Goal: Information Seeking & Learning: Learn about a topic

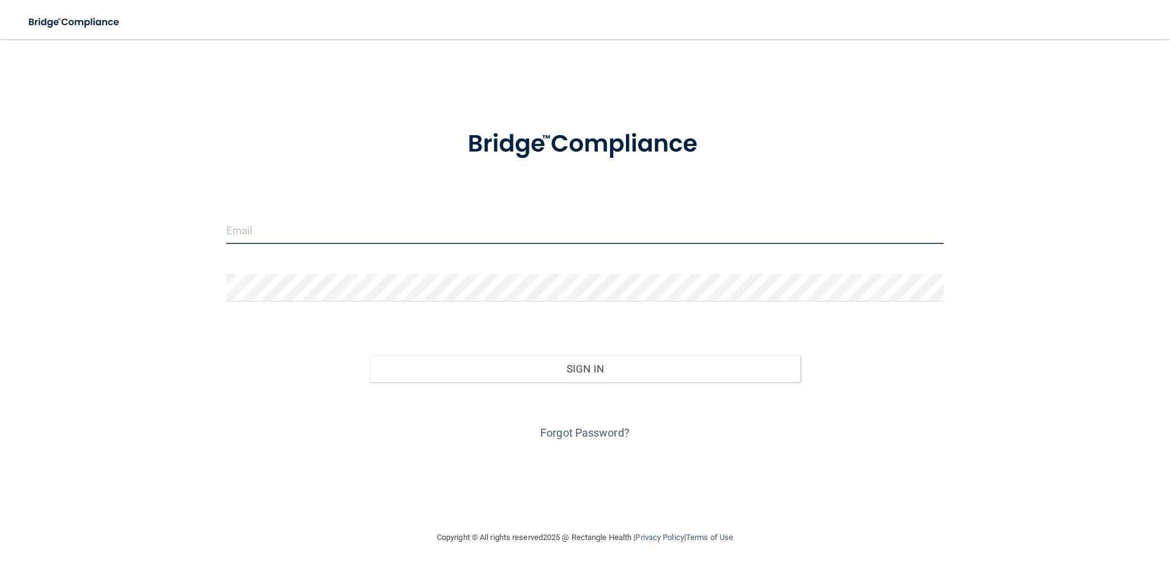
click at [345, 237] on input "email" at bounding box center [585, 231] width 718 height 28
type input "[PERSON_NAME][EMAIL_ADDRESS][DOMAIN_NAME]"
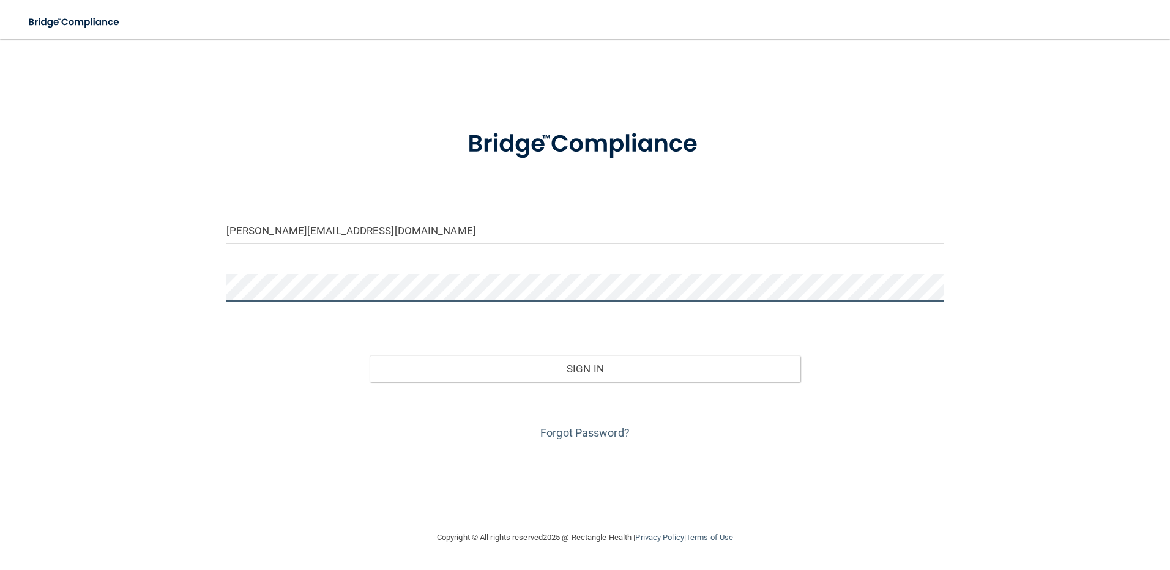
click at [86, 292] on div "sara.kukobat@timberlanesmile.com Invalid email/password. You don't have permiss…" at bounding box center [584, 284] width 1121 height 467
click at [366, 478] on div "sara.kukobat@timberlanesmile.com Invalid email/password. You don't have permiss…" at bounding box center [584, 284] width 1121 height 467
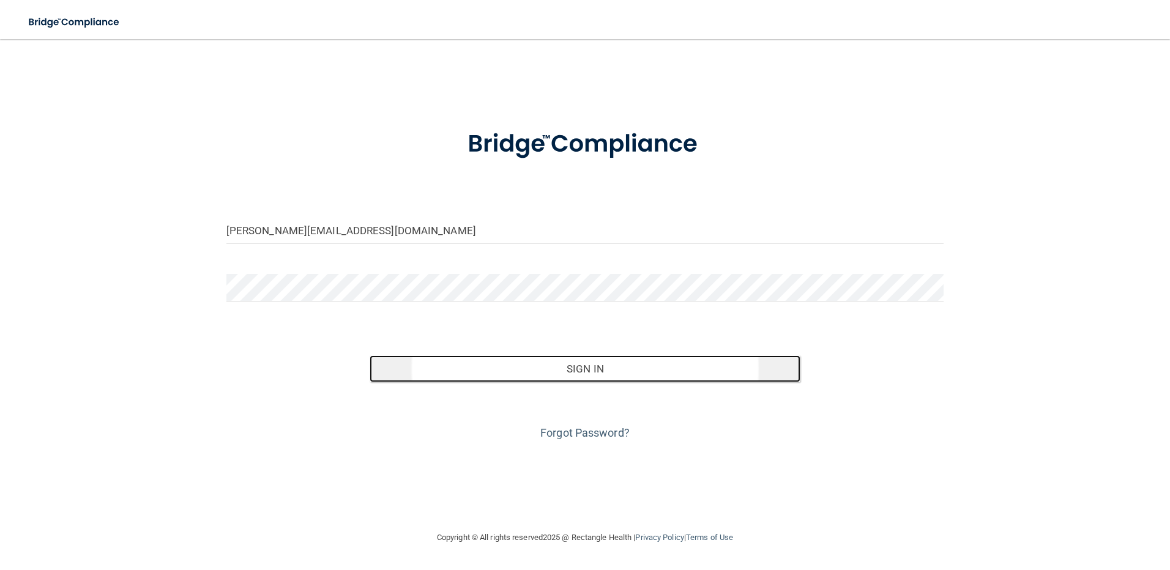
click at [538, 364] on button "Sign In" at bounding box center [585, 369] width 431 height 27
click at [592, 371] on button "Sign In" at bounding box center [585, 369] width 431 height 27
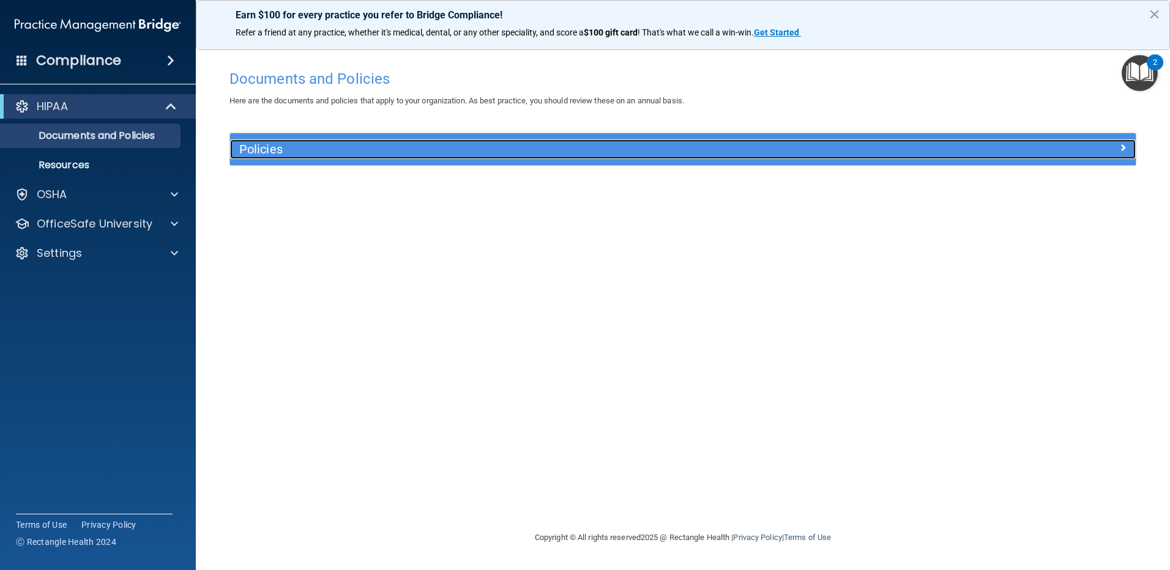
click at [283, 158] on div "Policies" at bounding box center [569, 150] width 679 height 20
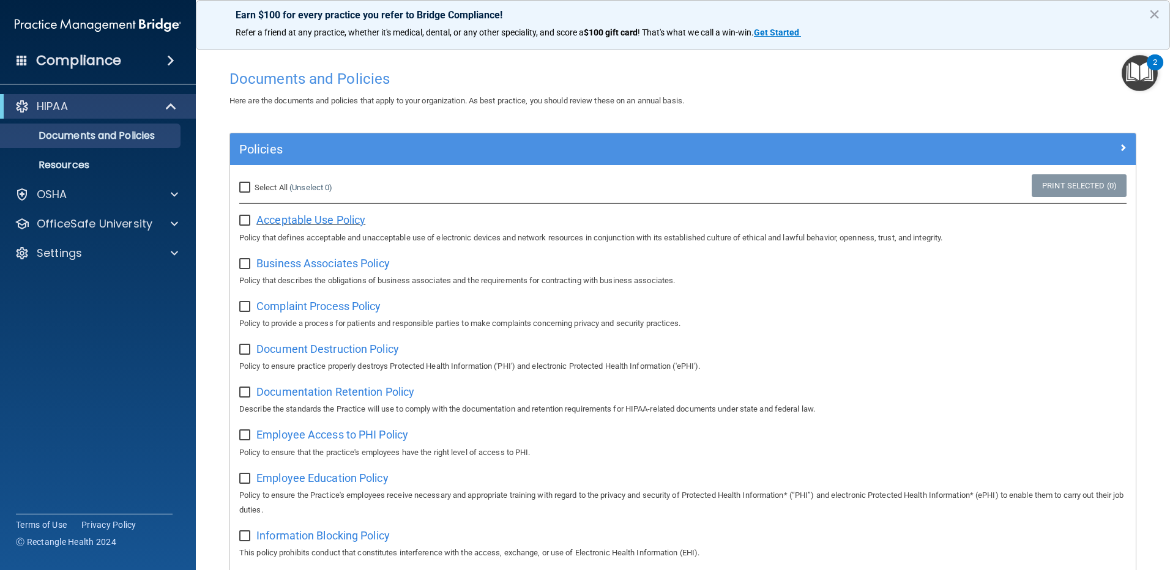
click at [326, 217] on span "Acceptable Use Policy" at bounding box center [310, 220] width 109 height 13
click at [248, 220] on input "checkbox" at bounding box center [246, 221] width 14 height 10
click at [245, 222] on input "checkbox" at bounding box center [246, 221] width 14 height 10
checkbox input "false"
click at [83, 162] on p "Resources" at bounding box center [91, 165] width 167 height 12
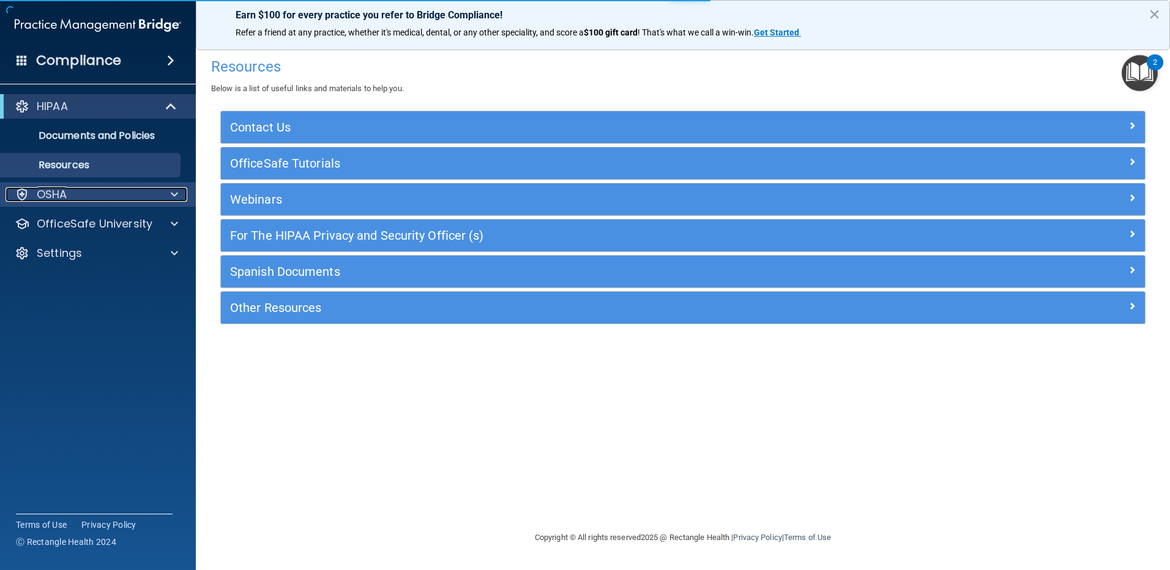
click at [97, 199] on div "OSHA" at bounding box center [82, 194] width 152 height 15
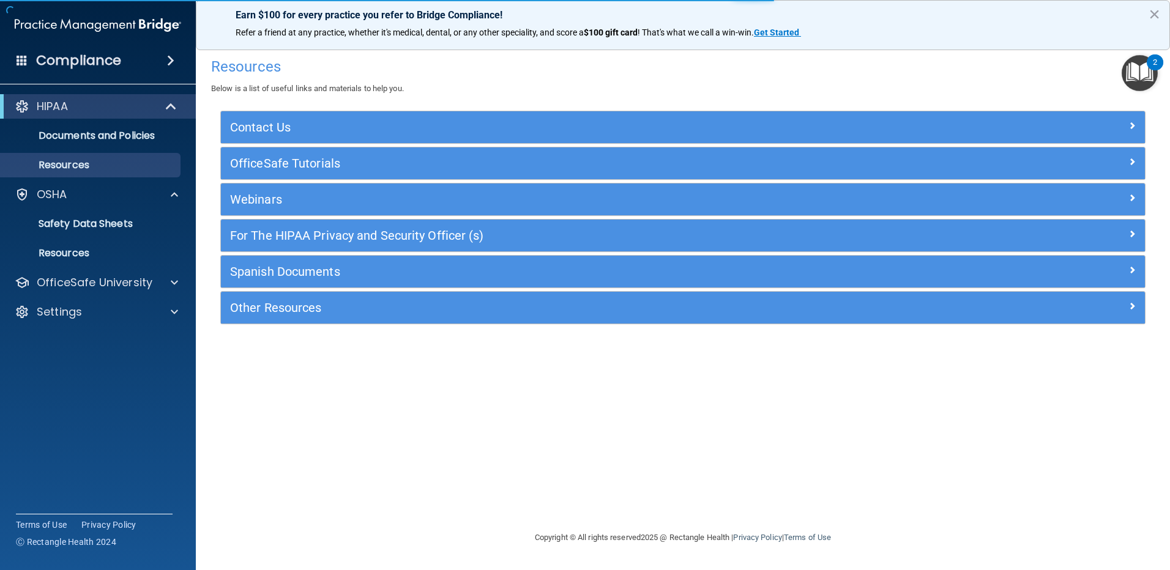
click at [174, 59] on span at bounding box center [170, 60] width 7 height 15
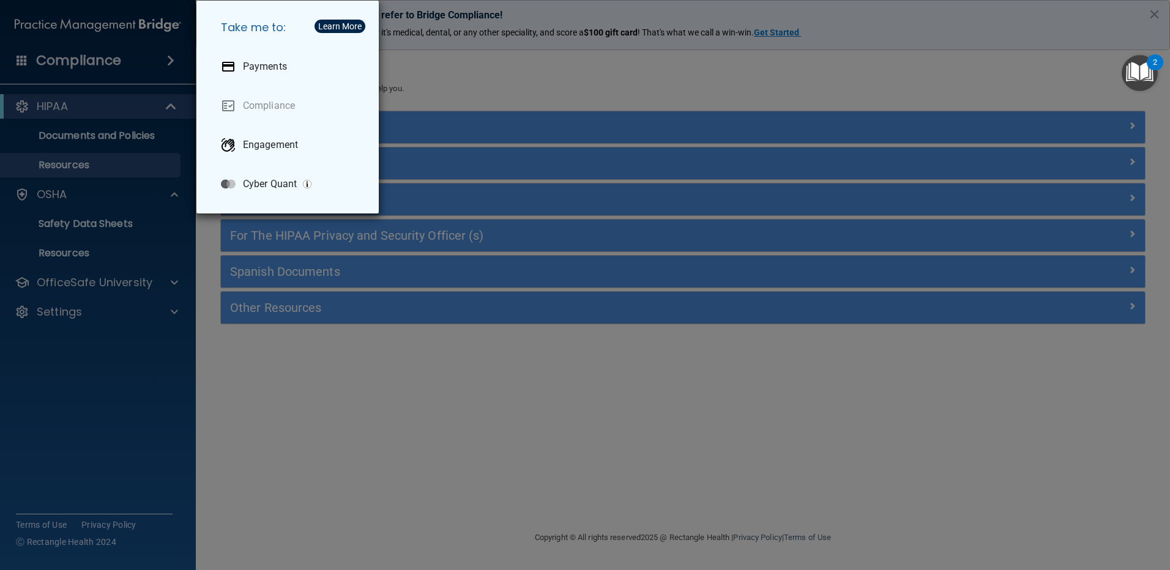
click at [1067, 426] on div "Take me to: Payments Compliance Engagement Cyber Quant" at bounding box center [585, 285] width 1170 height 570
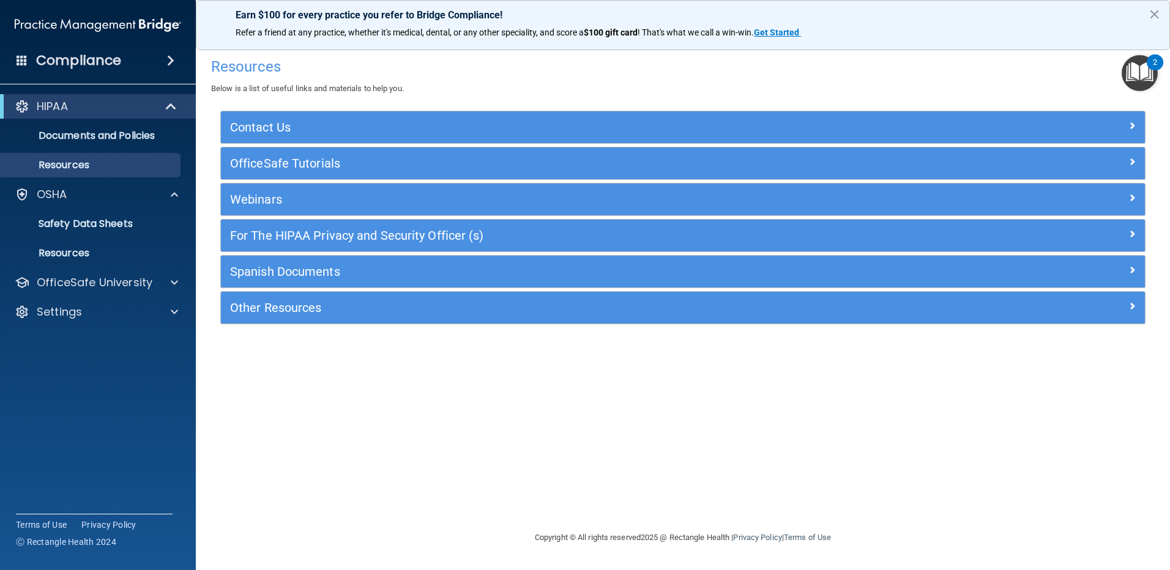
click at [168, 59] on span at bounding box center [170, 60] width 7 height 15
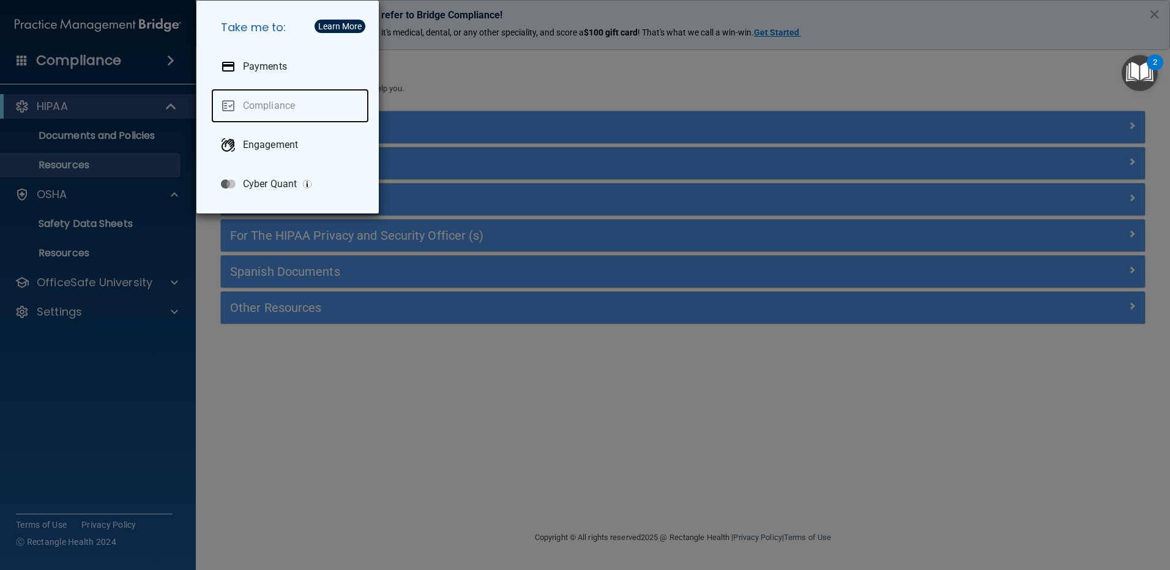
click at [276, 109] on link "Compliance" at bounding box center [290, 106] width 158 height 34
drag, startPoint x: 300, startPoint y: 409, endPoint x: 209, endPoint y: 343, distance: 112.2
click at [298, 404] on div "Take me to: Payments Compliance Engagement Cyber Quant" at bounding box center [585, 285] width 1170 height 570
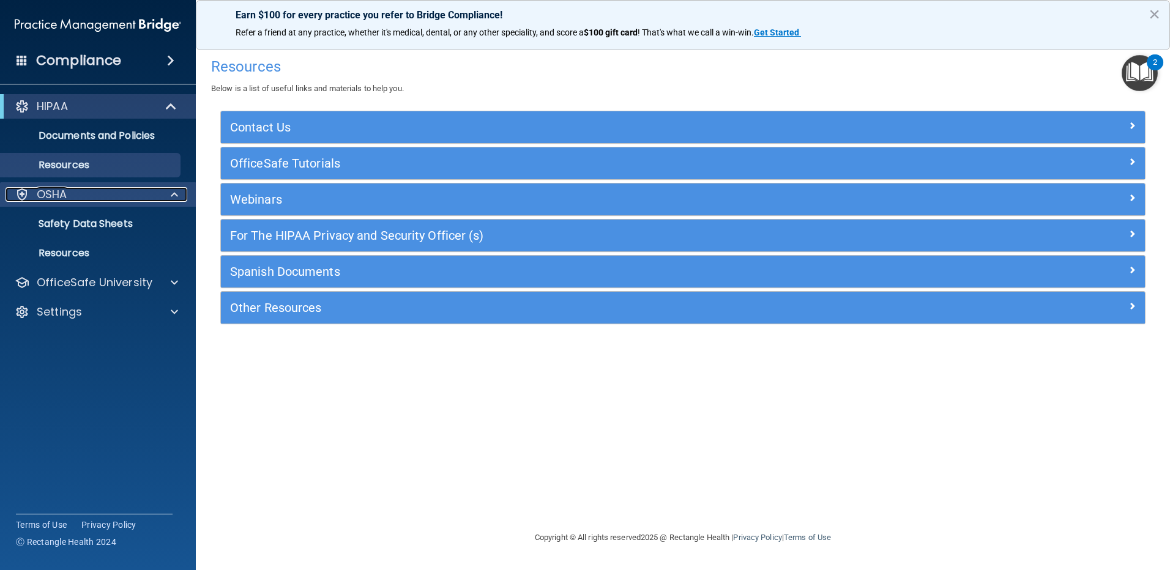
click at [77, 198] on div "OSHA" at bounding box center [82, 194] width 152 height 15
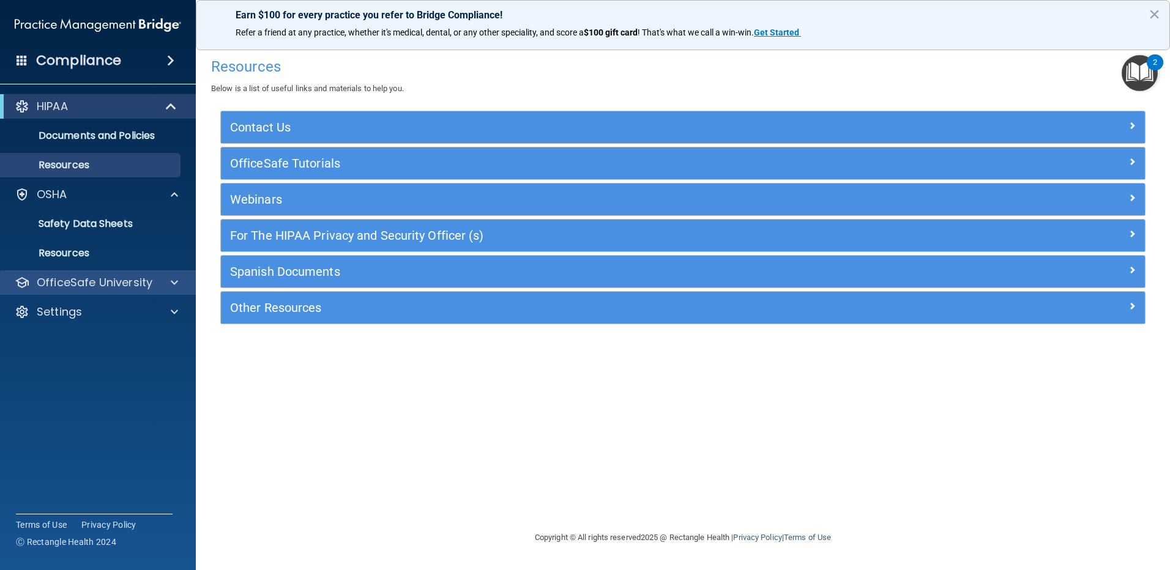
click at [73, 273] on div "OfficeSafe University" at bounding box center [98, 282] width 196 height 24
click at [76, 61] on h4 "Compliance" at bounding box center [78, 60] width 85 height 17
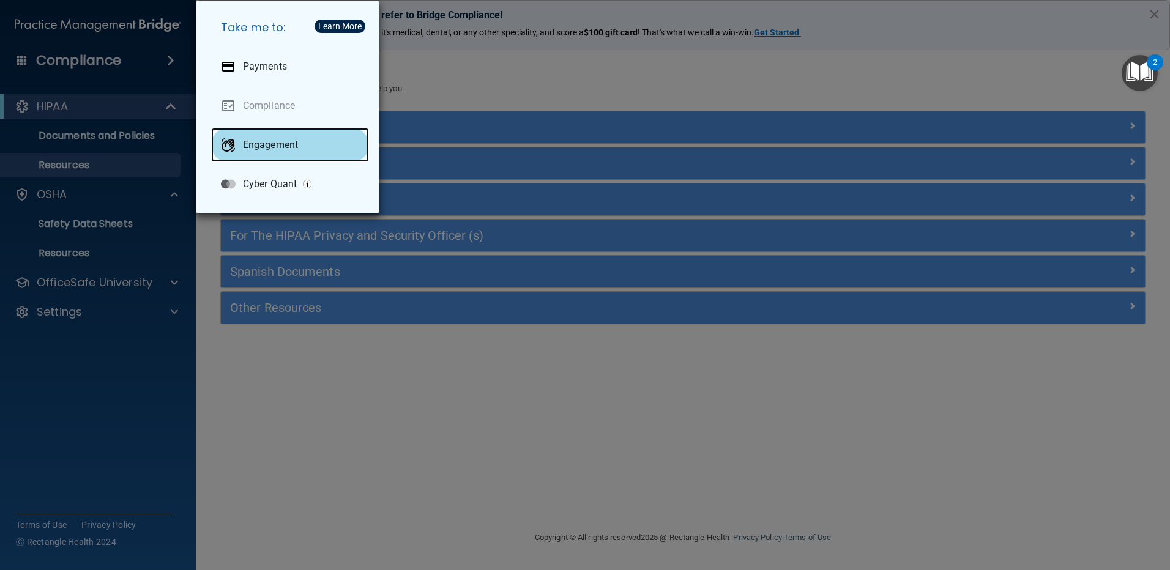
click at [248, 154] on div "Engagement" at bounding box center [290, 145] width 158 height 34
click at [472, 100] on div "Take me to: Payments Compliance Engagement Cyber Quant" at bounding box center [585, 285] width 1170 height 570
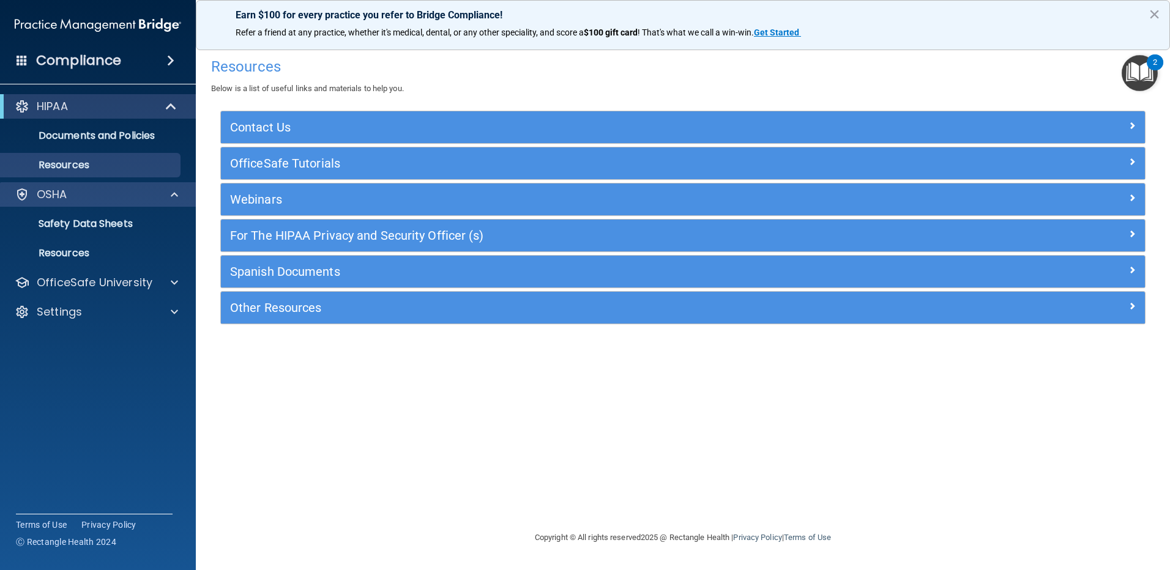
click at [78, 204] on div "OSHA" at bounding box center [98, 194] width 196 height 24
click at [79, 229] on p "Safety Data Sheets" at bounding box center [91, 224] width 167 height 12
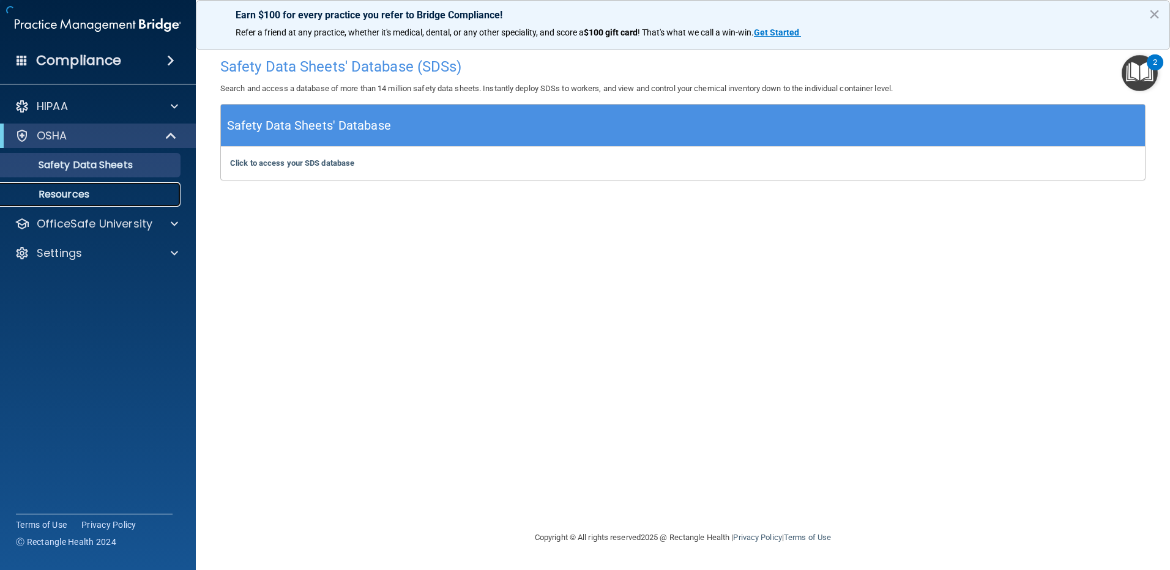
click at [78, 206] on link "Resources" at bounding box center [84, 194] width 193 height 24
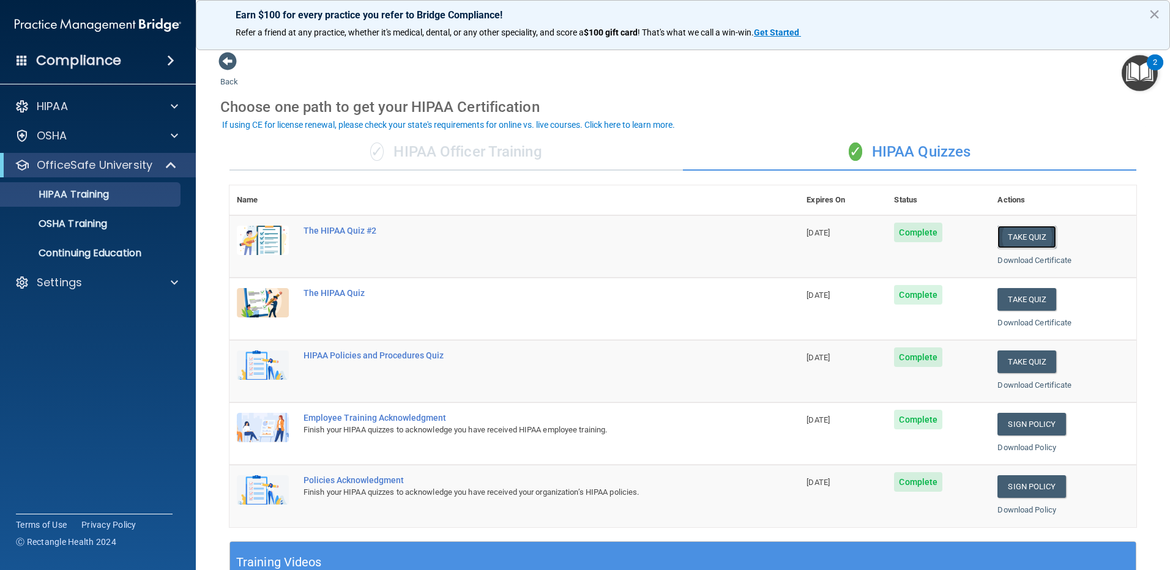
click at [1030, 240] on button "Take Quiz" at bounding box center [1026, 237] width 59 height 23
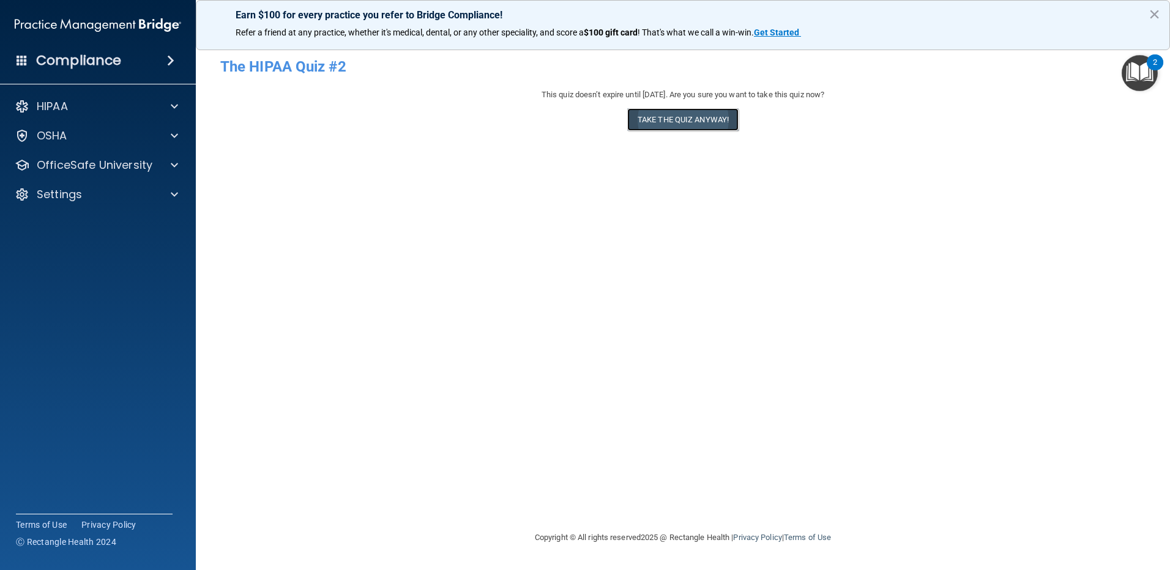
click at [694, 117] on button "Take the quiz anyway!" at bounding box center [682, 119] width 111 height 23
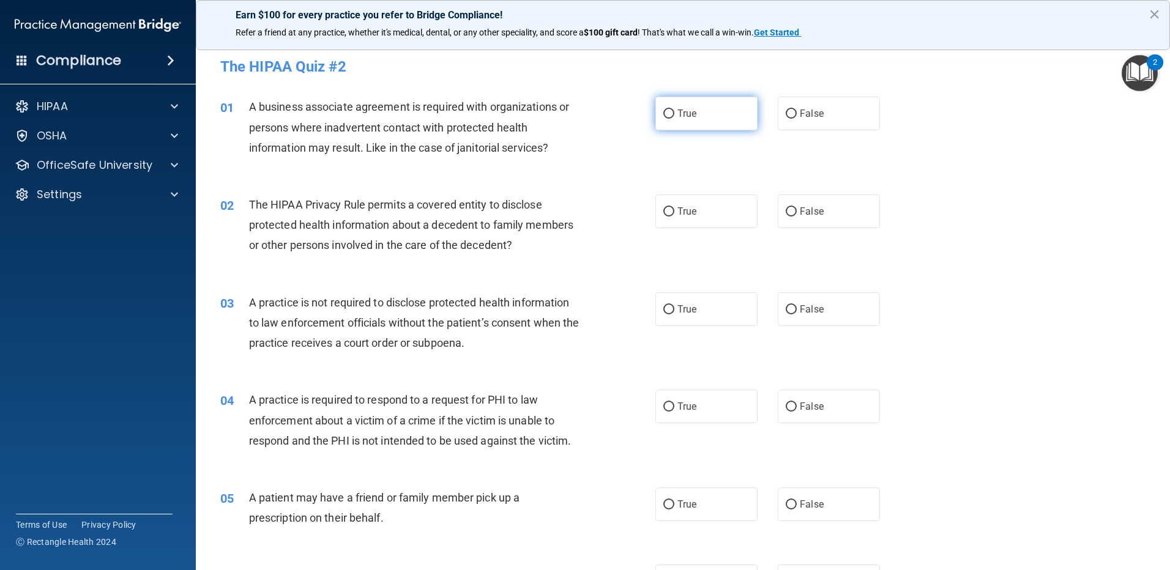
click at [718, 112] on label "True" at bounding box center [706, 114] width 102 height 34
click at [674, 112] on input "True" at bounding box center [668, 114] width 11 height 9
radio input "true"
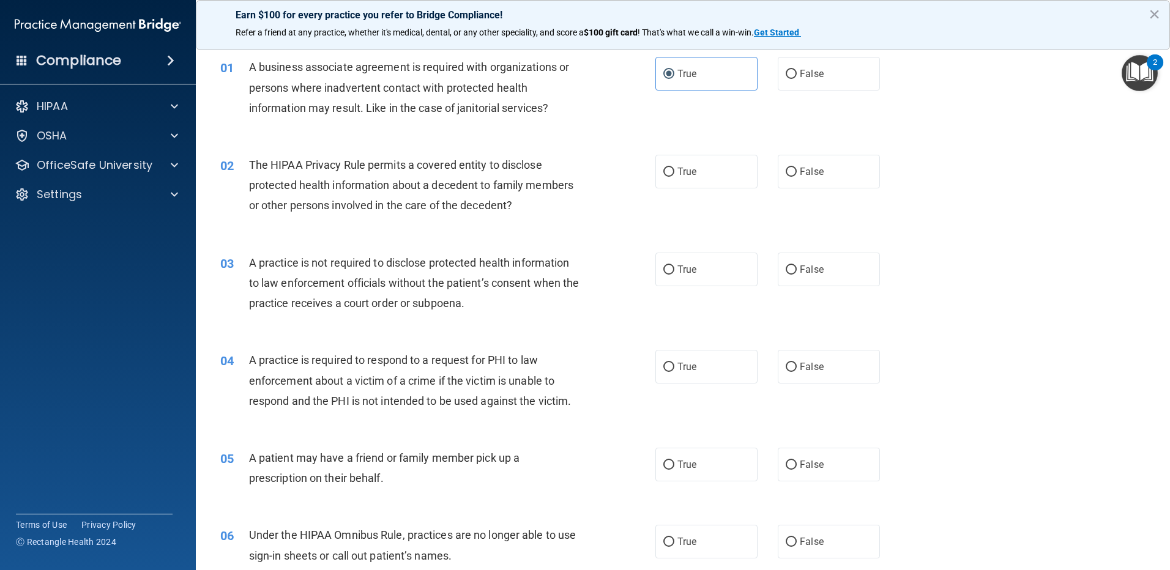
scroll to position [61, 0]
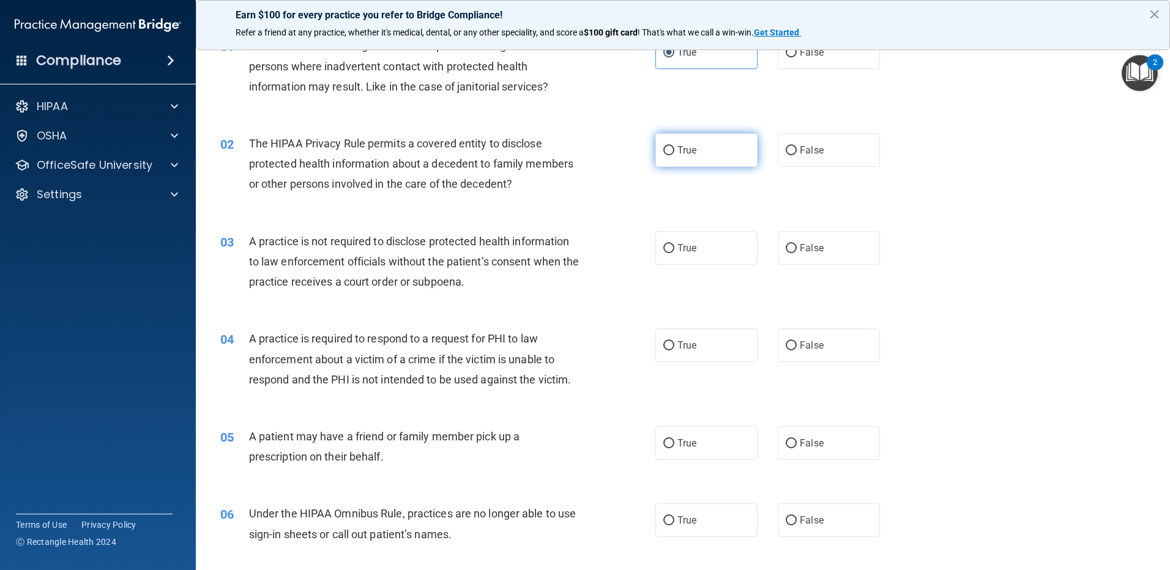
click at [693, 157] on label "True" at bounding box center [706, 150] width 102 height 34
click at [674, 155] on input "True" at bounding box center [668, 150] width 11 height 9
radio input "true"
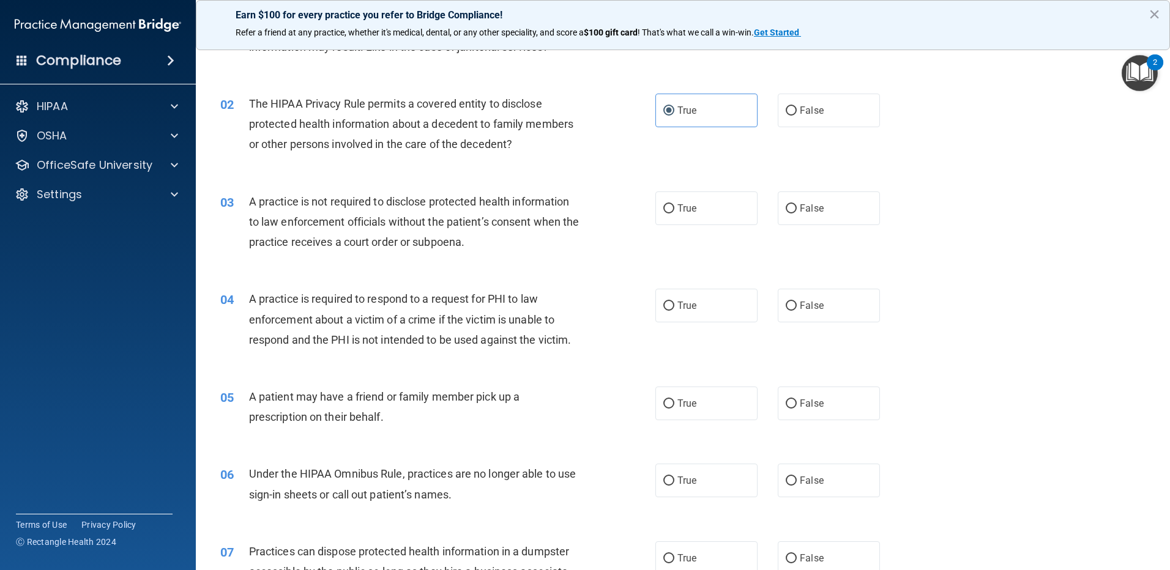
scroll to position [122, 0]
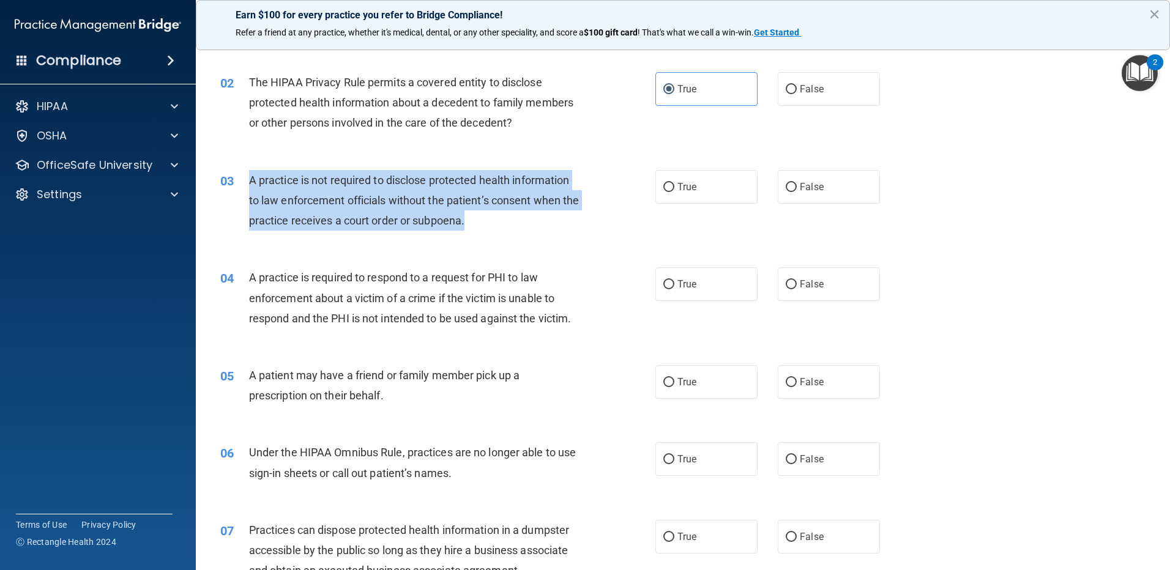
drag, startPoint x: 445, startPoint y: 221, endPoint x: 245, endPoint y: 169, distance: 206.0
click at [245, 170] on div "03 A practice is not required to disclose protected health information to law e…" at bounding box center [438, 203] width 472 height 67
copy div "A practice is not required to disclose protected health information to law enfo…"
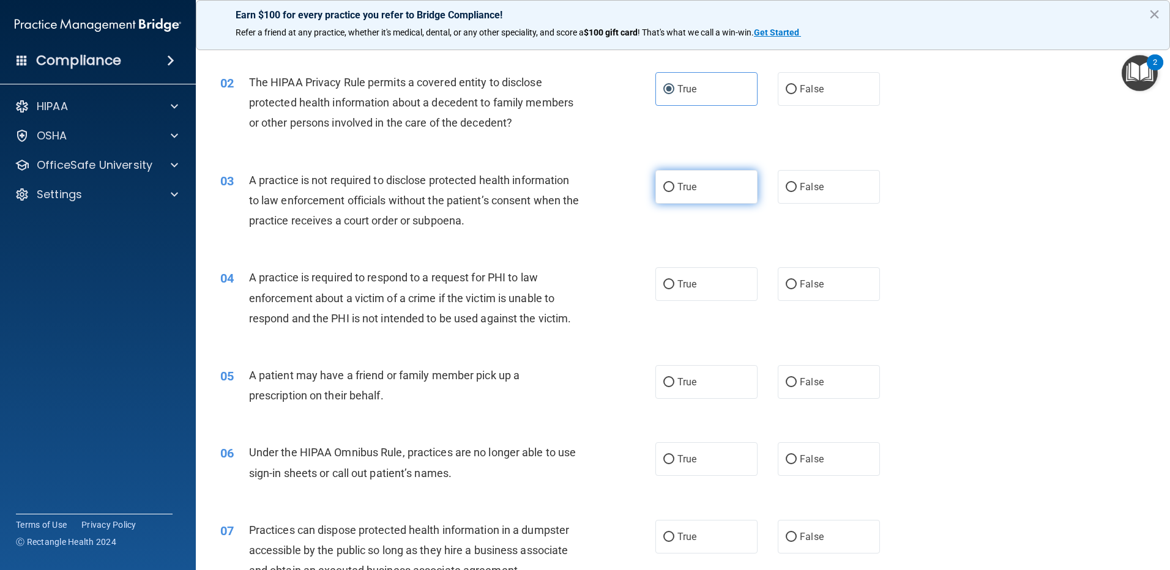
click at [712, 177] on label "True" at bounding box center [706, 187] width 102 height 34
click at [674, 183] on input "True" at bounding box center [668, 187] width 11 height 9
radio input "true"
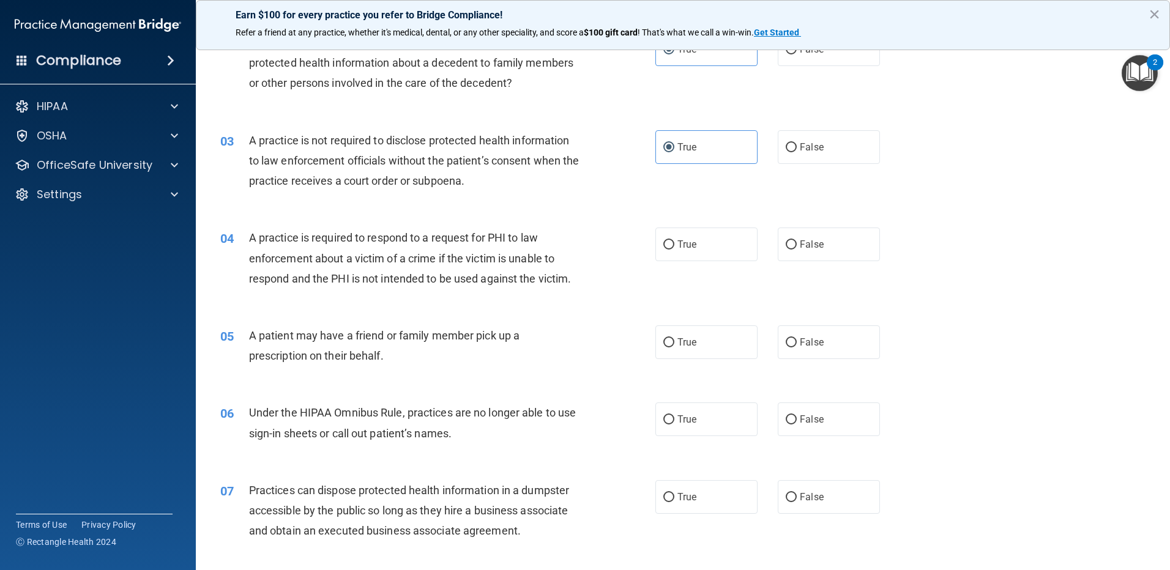
scroll to position [184, 0]
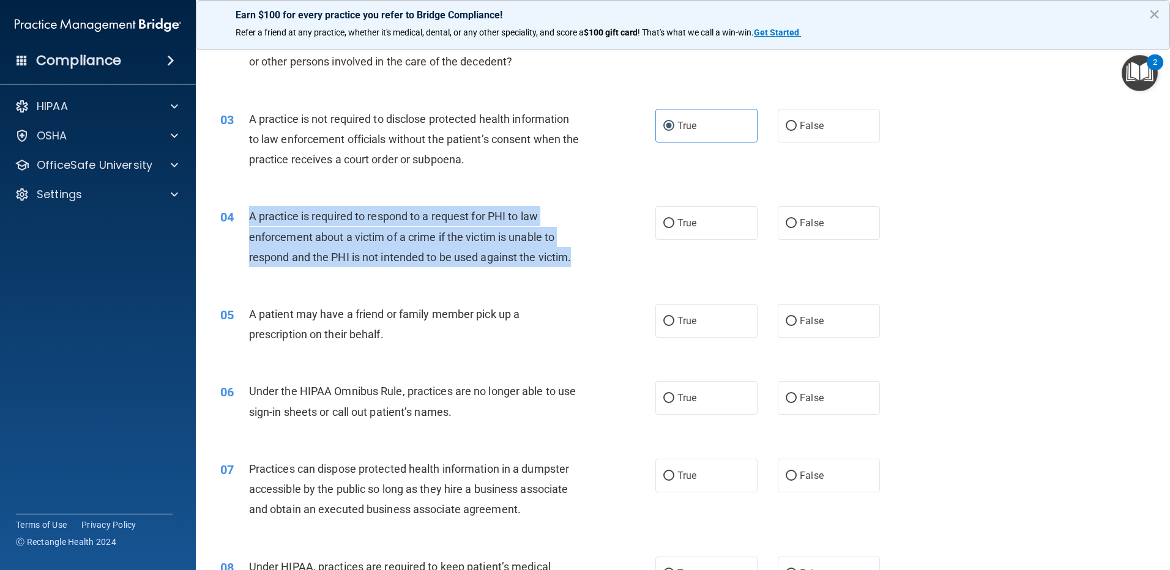
drag, startPoint x: 585, startPoint y: 260, endPoint x: 249, endPoint y: 214, distance: 339.0
click at [249, 214] on div "A practice is required to respond to a request for PHI to law enforcement about…" at bounding box center [419, 236] width 340 height 61
copy span "A practice is required to respond to a request for PHI to law enforcement about…"
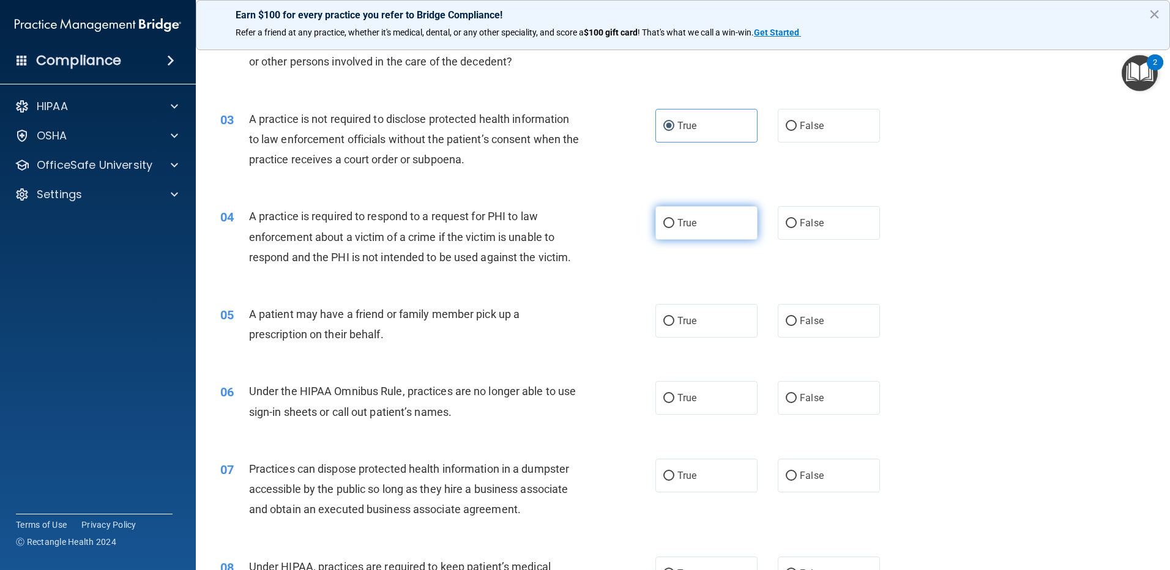
click at [699, 225] on label "True" at bounding box center [706, 223] width 102 height 34
click at [674, 225] on input "True" at bounding box center [668, 223] width 11 height 9
radio input "true"
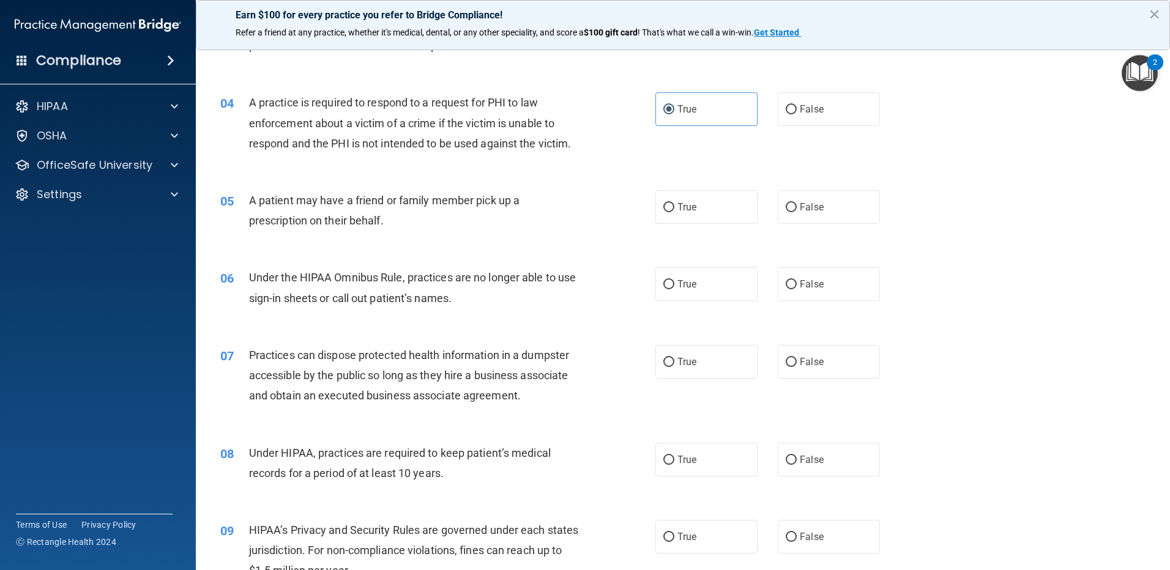
scroll to position [306, 0]
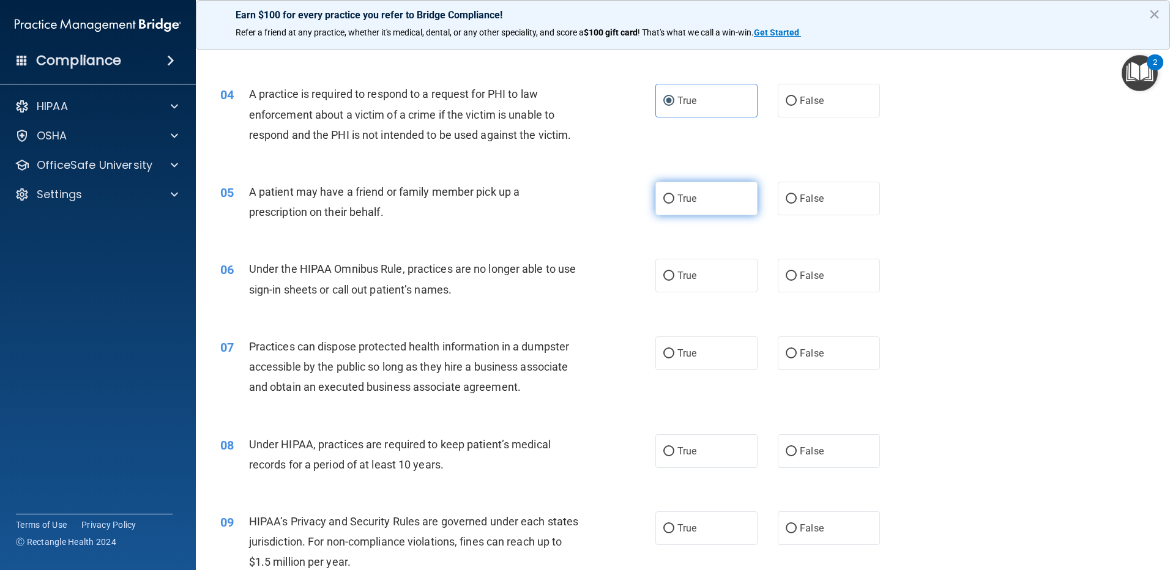
click at [655, 199] on label "True" at bounding box center [706, 199] width 102 height 34
click at [663, 199] on input "True" at bounding box center [668, 199] width 11 height 9
radio input "true"
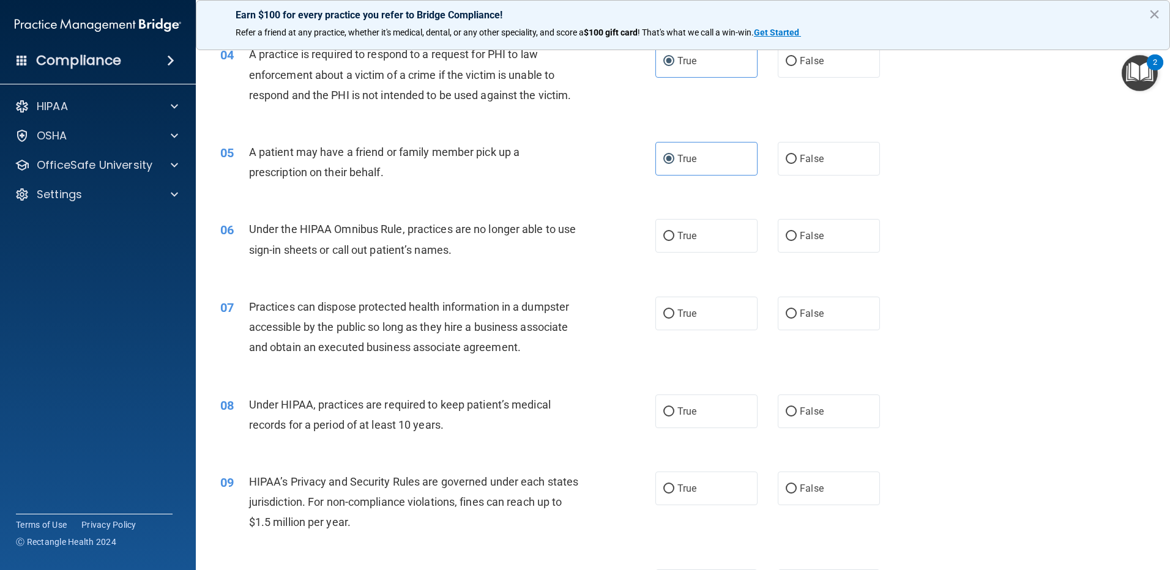
scroll to position [367, 0]
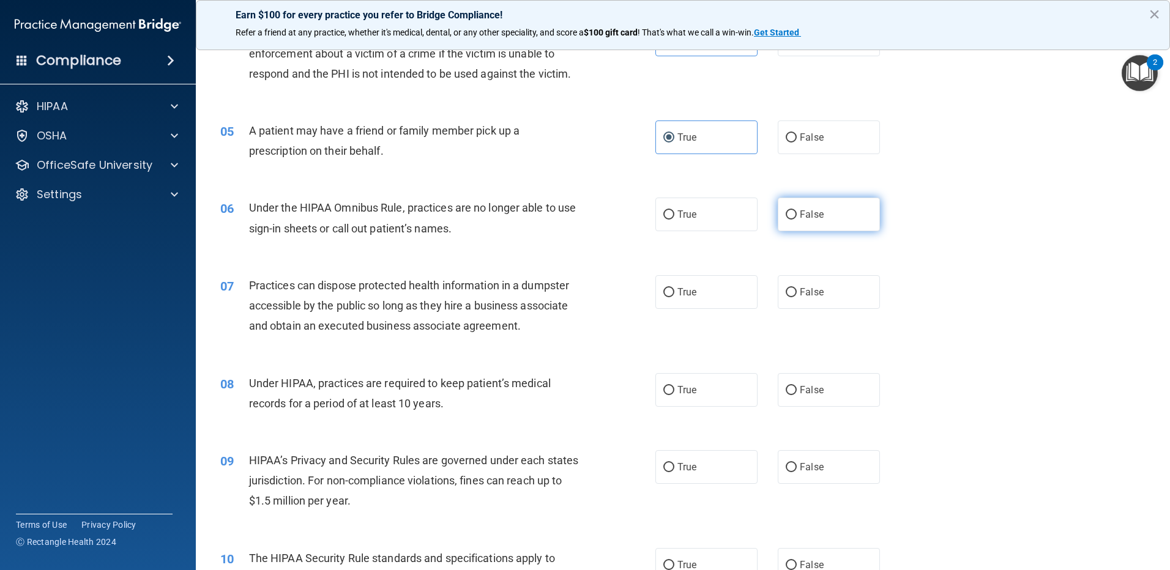
click at [814, 226] on label "False" at bounding box center [829, 215] width 102 height 34
click at [797, 220] on input "False" at bounding box center [791, 214] width 11 height 9
radio input "true"
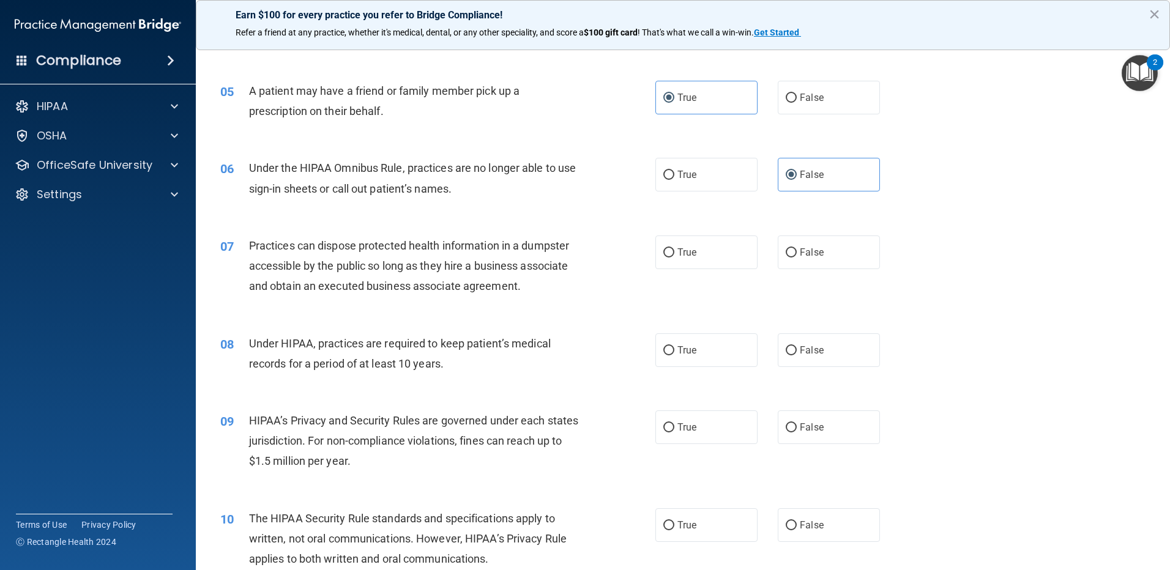
scroll to position [428, 0]
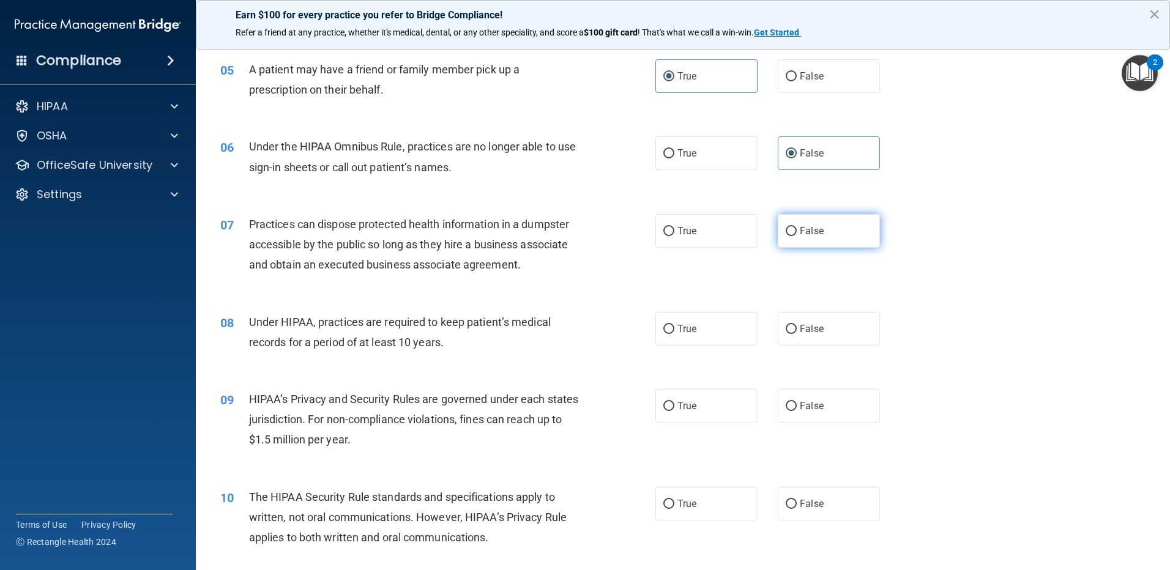
click at [810, 240] on label "False" at bounding box center [829, 231] width 102 height 34
click at [797, 236] on input "False" at bounding box center [791, 231] width 11 height 9
radio input "true"
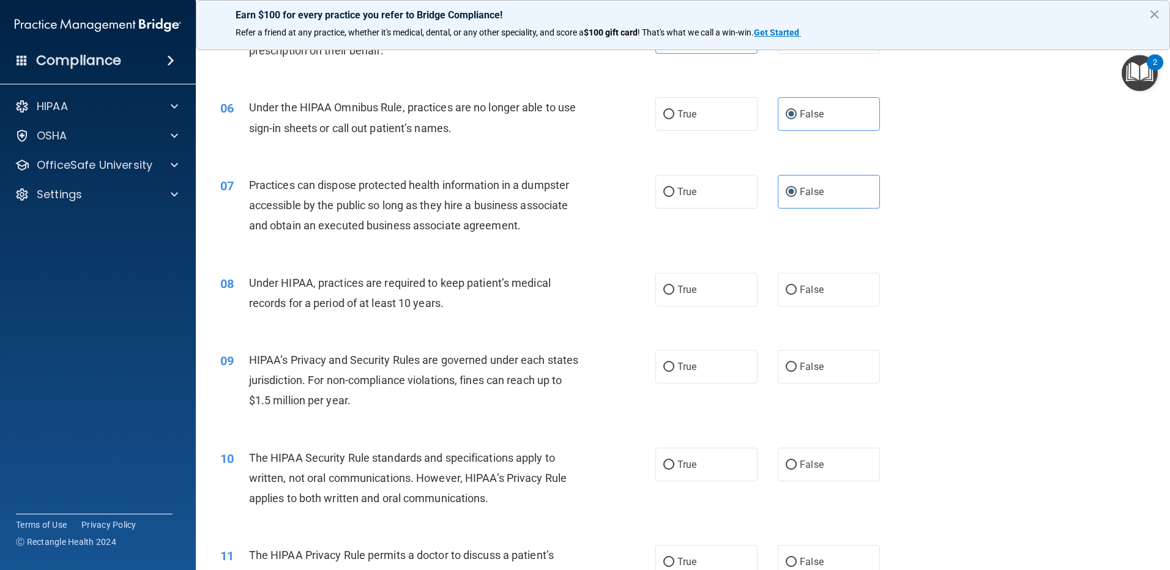
scroll to position [490, 0]
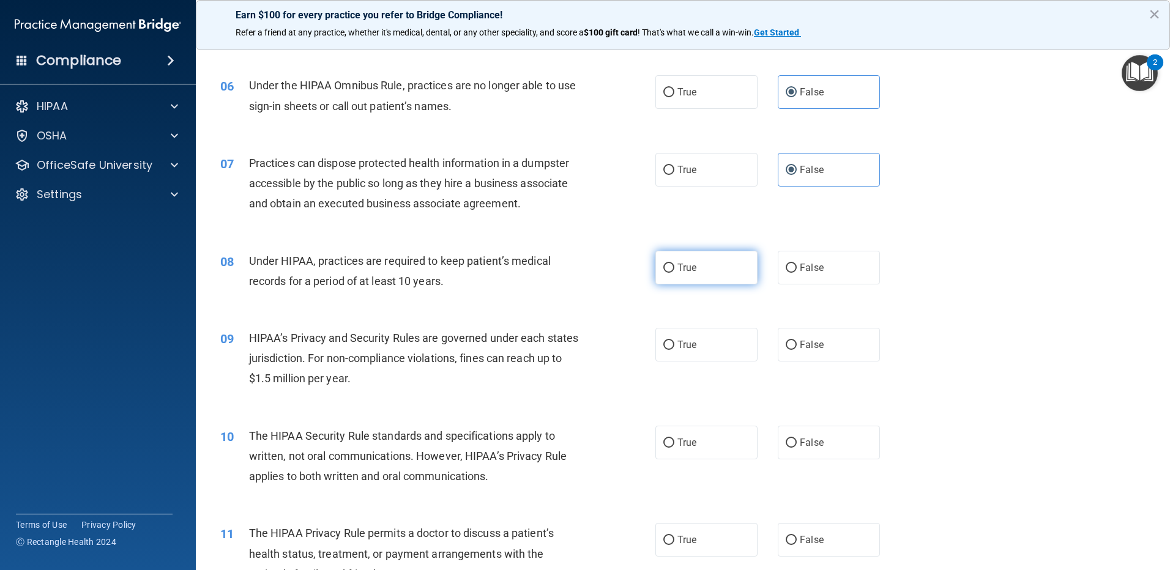
click at [688, 270] on span "True" at bounding box center [686, 268] width 19 height 12
click at [674, 270] on input "True" at bounding box center [668, 268] width 11 height 9
radio input "true"
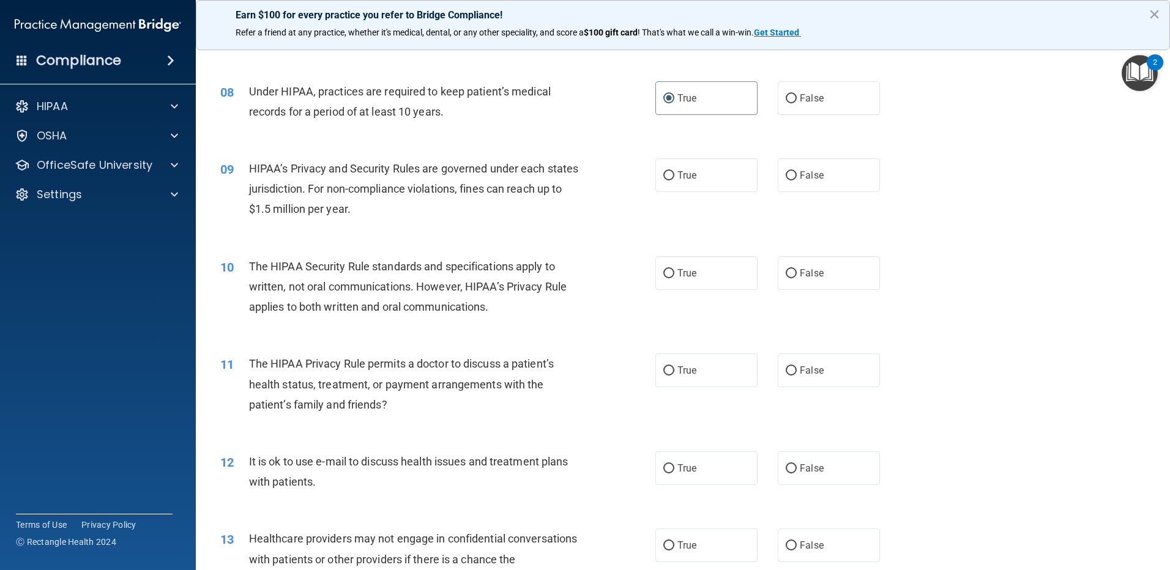
scroll to position [673, 0]
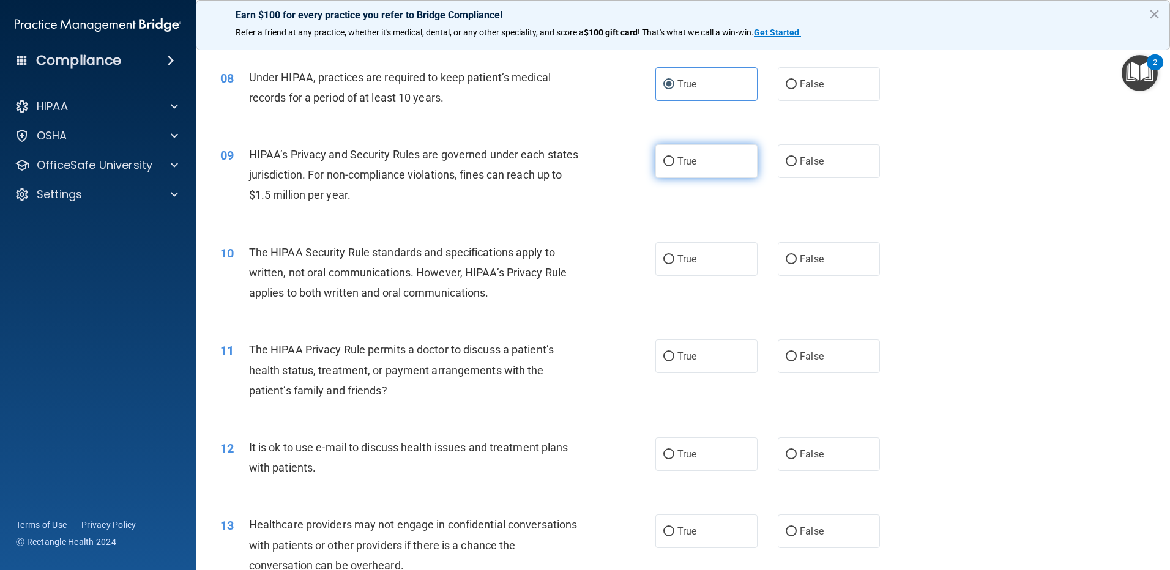
click at [681, 160] on span "True" at bounding box center [686, 161] width 19 height 12
click at [674, 160] on input "True" at bounding box center [668, 161] width 11 height 9
radio input "true"
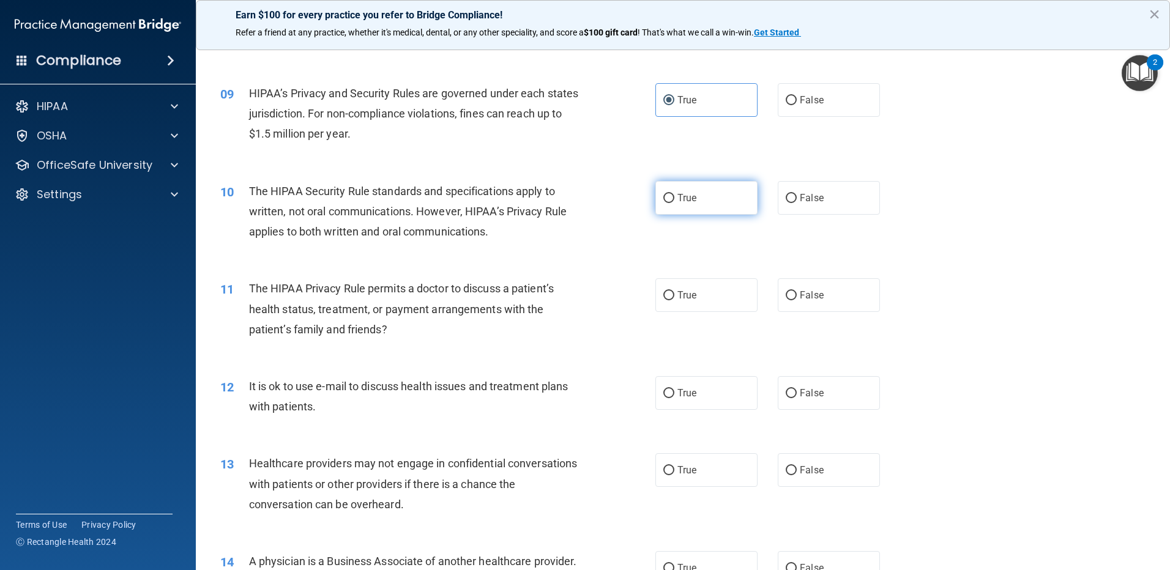
click at [706, 214] on label "True" at bounding box center [706, 198] width 102 height 34
click at [674, 203] on input "True" at bounding box center [668, 198] width 11 height 9
radio input "true"
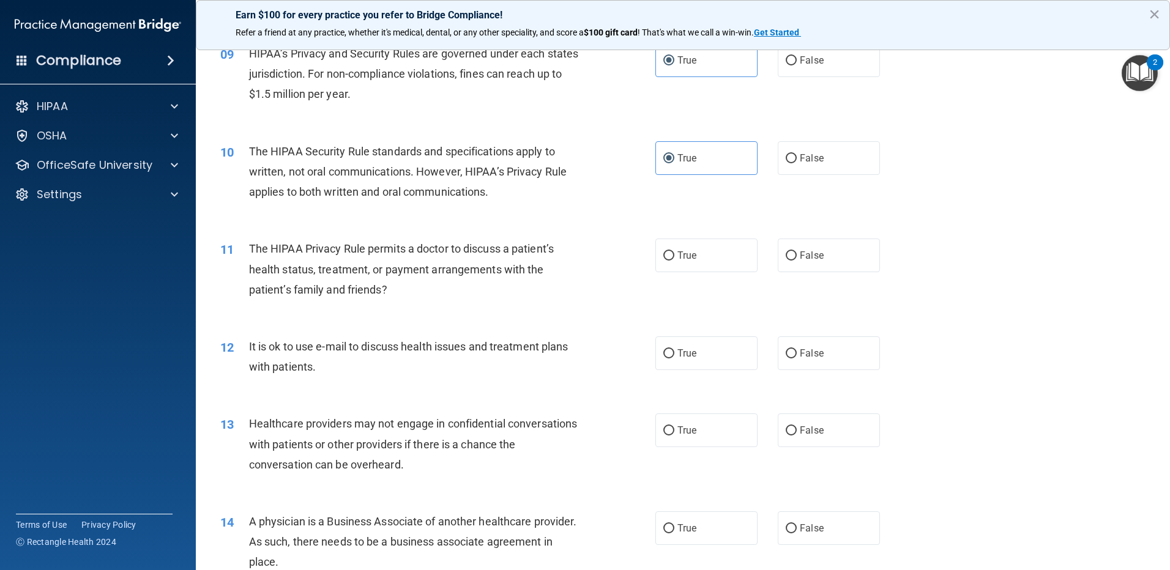
scroll to position [795, 0]
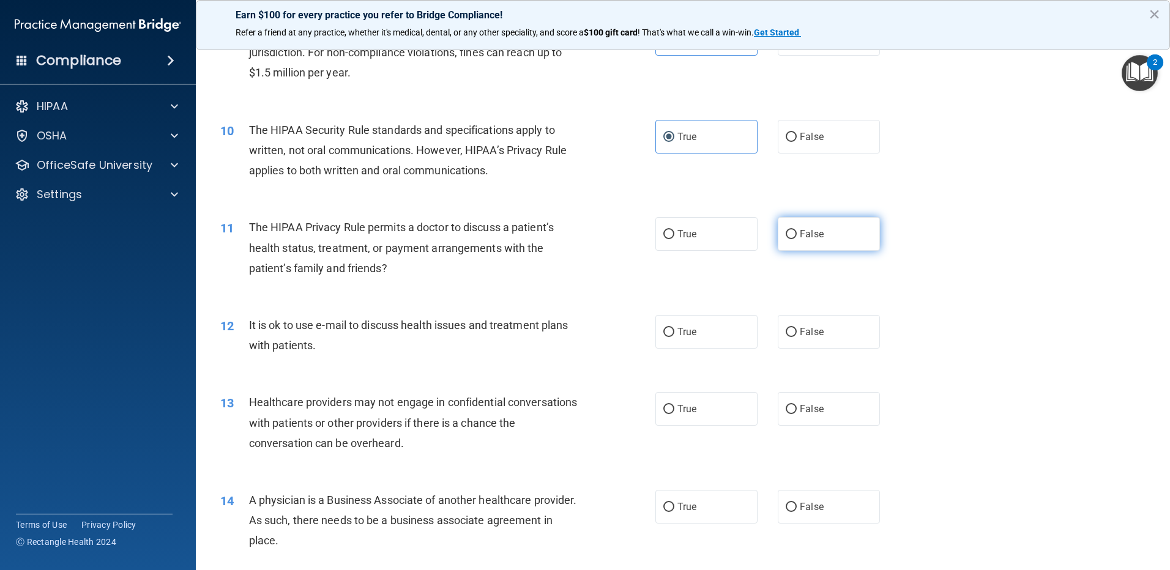
click at [816, 235] on span "False" at bounding box center [812, 234] width 24 height 12
click at [797, 235] on input "False" at bounding box center [791, 234] width 11 height 9
radio input "true"
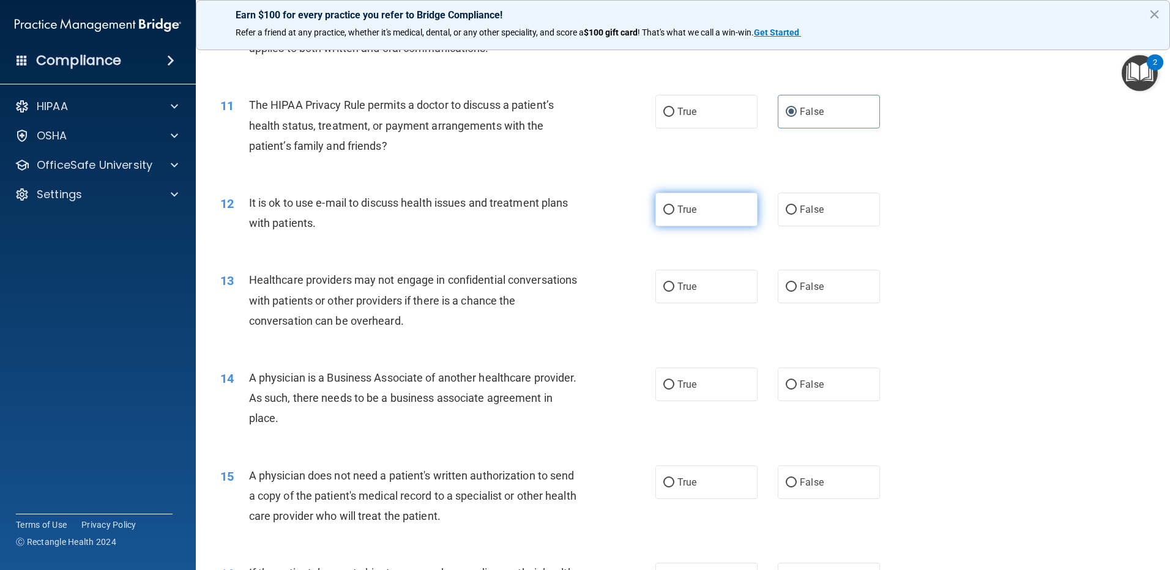
click at [674, 225] on label "True" at bounding box center [706, 210] width 102 height 34
click at [674, 215] on input "True" at bounding box center [668, 210] width 11 height 9
radio input "true"
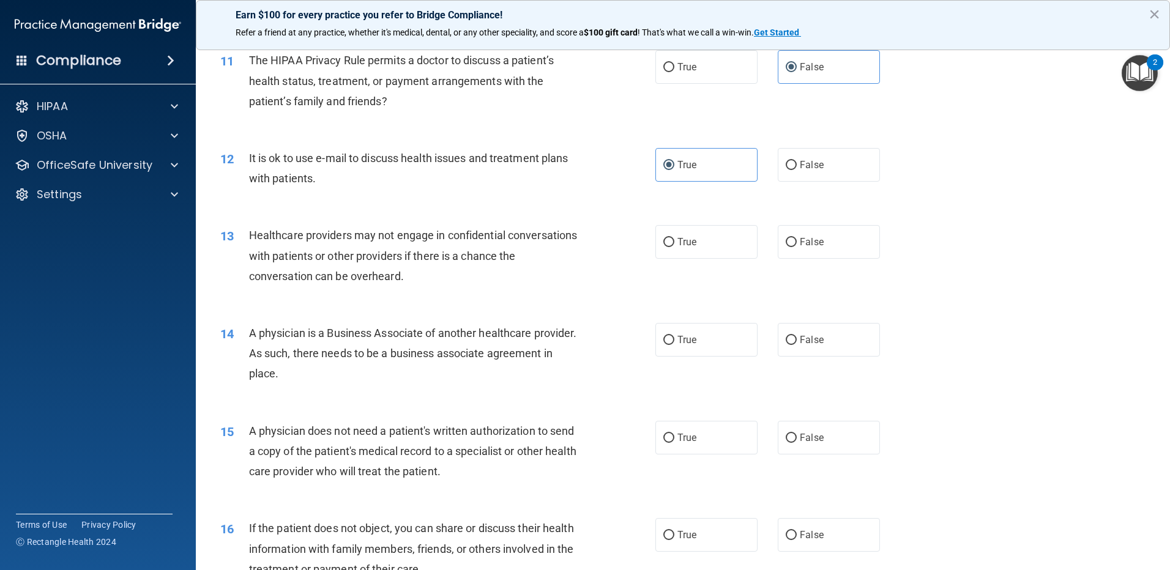
scroll to position [1040, 0]
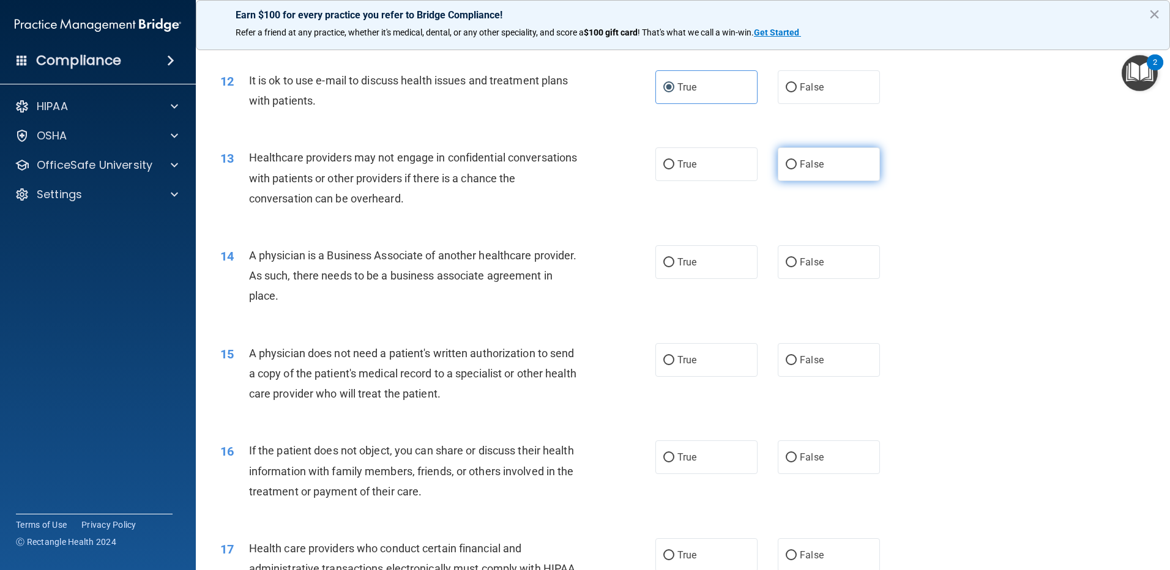
click at [821, 168] on label "False" at bounding box center [829, 164] width 102 height 34
click at [797, 168] on input "False" at bounding box center [791, 164] width 11 height 9
radio input "true"
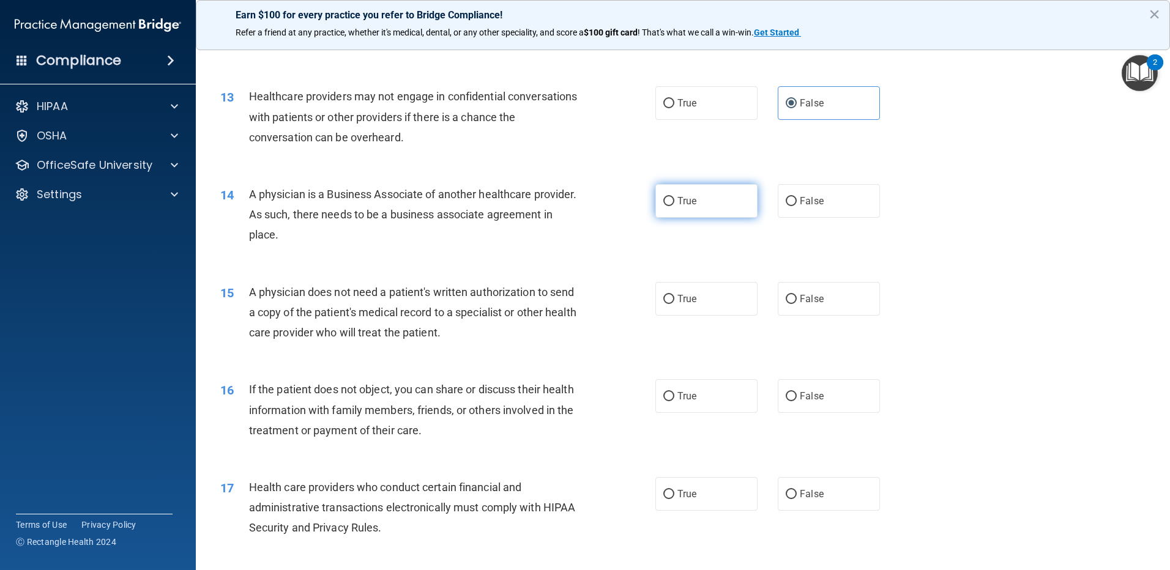
click at [685, 205] on span "True" at bounding box center [686, 201] width 19 height 12
click at [674, 205] on input "True" at bounding box center [668, 201] width 11 height 9
radio input "true"
click at [830, 209] on label "False" at bounding box center [829, 201] width 102 height 34
click at [797, 206] on input "False" at bounding box center [791, 201] width 11 height 9
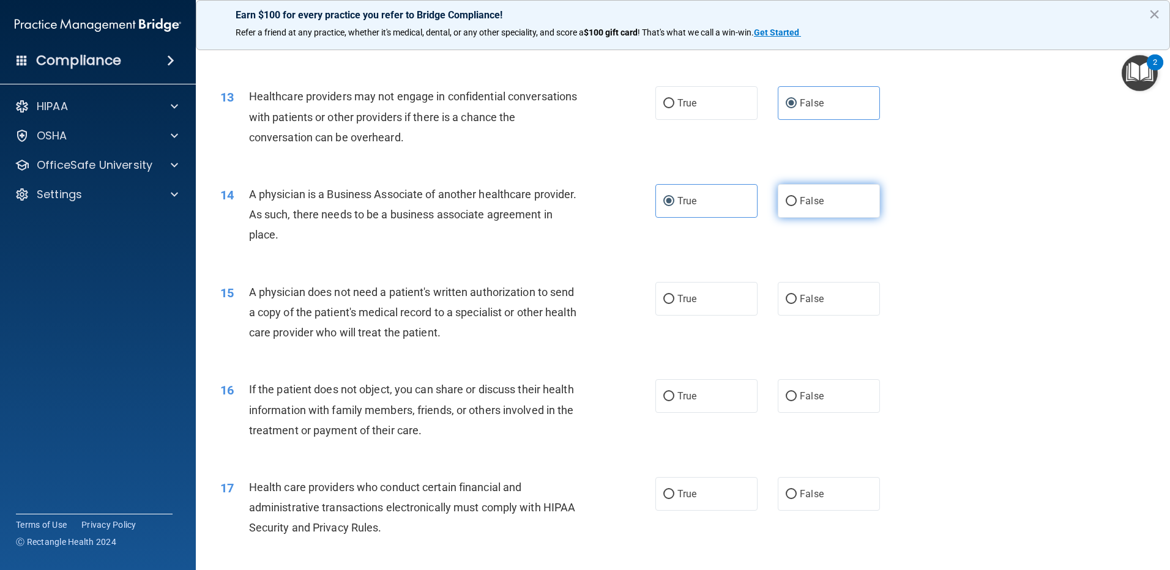
radio input "true"
radio input "false"
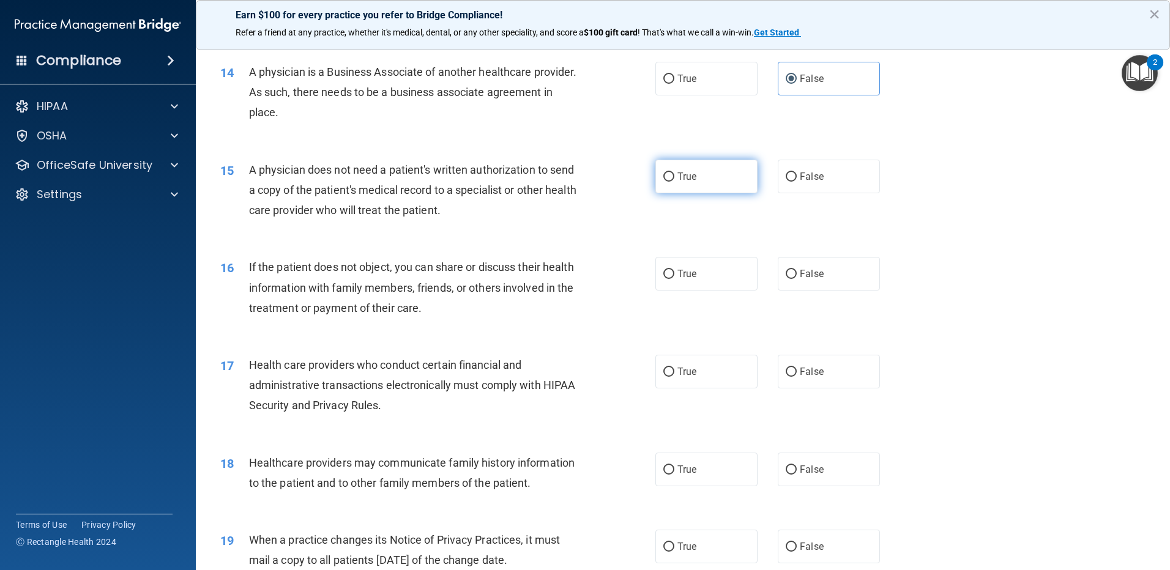
click at [705, 184] on label "True" at bounding box center [706, 177] width 102 height 34
click at [674, 182] on input "True" at bounding box center [668, 177] width 11 height 9
radio input "true"
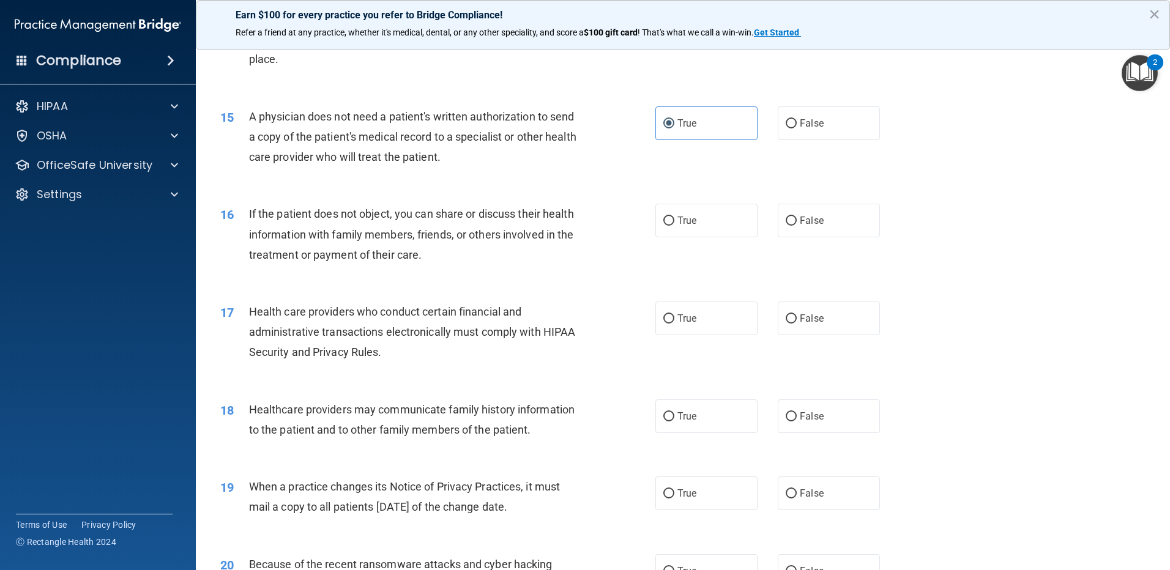
scroll to position [1346, 0]
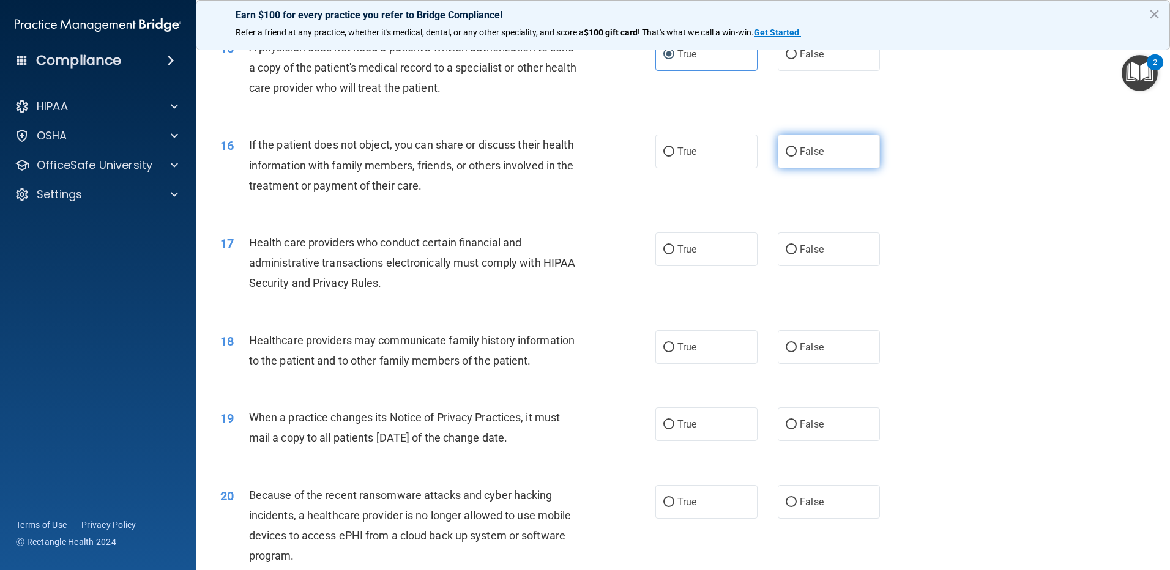
click at [851, 162] on label "False" at bounding box center [829, 152] width 102 height 34
click at [797, 157] on input "False" at bounding box center [791, 151] width 11 height 9
radio input "true"
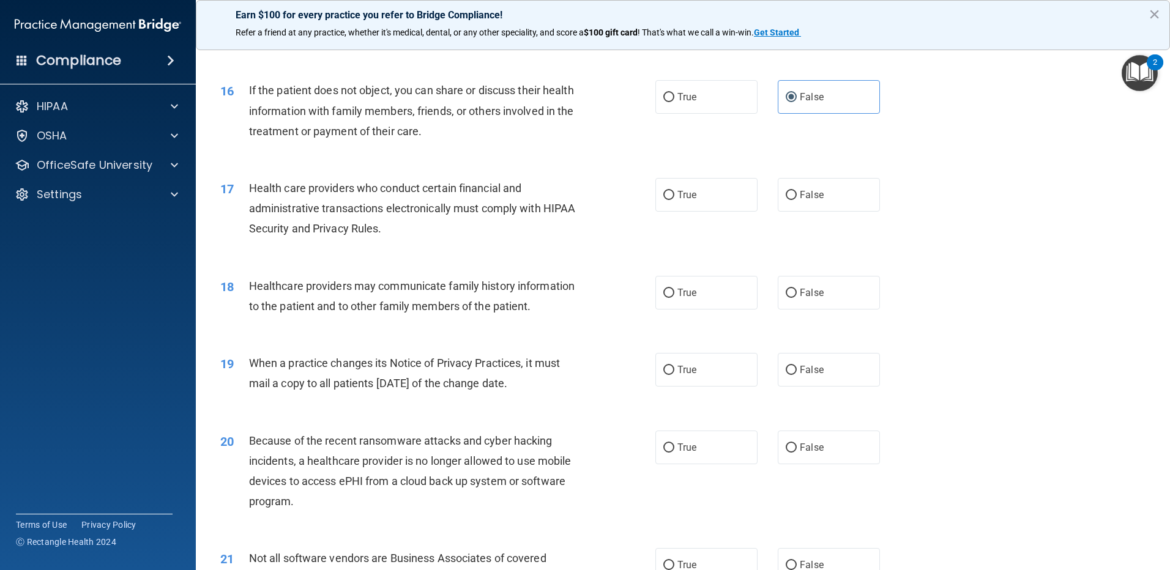
scroll to position [1469, 0]
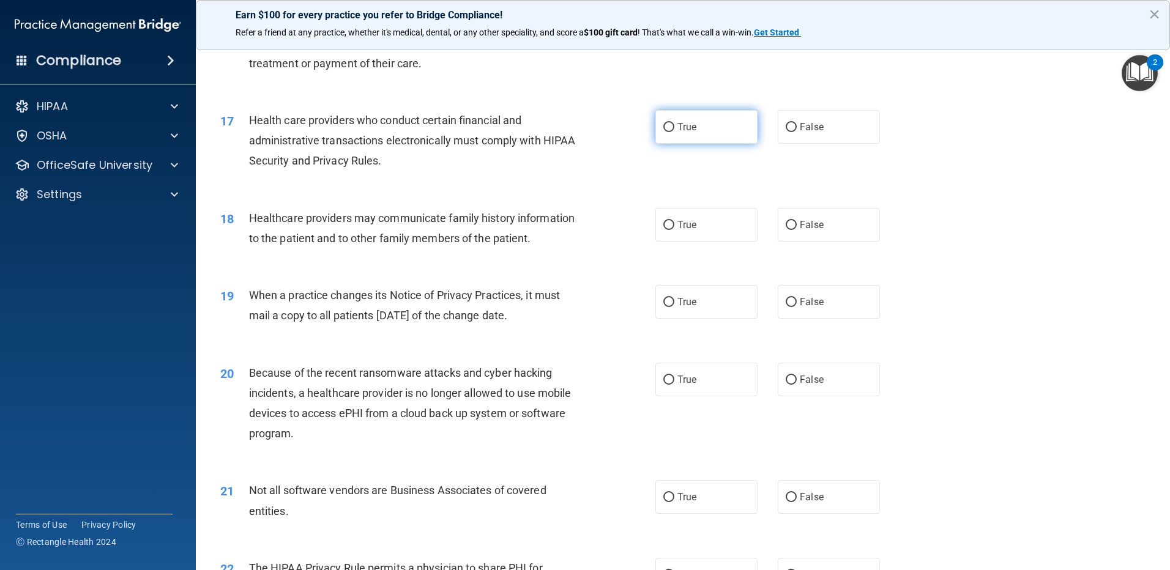
click at [732, 132] on label "True" at bounding box center [706, 127] width 102 height 34
click at [674, 132] on input "True" at bounding box center [668, 127] width 11 height 9
radio input "true"
click at [791, 218] on label "False" at bounding box center [829, 225] width 102 height 34
click at [791, 221] on input "False" at bounding box center [791, 225] width 11 height 9
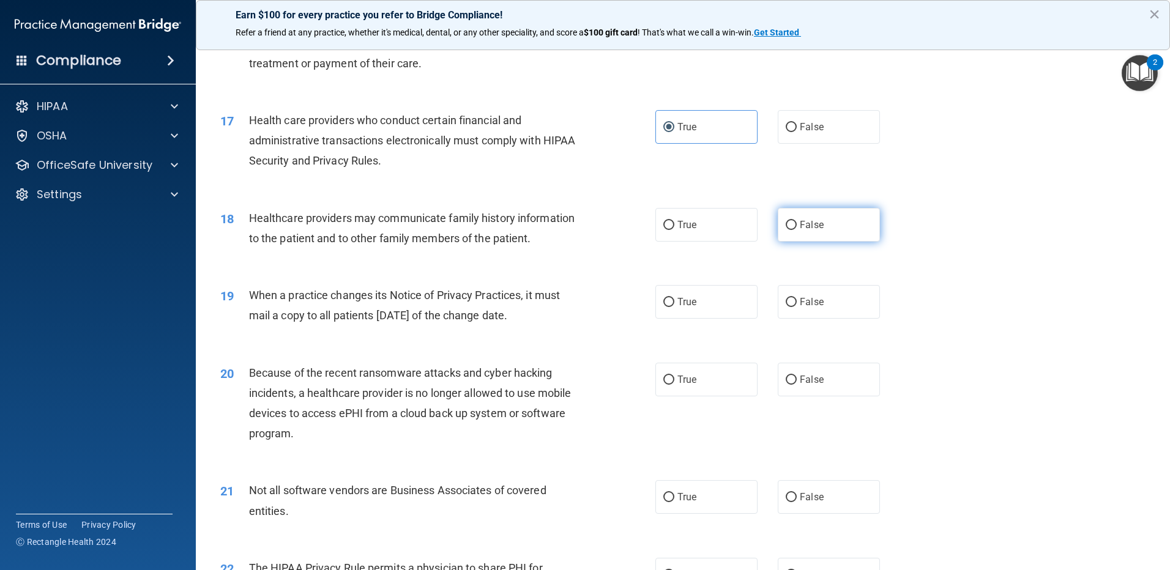
radio input "true"
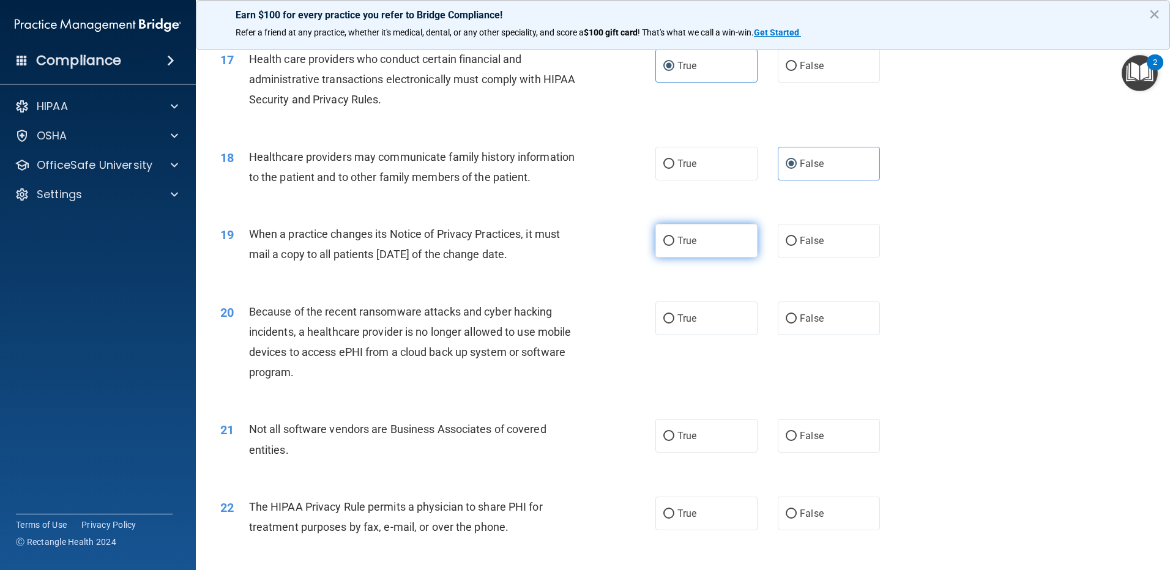
click at [720, 244] on label "True" at bounding box center [706, 241] width 102 height 34
click at [674, 244] on input "True" at bounding box center [668, 241] width 11 height 9
radio input "true"
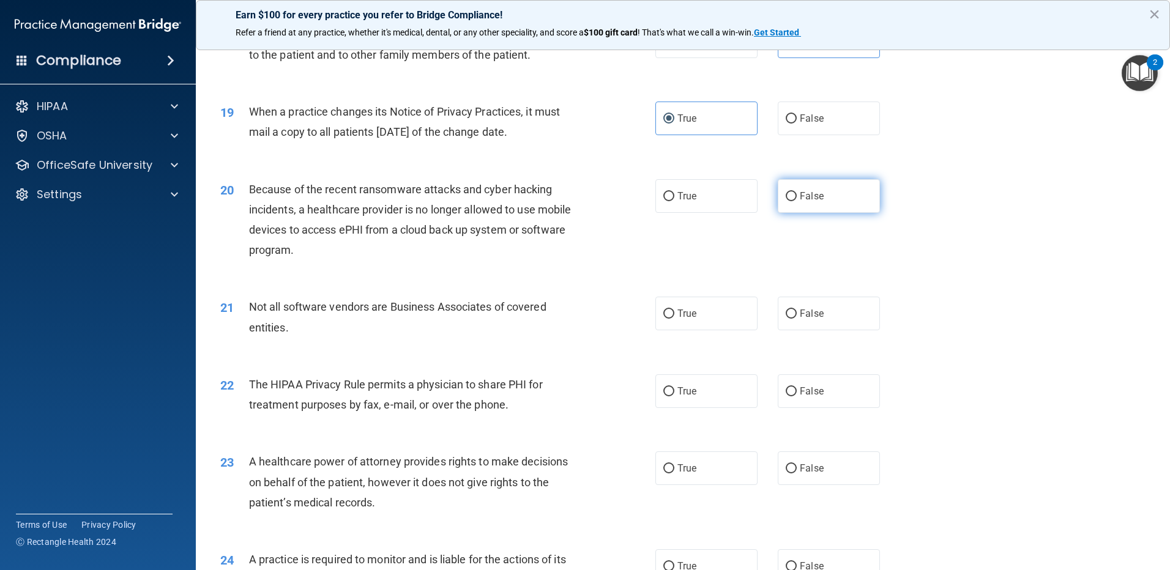
click at [859, 196] on label "False" at bounding box center [829, 196] width 102 height 34
click at [797, 196] on input "False" at bounding box center [791, 196] width 11 height 9
radio input "true"
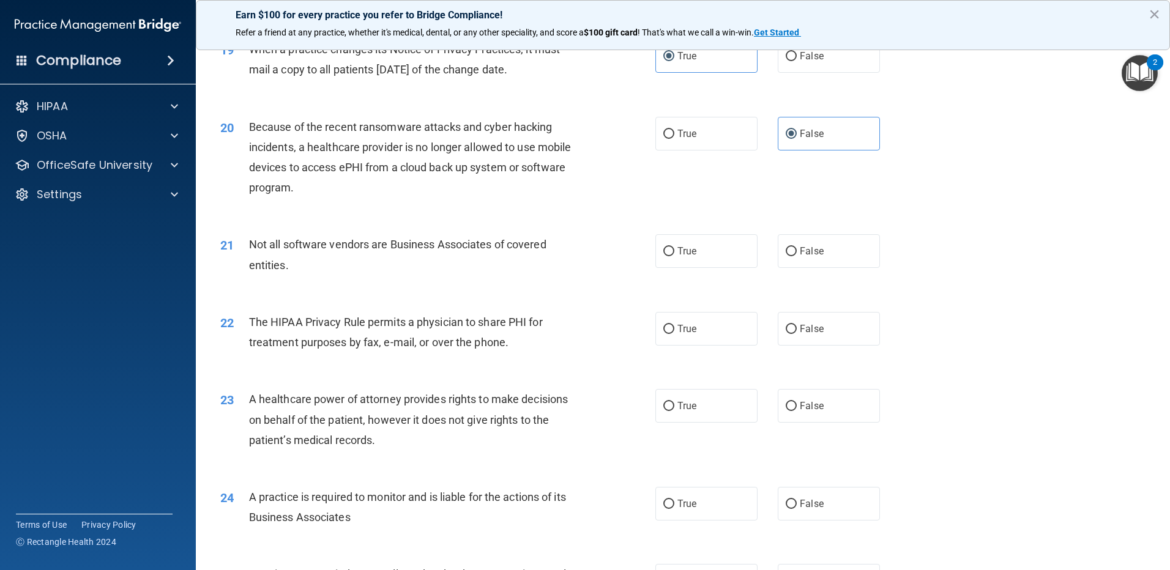
scroll to position [1774, 0]
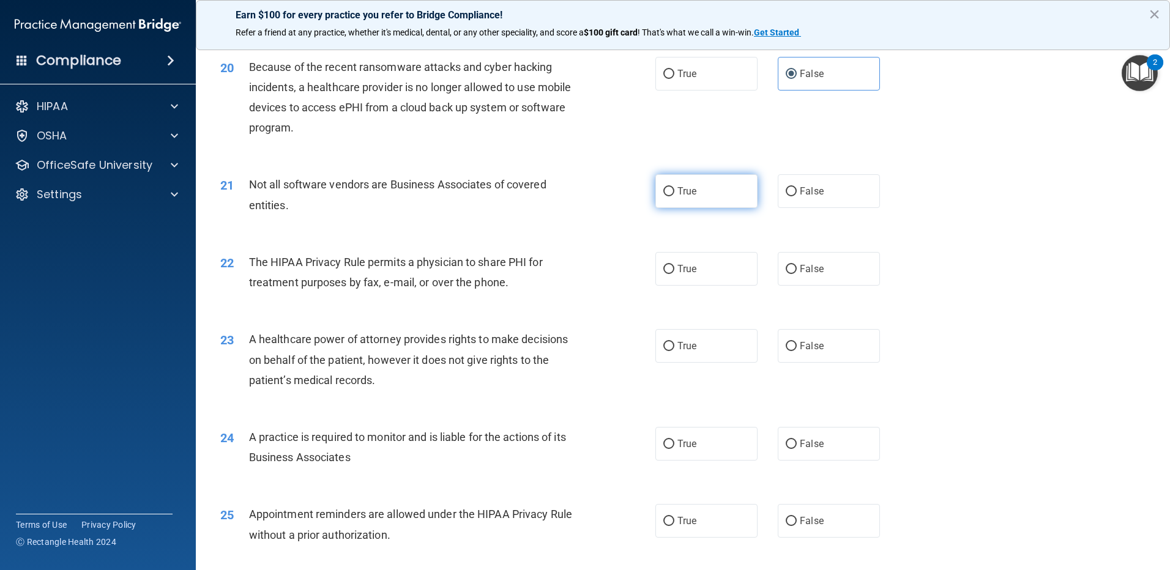
click at [700, 185] on label "True" at bounding box center [706, 191] width 102 height 34
click at [674, 187] on input "True" at bounding box center [668, 191] width 11 height 9
radio input "true"
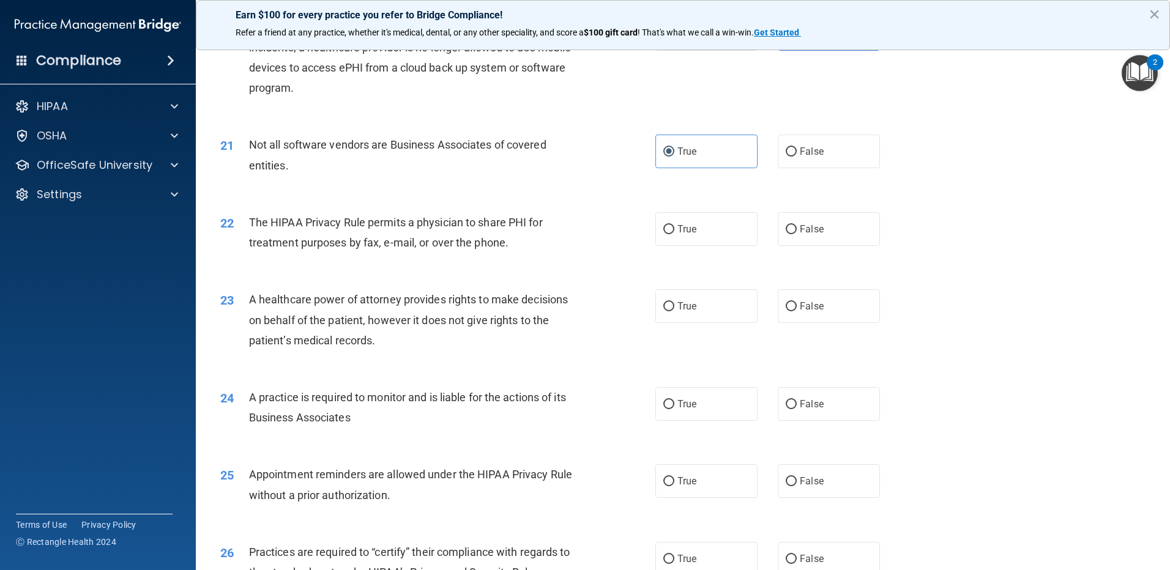
scroll to position [1836, 0]
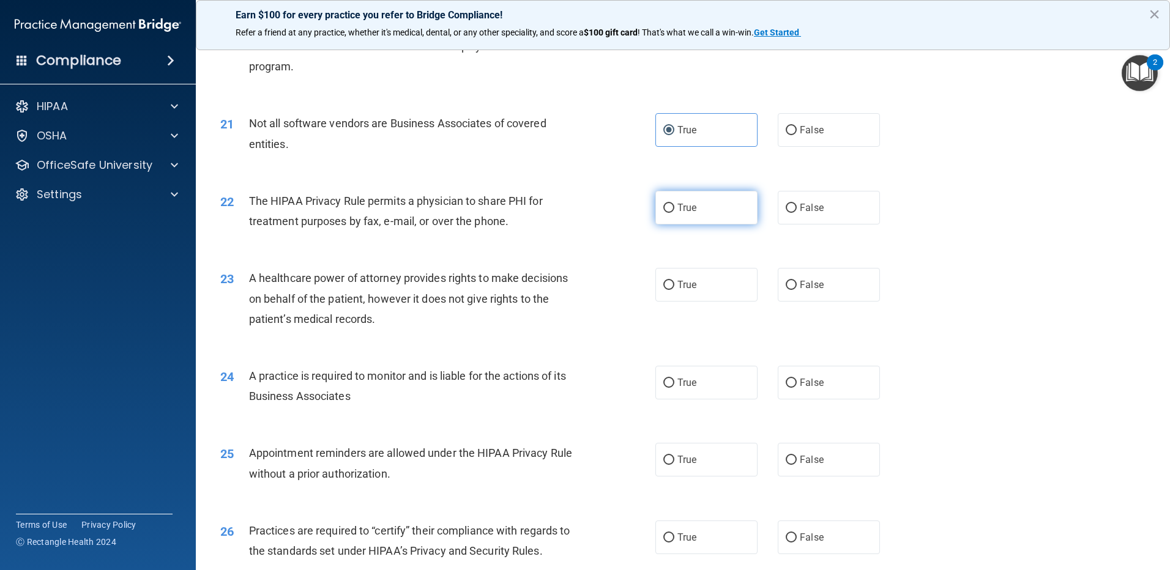
click at [717, 204] on label "True" at bounding box center [706, 208] width 102 height 34
click at [674, 204] on input "True" at bounding box center [668, 208] width 11 height 9
radio input "true"
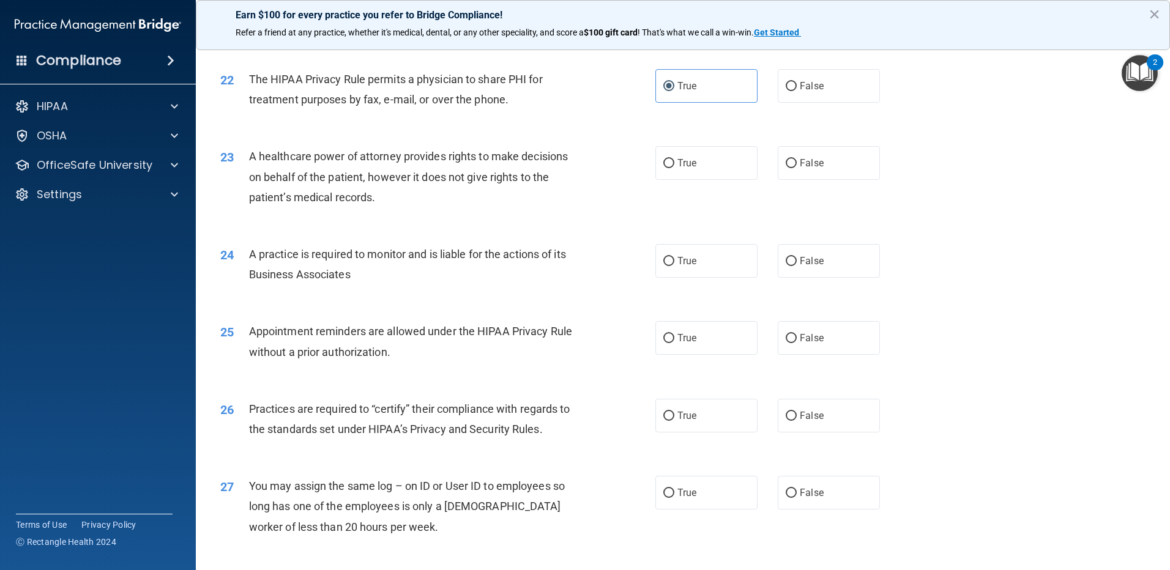
scroll to position [1958, 0]
click at [729, 158] on label "True" at bounding box center [706, 163] width 102 height 34
click at [674, 158] on input "True" at bounding box center [668, 162] width 11 height 9
radio input "true"
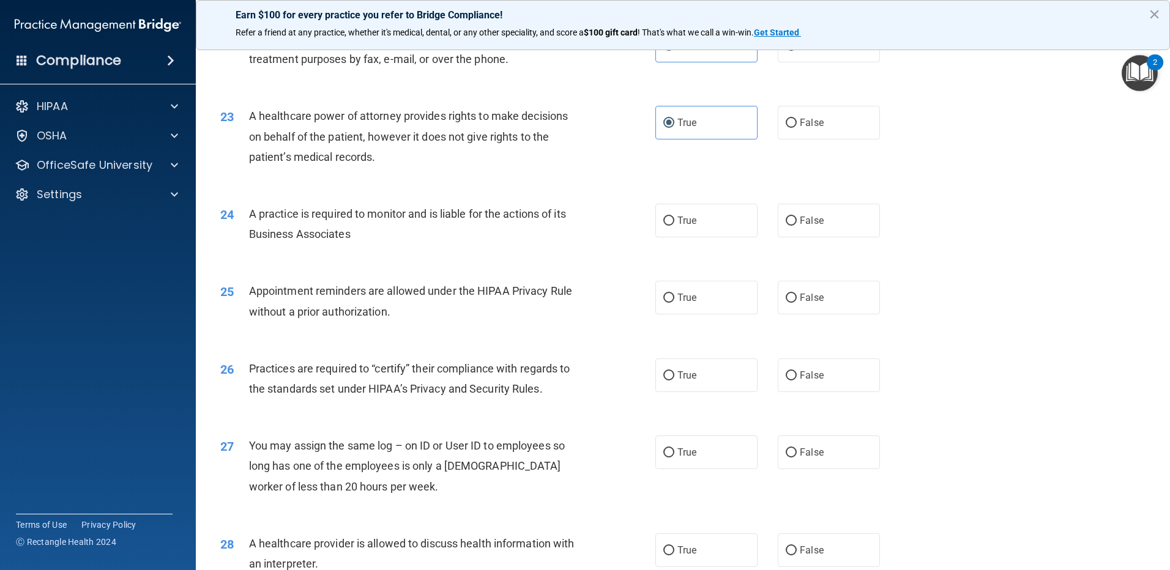
scroll to position [2019, 0]
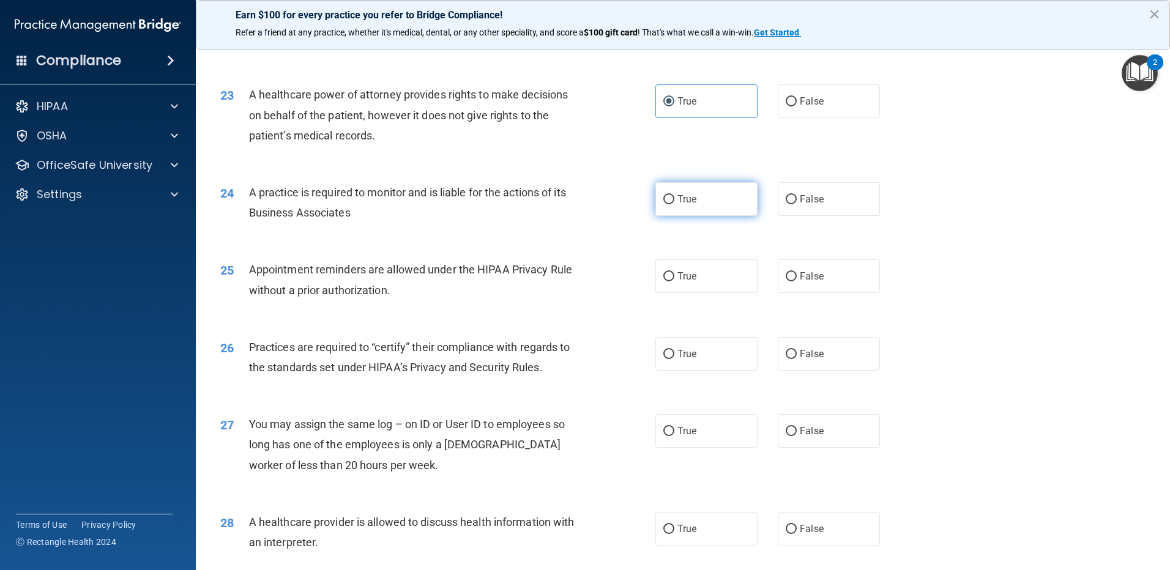
click at [732, 199] on label "True" at bounding box center [706, 199] width 102 height 34
click at [674, 199] on input "True" at bounding box center [668, 199] width 11 height 9
radio input "true"
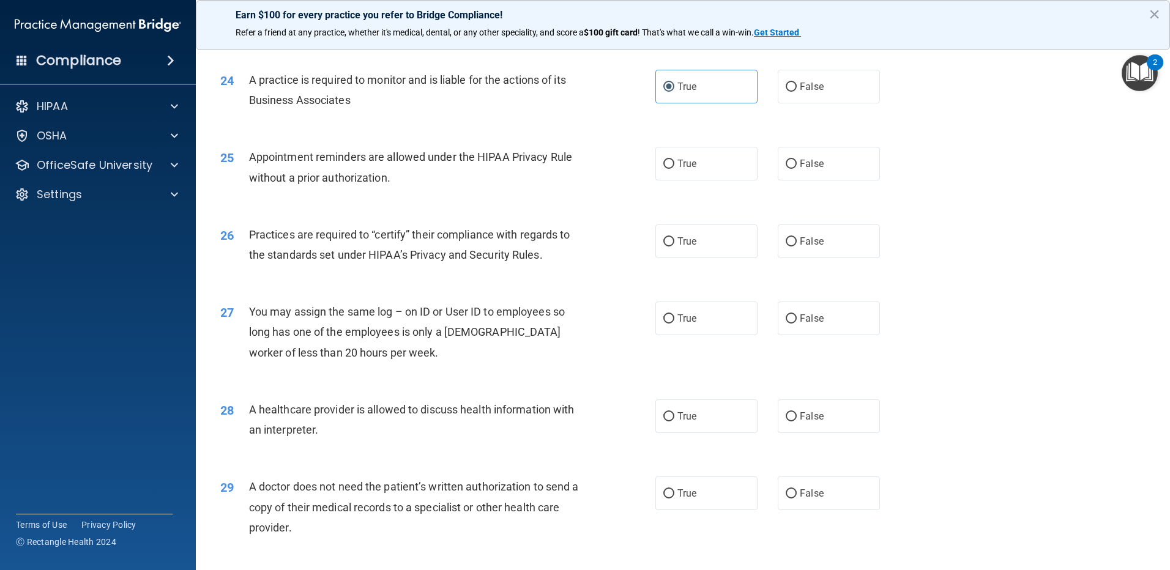
scroll to position [2142, 0]
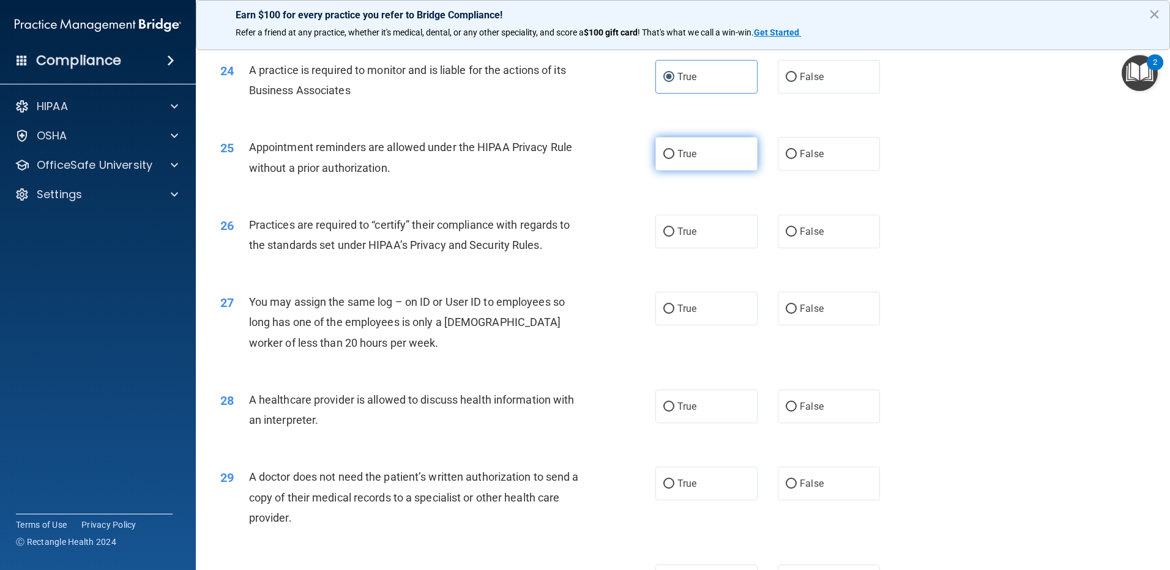
click at [682, 161] on label "True" at bounding box center [706, 154] width 102 height 34
click at [674, 159] on input "True" at bounding box center [668, 154] width 11 height 9
radio input "true"
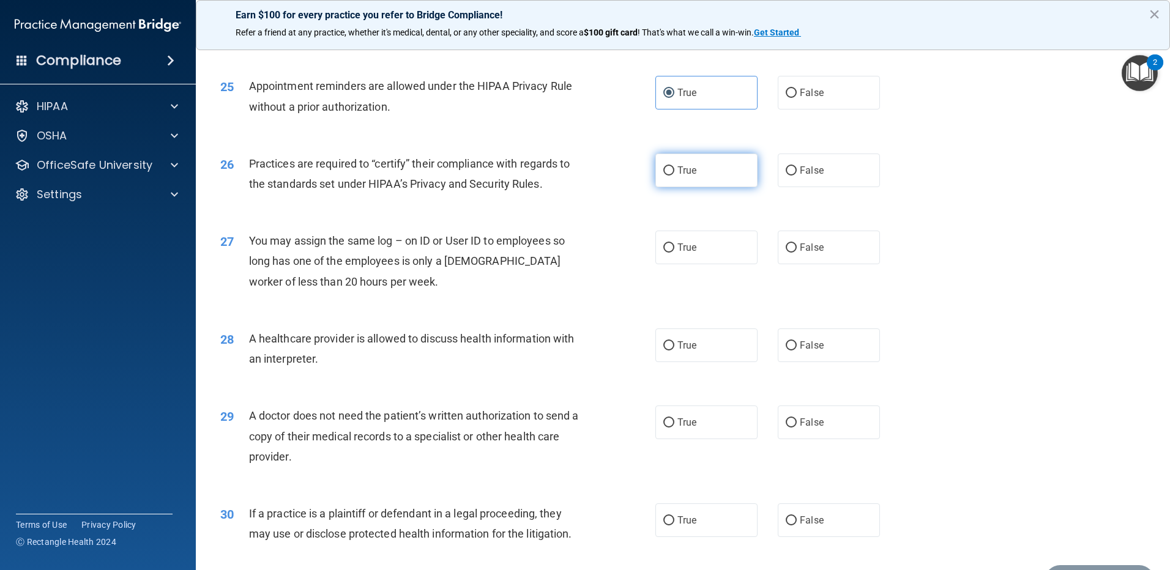
click at [720, 186] on label "True" at bounding box center [706, 171] width 102 height 34
click at [674, 176] on input "True" at bounding box center [668, 170] width 11 height 9
radio input "true"
click at [811, 262] on label "False" at bounding box center [829, 248] width 102 height 34
click at [797, 253] on input "False" at bounding box center [791, 248] width 11 height 9
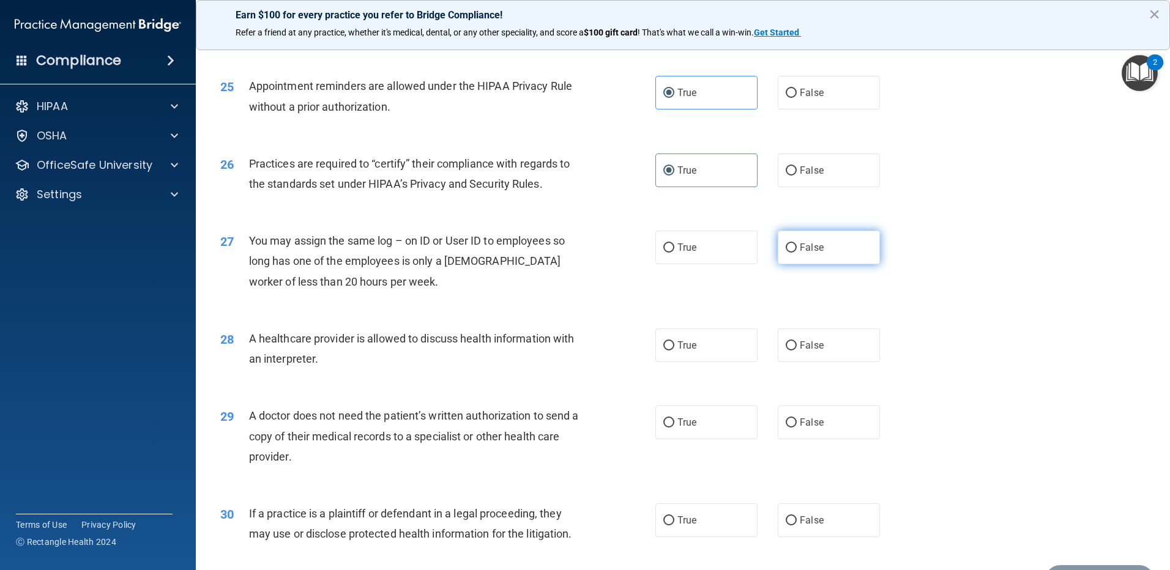
radio input "true"
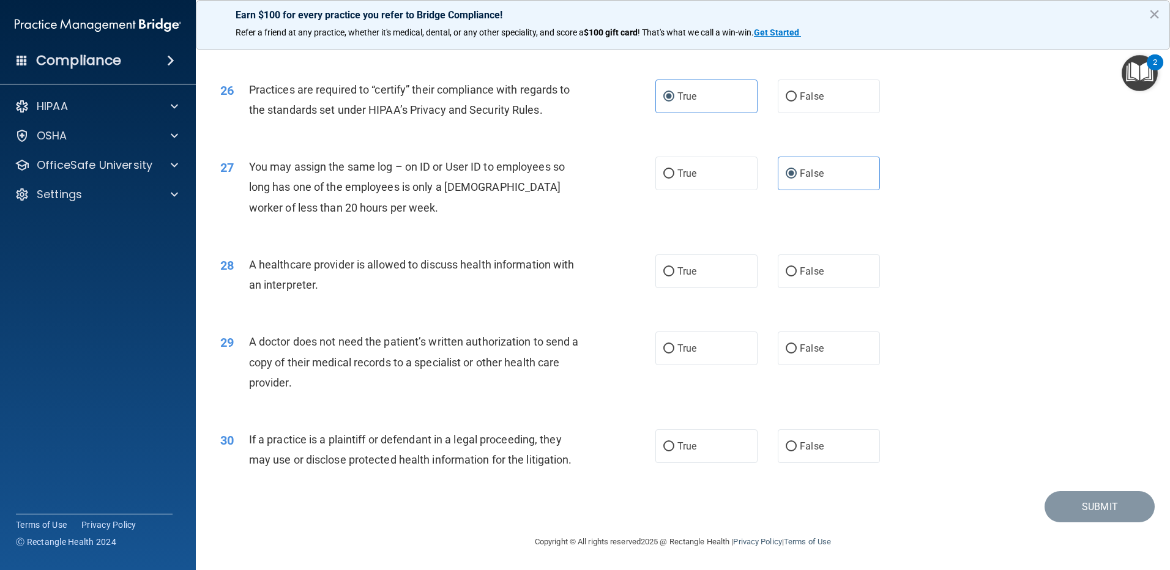
scroll to position [2278, 0]
click at [704, 272] on label "True" at bounding box center [706, 270] width 102 height 34
click at [674, 272] on input "True" at bounding box center [668, 270] width 11 height 9
radio input "true"
click at [722, 356] on label "True" at bounding box center [706, 347] width 102 height 34
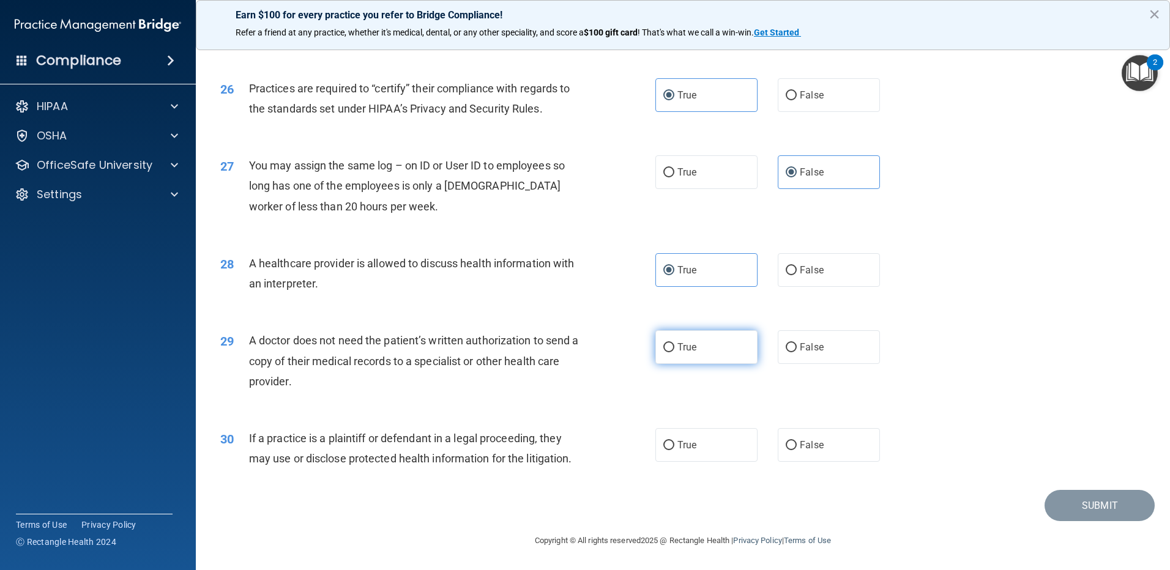
click at [674, 352] on input "True" at bounding box center [668, 347] width 11 height 9
radio input "true"
click at [727, 444] on label "True" at bounding box center [706, 445] width 102 height 34
click at [674, 444] on input "True" at bounding box center [668, 445] width 11 height 9
radio input "true"
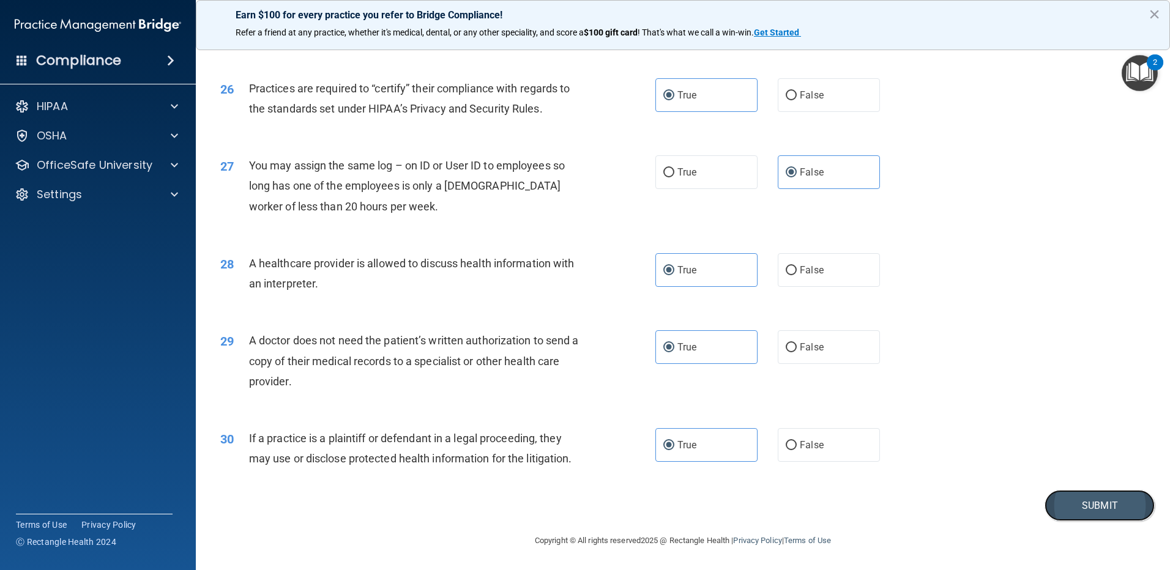
click at [1130, 504] on button "Submit" at bounding box center [1099, 505] width 110 height 31
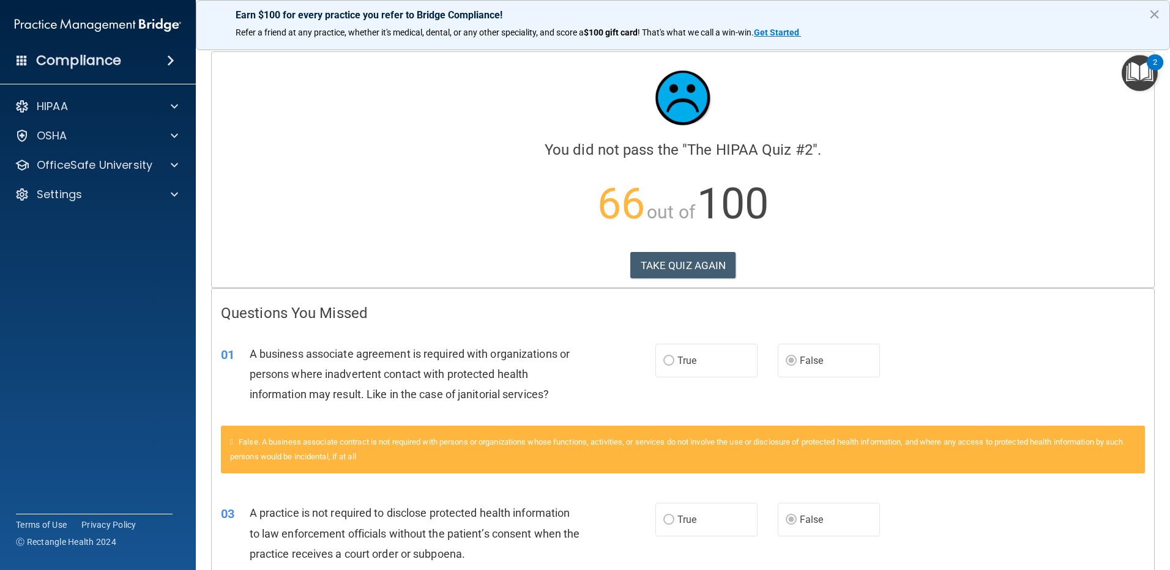
click at [1139, 65] on img "Open Resource Center, 2 new notifications" at bounding box center [1140, 73] width 36 height 36
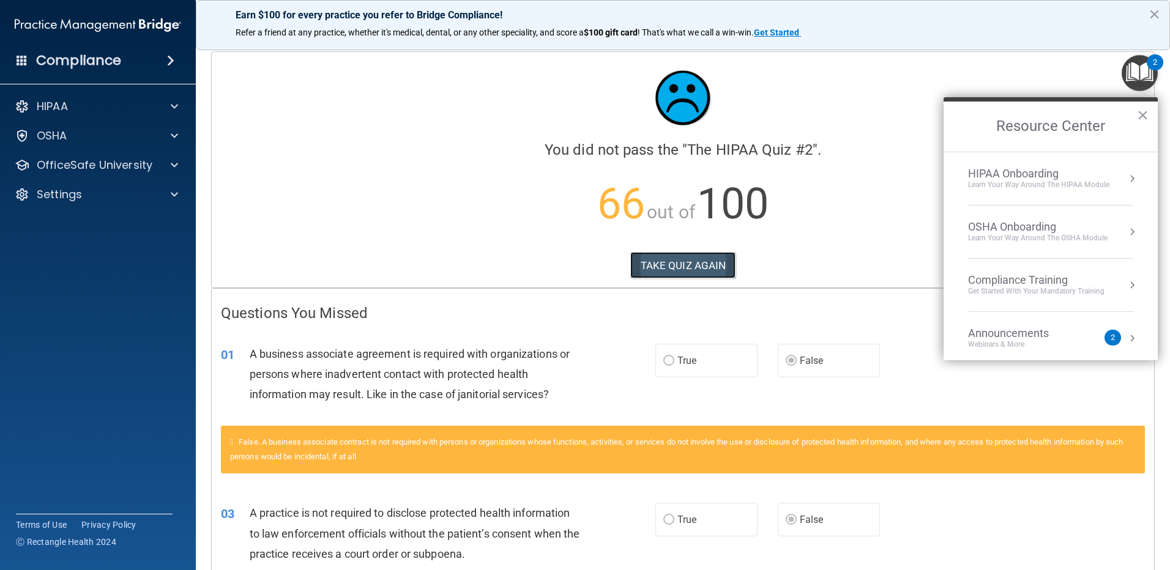
click at [684, 258] on button "TAKE QUIZ AGAIN" at bounding box center [683, 265] width 106 height 27
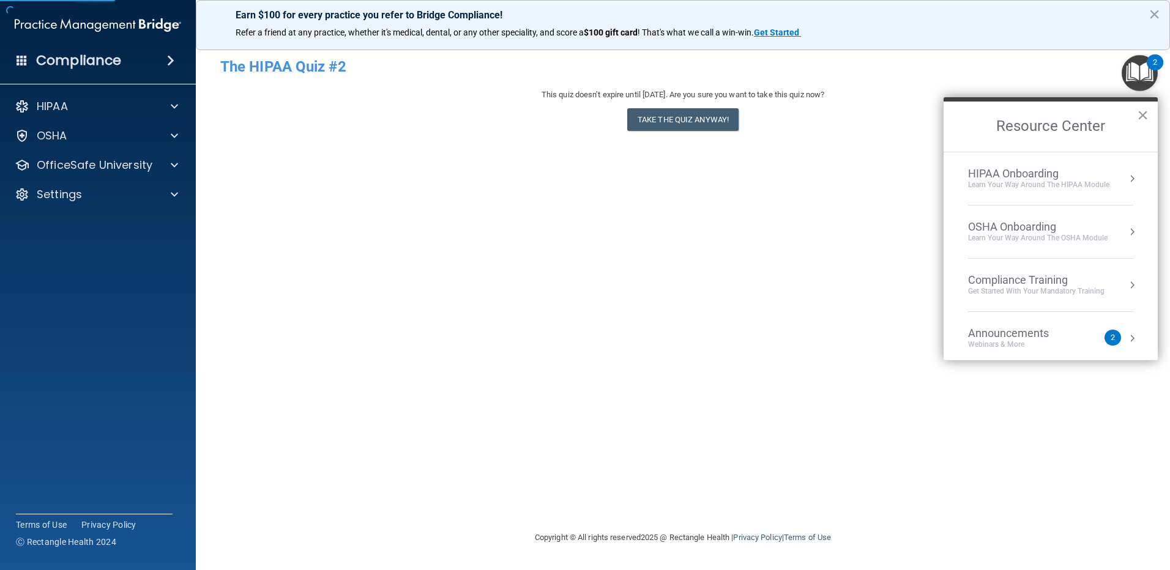
click at [1142, 115] on button "×" at bounding box center [1143, 115] width 12 height 20
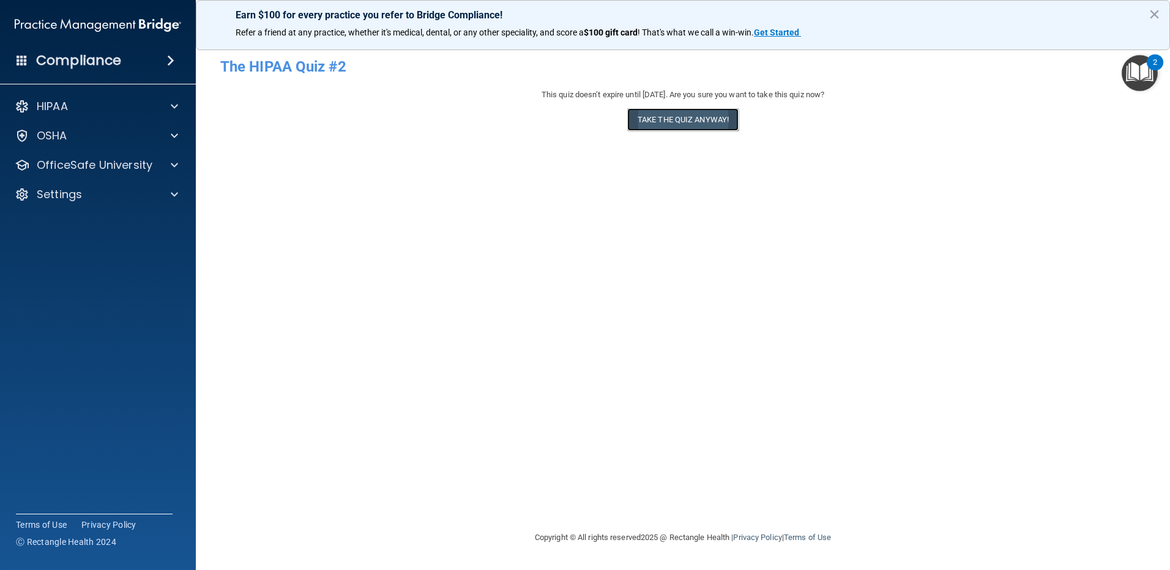
click at [720, 118] on button "Take the quiz anyway!" at bounding box center [682, 119] width 111 height 23
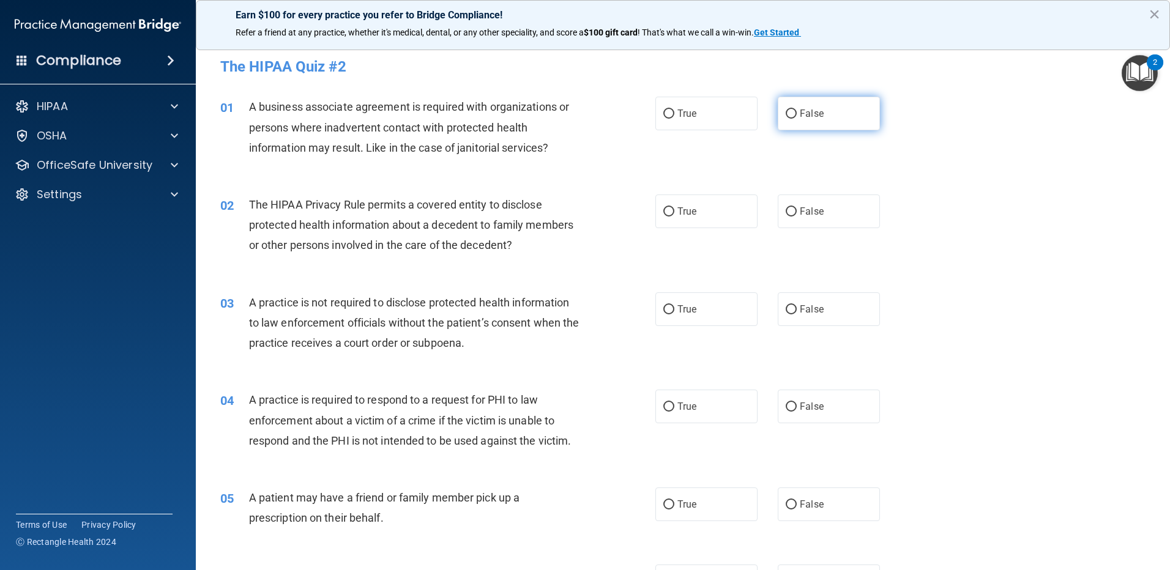
click at [822, 110] on label "False" at bounding box center [829, 114] width 102 height 34
click at [797, 110] on input "False" at bounding box center [791, 114] width 11 height 9
radio input "true"
click at [712, 215] on label "True" at bounding box center [706, 212] width 102 height 34
click at [674, 215] on input "True" at bounding box center [668, 211] width 11 height 9
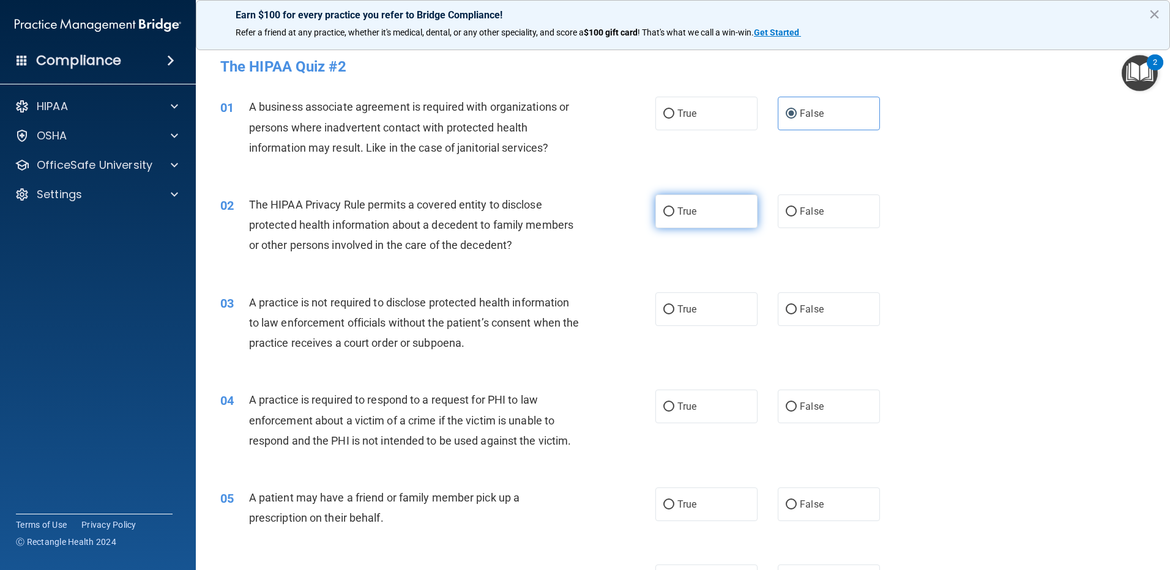
radio input "true"
click at [825, 315] on label "False" at bounding box center [829, 309] width 102 height 34
click at [797, 315] on input "False" at bounding box center [791, 309] width 11 height 9
radio input "true"
click at [684, 409] on span "True" at bounding box center [686, 407] width 19 height 12
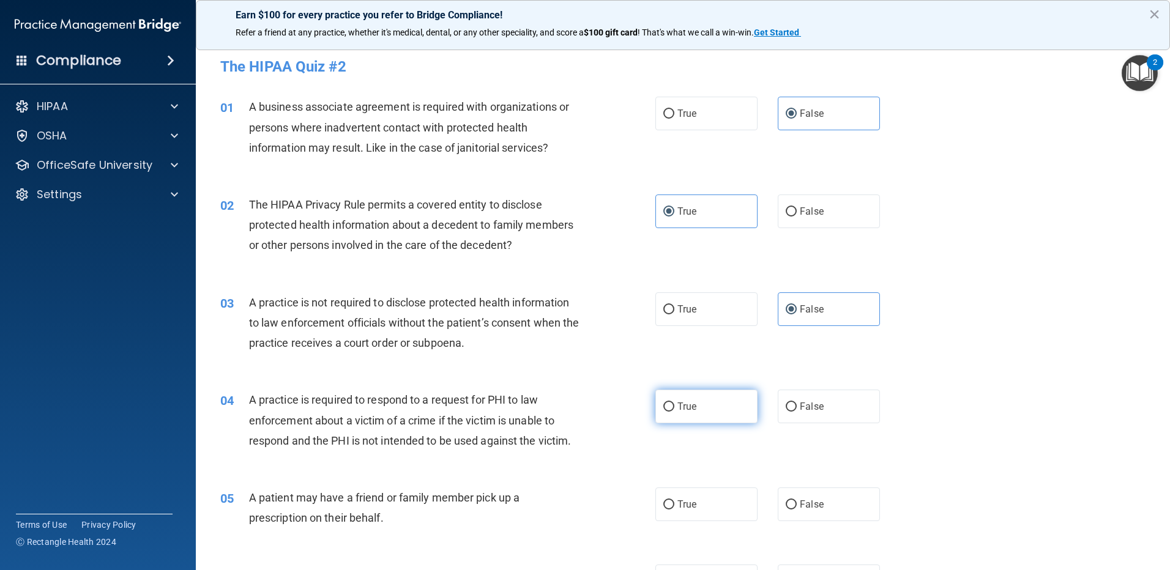
click at [674, 409] on input "True" at bounding box center [668, 407] width 11 height 9
radio input "true"
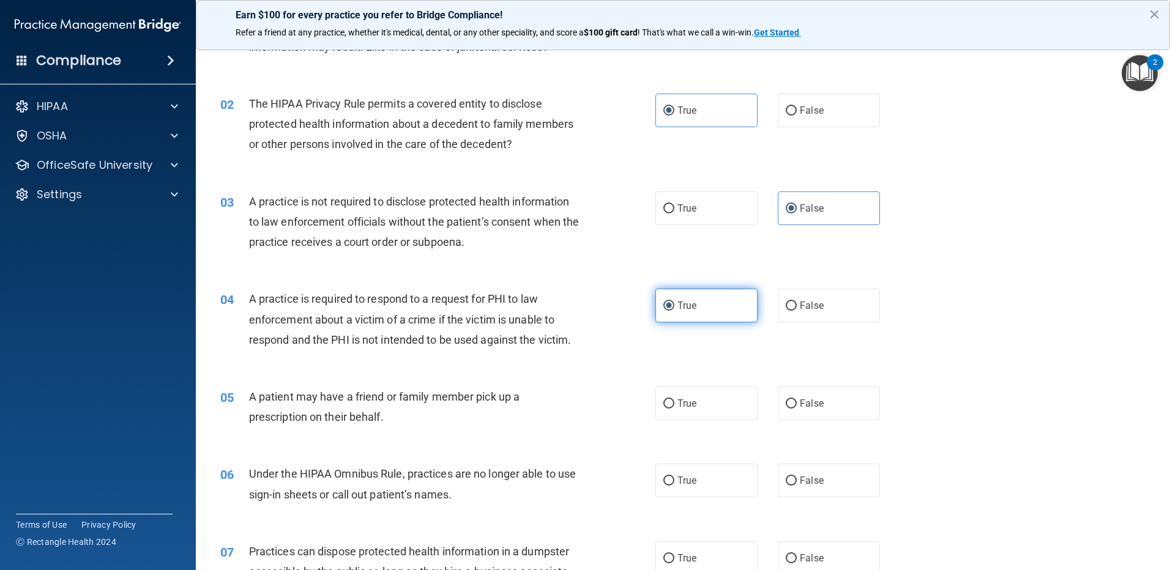
scroll to position [122, 0]
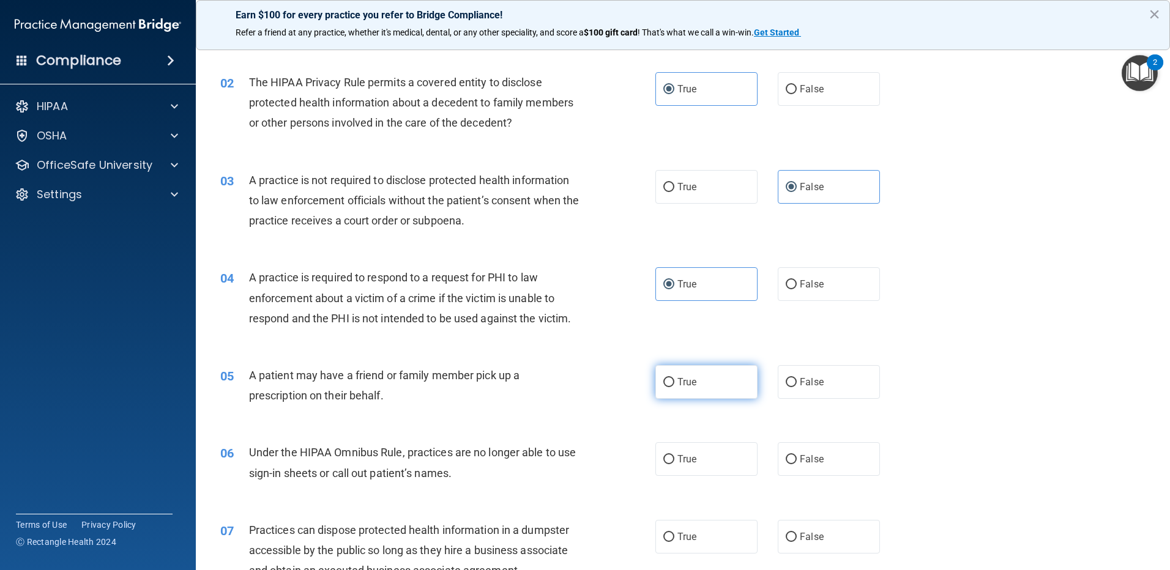
click at [693, 392] on label "True" at bounding box center [706, 382] width 102 height 34
click at [674, 387] on input "True" at bounding box center [668, 382] width 11 height 9
radio input "true"
click at [833, 454] on label "False" at bounding box center [829, 459] width 102 height 34
click at [797, 455] on input "False" at bounding box center [791, 459] width 11 height 9
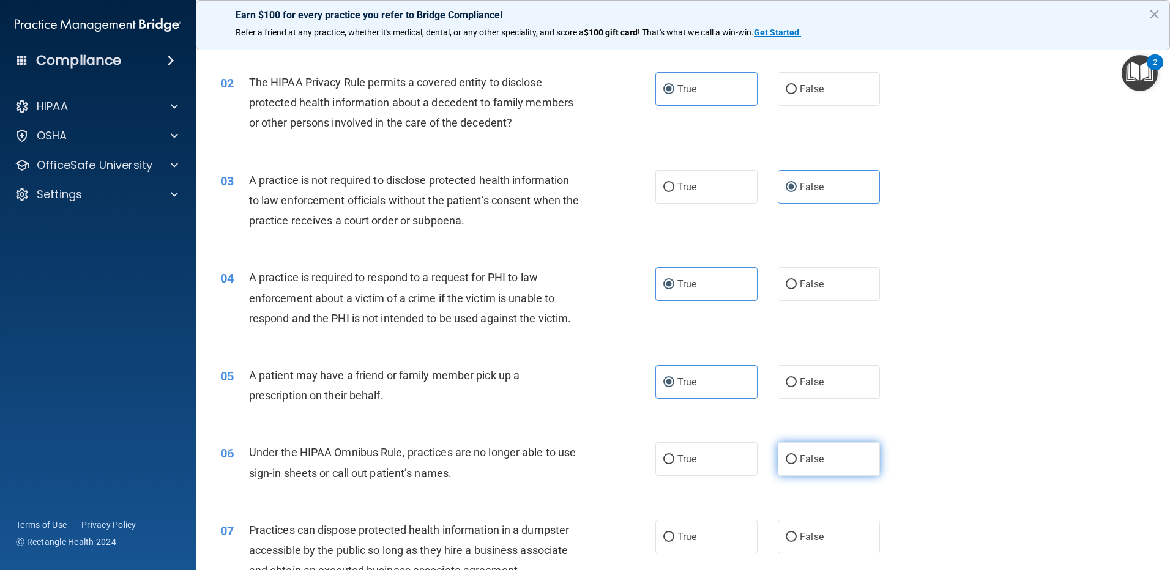
radio input "true"
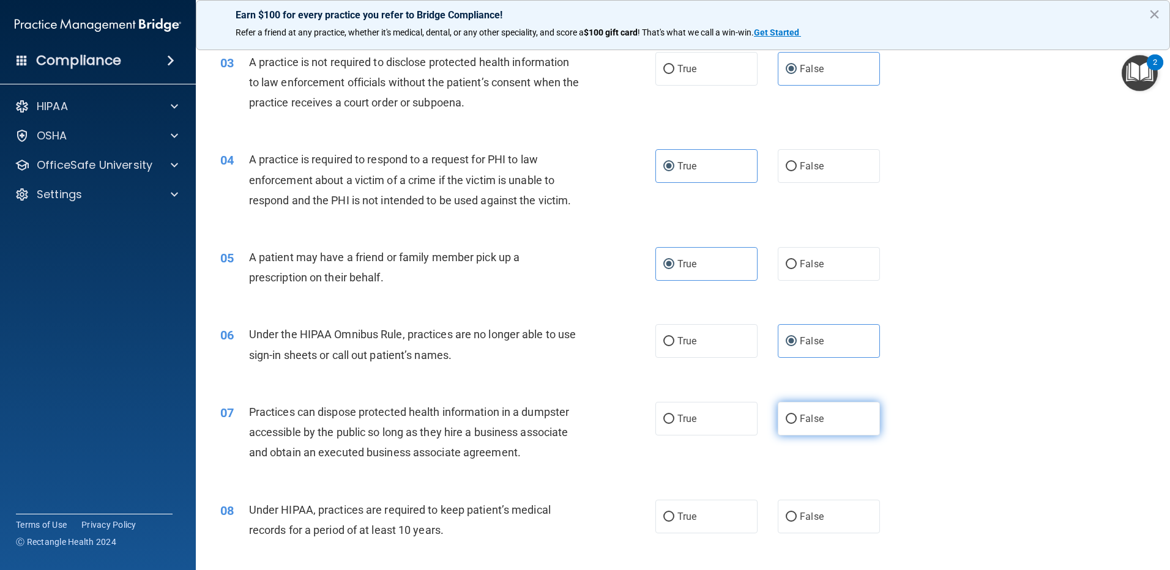
scroll to position [245, 0]
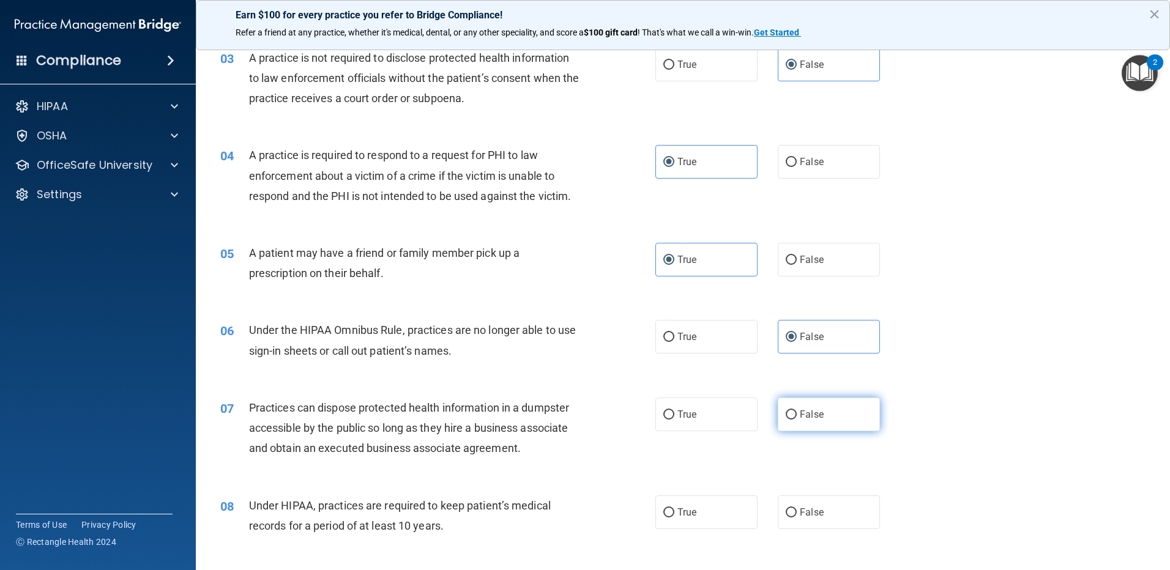
click at [831, 420] on label "False" at bounding box center [829, 415] width 102 height 34
click at [797, 420] on input "False" at bounding box center [791, 415] width 11 height 9
radio input "true"
click at [811, 512] on span "False" at bounding box center [812, 513] width 24 height 12
click at [797, 512] on input "False" at bounding box center [791, 512] width 11 height 9
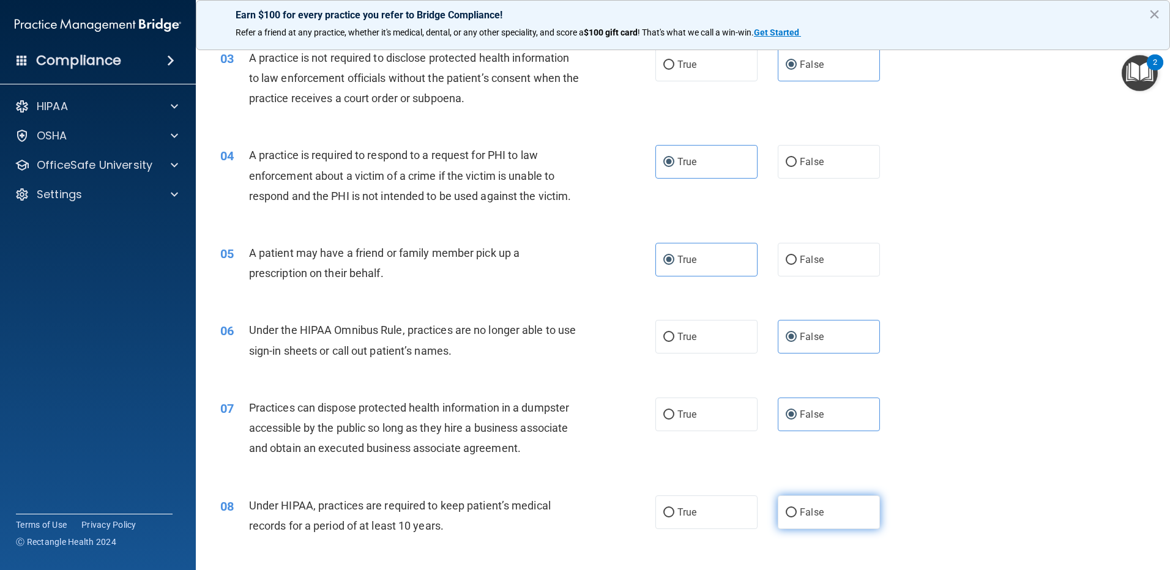
radio input "true"
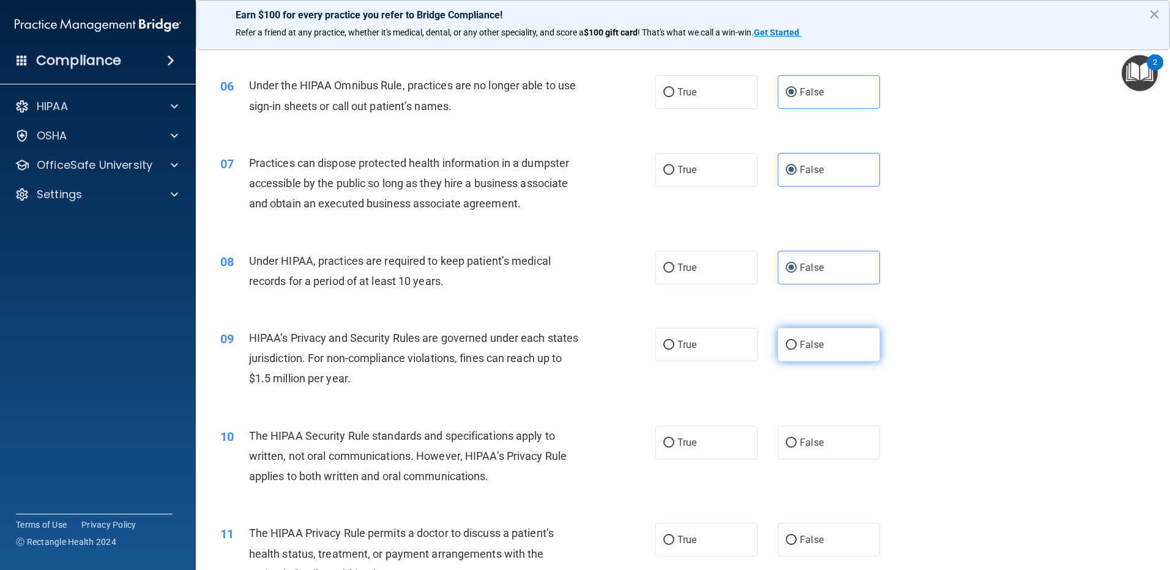
click at [824, 340] on label "False" at bounding box center [829, 345] width 102 height 34
click at [797, 341] on input "False" at bounding box center [791, 345] width 11 height 9
radio input "true"
click at [722, 443] on label "True" at bounding box center [706, 443] width 102 height 34
click at [674, 443] on input "True" at bounding box center [668, 443] width 11 height 9
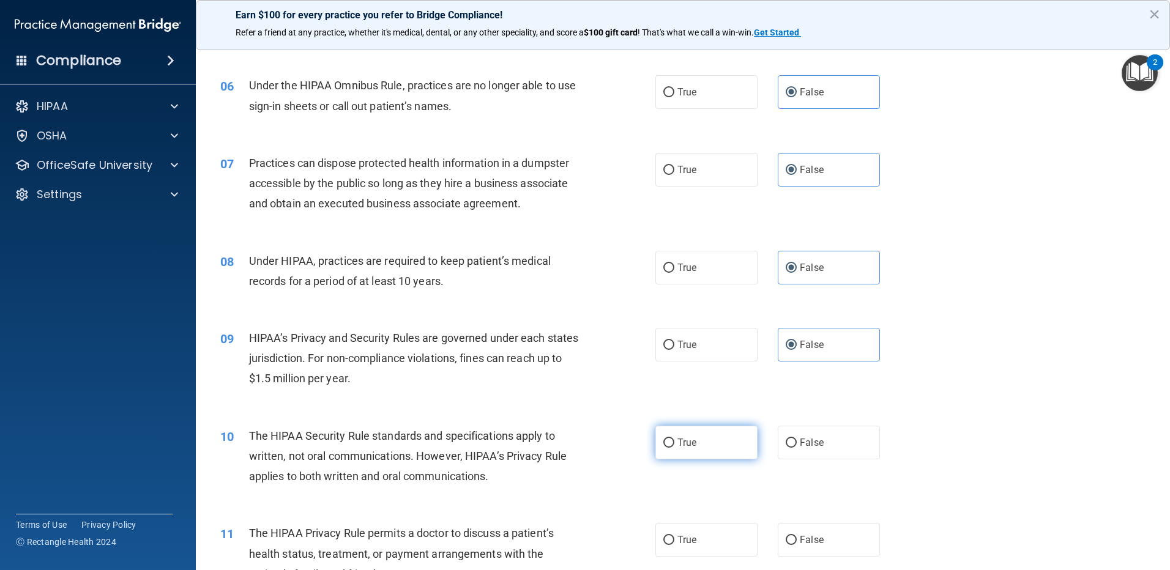
radio input "true"
drag, startPoint x: 697, startPoint y: 538, endPoint x: 701, endPoint y: 528, distance: 11.0
click at [698, 534] on label "True" at bounding box center [706, 540] width 102 height 34
click at [674, 536] on input "True" at bounding box center [668, 540] width 11 height 9
radio input "true"
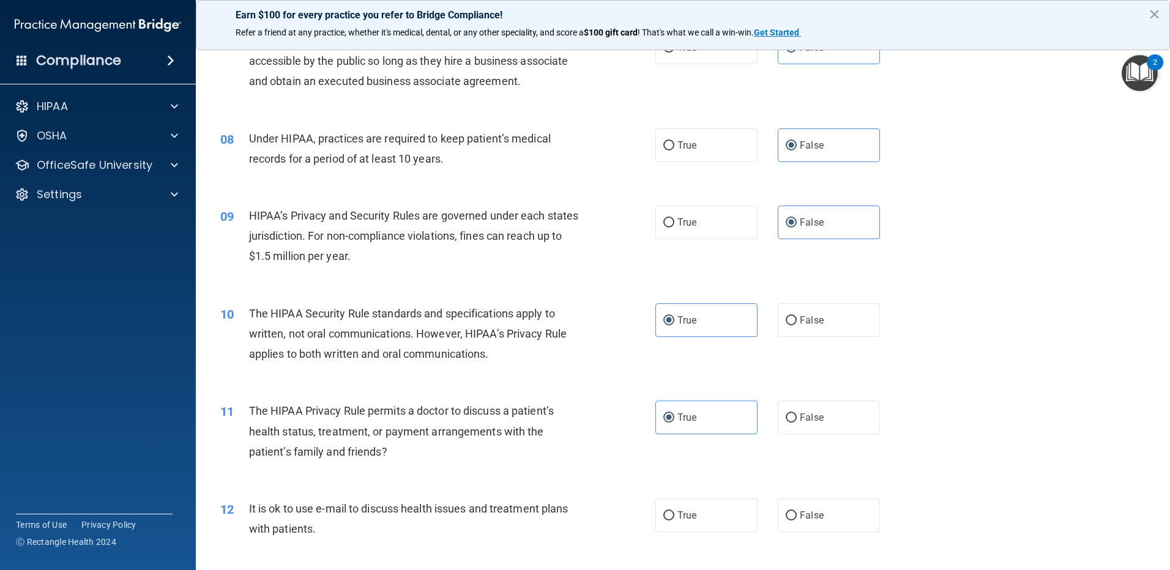
scroll to position [673, 0]
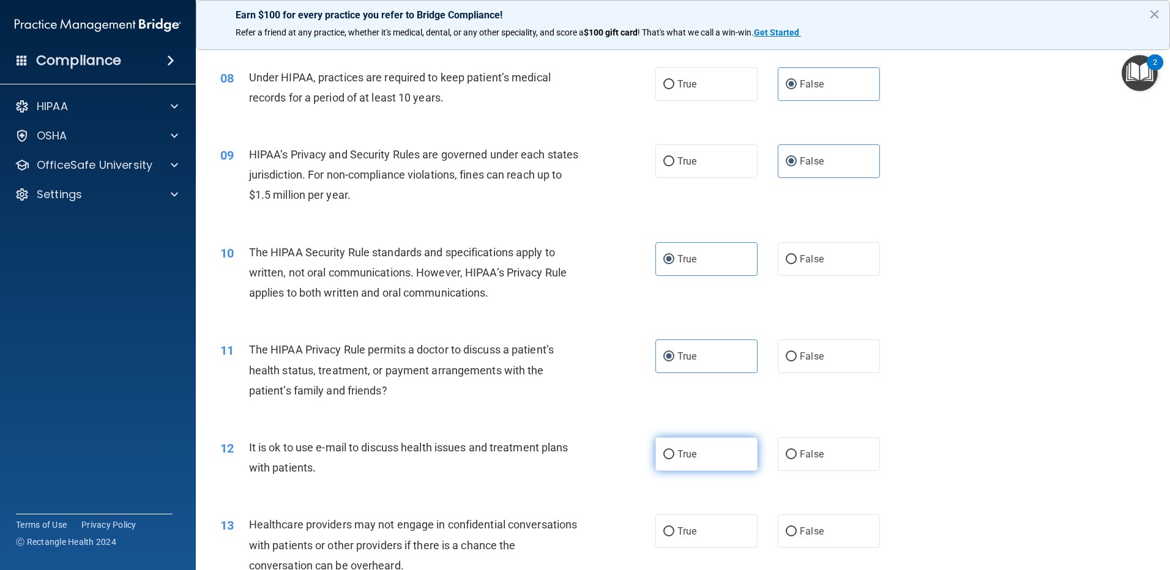
click at [691, 460] on span "True" at bounding box center [686, 455] width 19 height 12
click at [674, 460] on input "True" at bounding box center [668, 454] width 11 height 9
radio input "true"
click at [816, 526] on span "False" at bounding box center [812, 532] width 24 height 12
click at [797, 527] on input "False" at bounding box center [791, 531] width 11 height 9
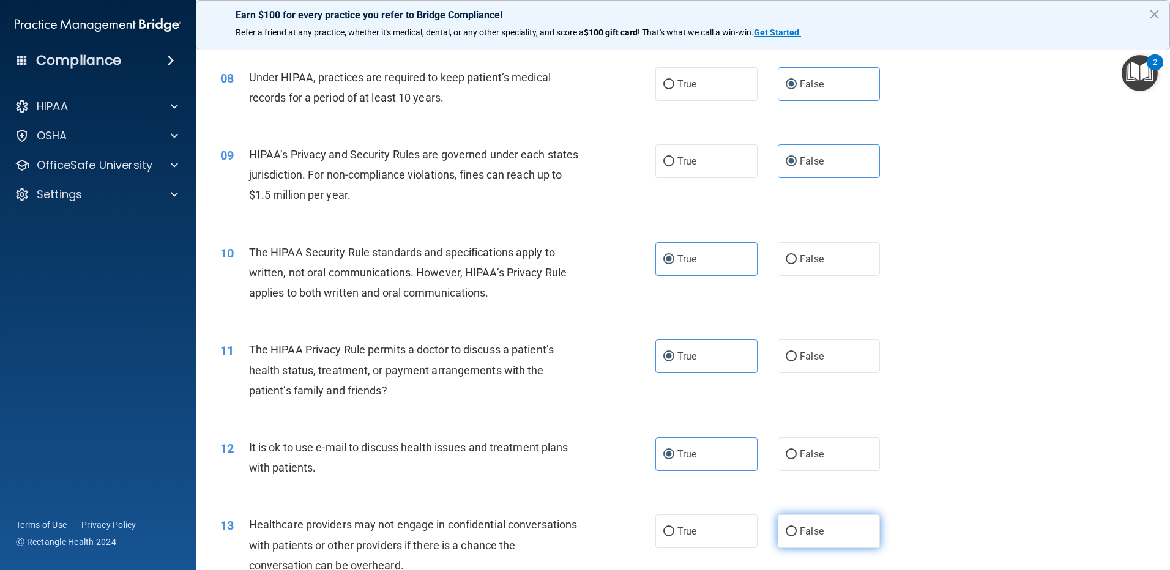
radio input "true"
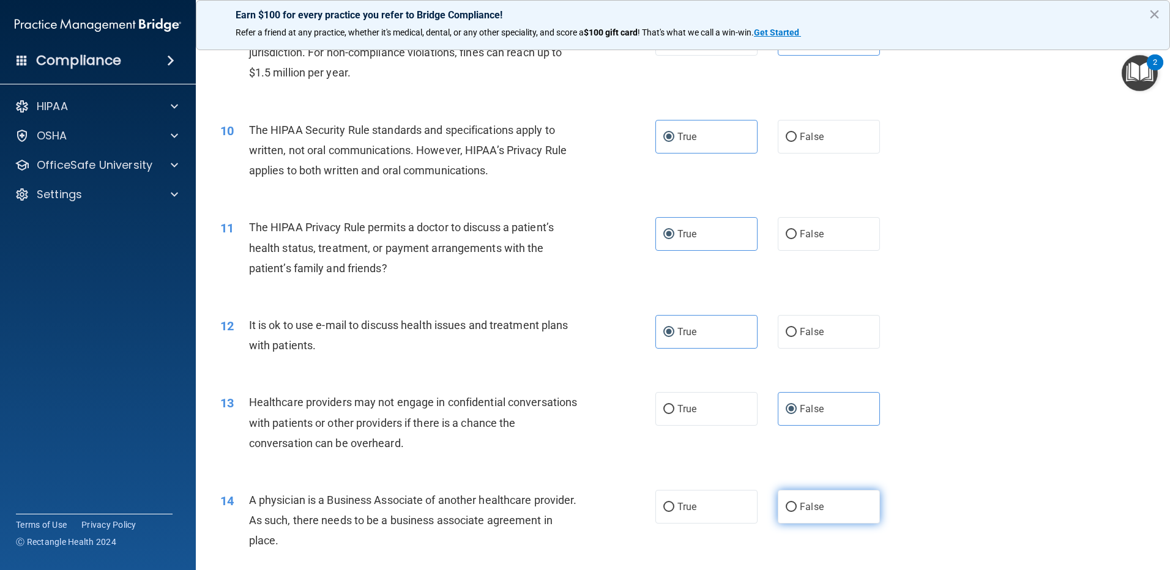
click at [819, 509] on label "False" at bounding box center [829, 507] width 102 height 34
click at [797, 509] on input "False" at bounding box center [791, 507] width 11 height 9
radio input "true"
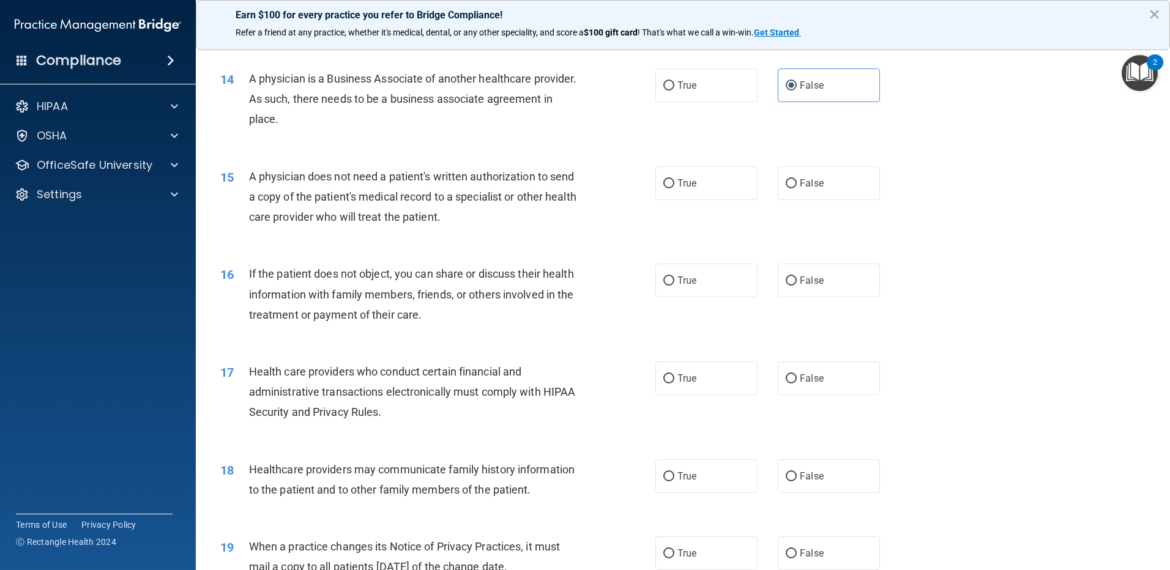
scroll to position [1224, 0]
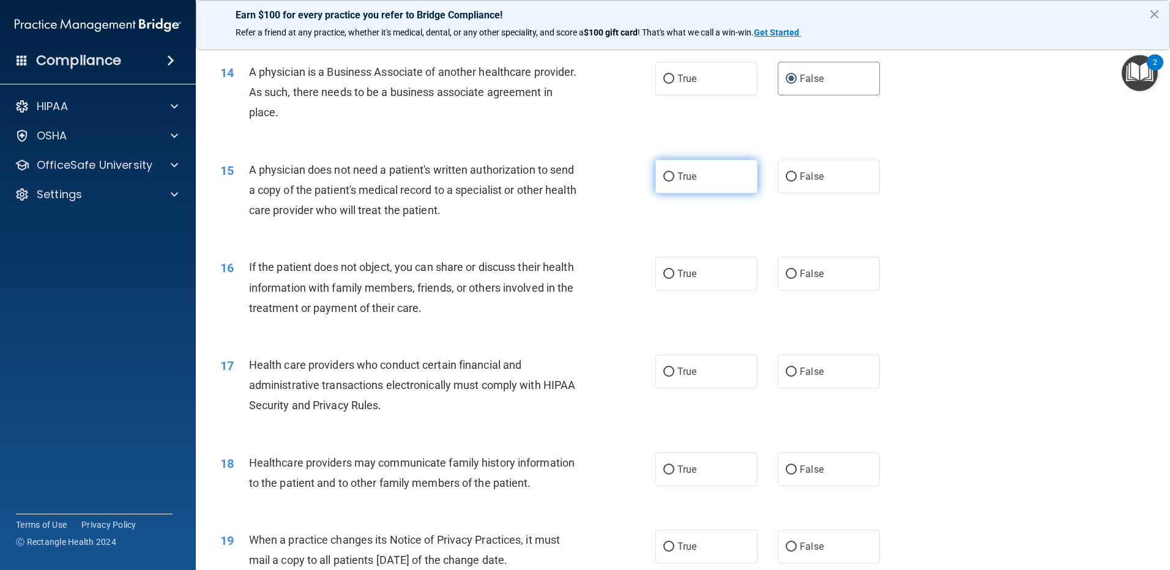
click at [726, 182] on label "True" at bounding box center [706, 177] width 102 height 34
click at [674, 182] on input "True" at bounding box center [668, 177] width 11 height 9
radio input "true"
click at [724, 272] on label "True" at bounding box center [706, 274] width 102 height 34
click at [674, 272] on input "True" at bounding box center [668, 274] width 11 height 9
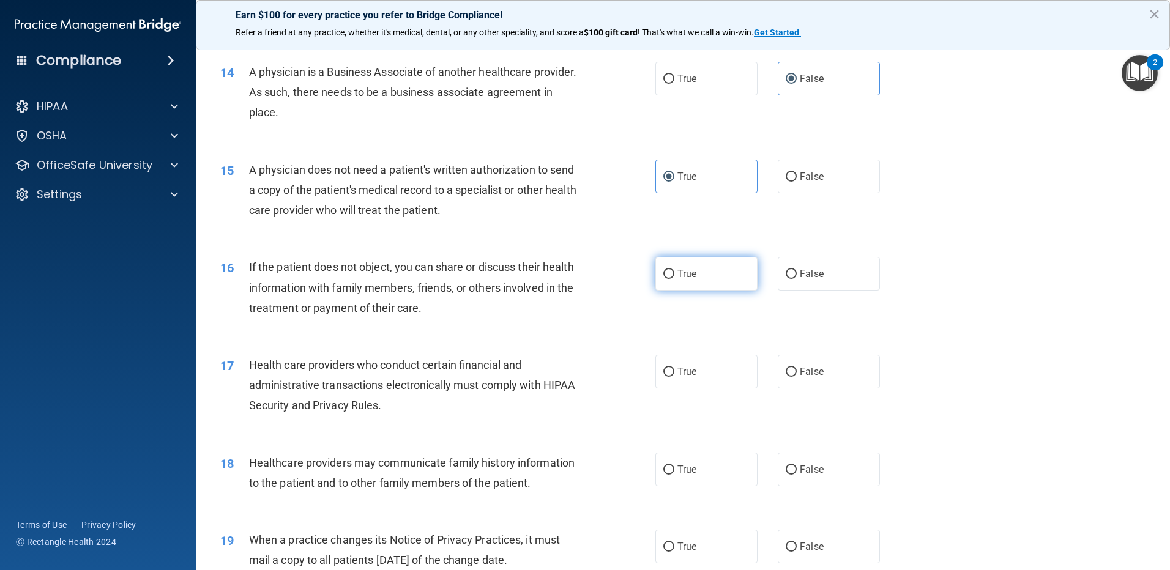
radio input "true"
click at [716, 374] on label "True" at bounding box center [706, 372] width 102 height 34
click at [674, 374] on input "True" at bounding box center [668, 372] width 11 height 9
radio input "true"
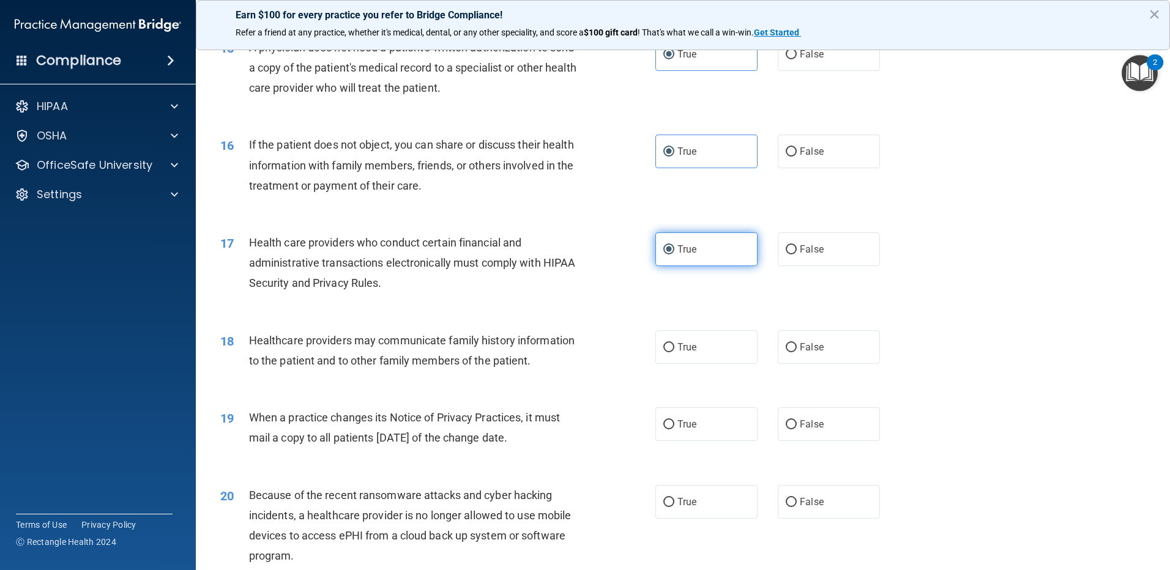
scroll to position [1407, 0]
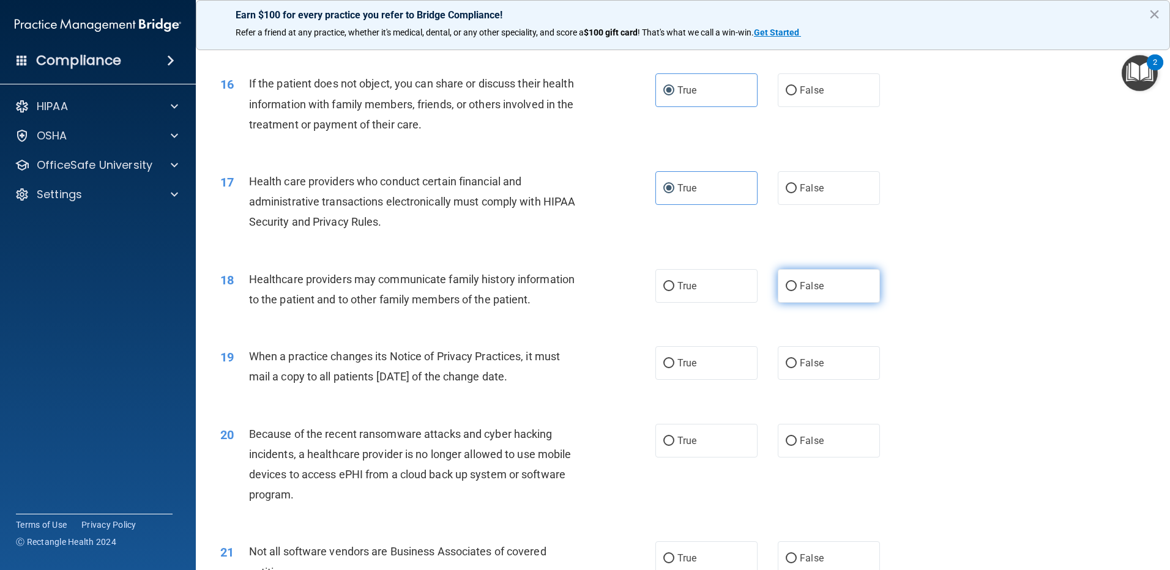
click at [825, 288] on label "False" at bounding box center [829, 286] width 102 height 34
click at [797, 288] on input "False" at bounding box center [791, 286] width 11 height 9
radio input "true"
click at [822, 354] on label "False" at bounding box center [829, 363] width 102 height 34
click at [797, 359] on input "False" at bounding box center [791, 363] width 11 height 9
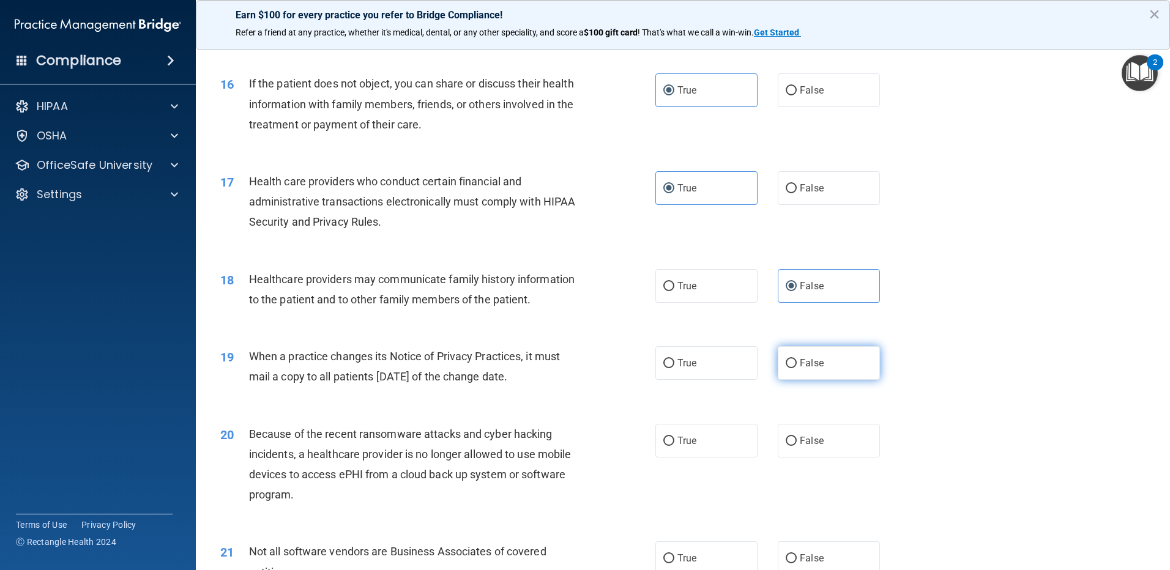
radio input "true"
drag, startPoint x: 827, startPoint y: 437, endPoint x: 802, endPoint y: 426, distance: 27.4
click at [827, 436] on label "False" at bounding box center [829, 441] width 102 height 34
click at [797, 437] on input "False" at bounding box center [791, 441] width 11 height 9
radio input "true"
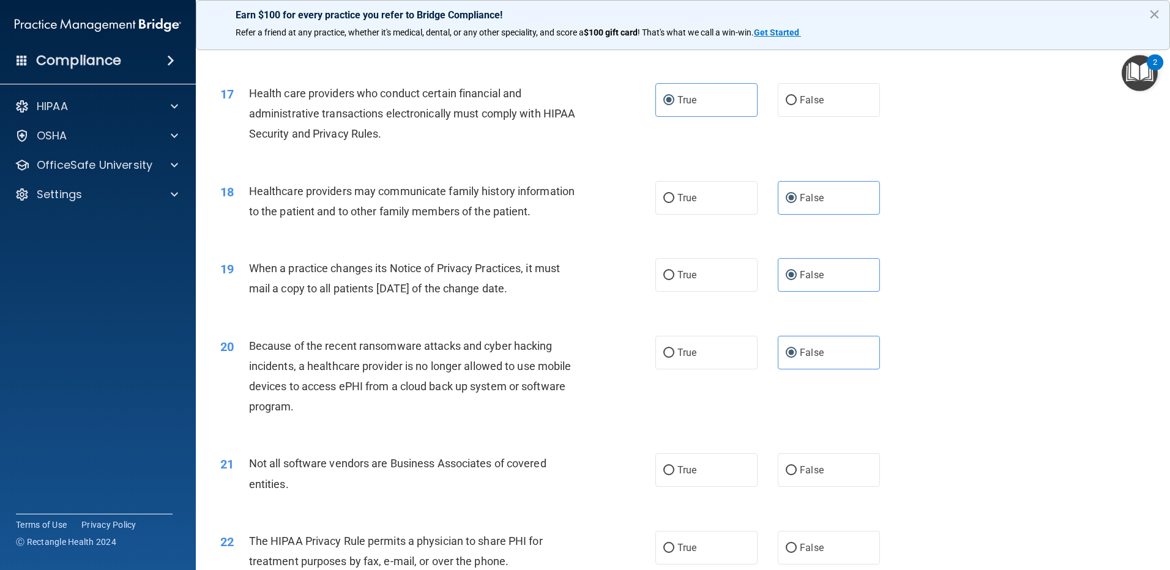
scroll to position [1652, 0]
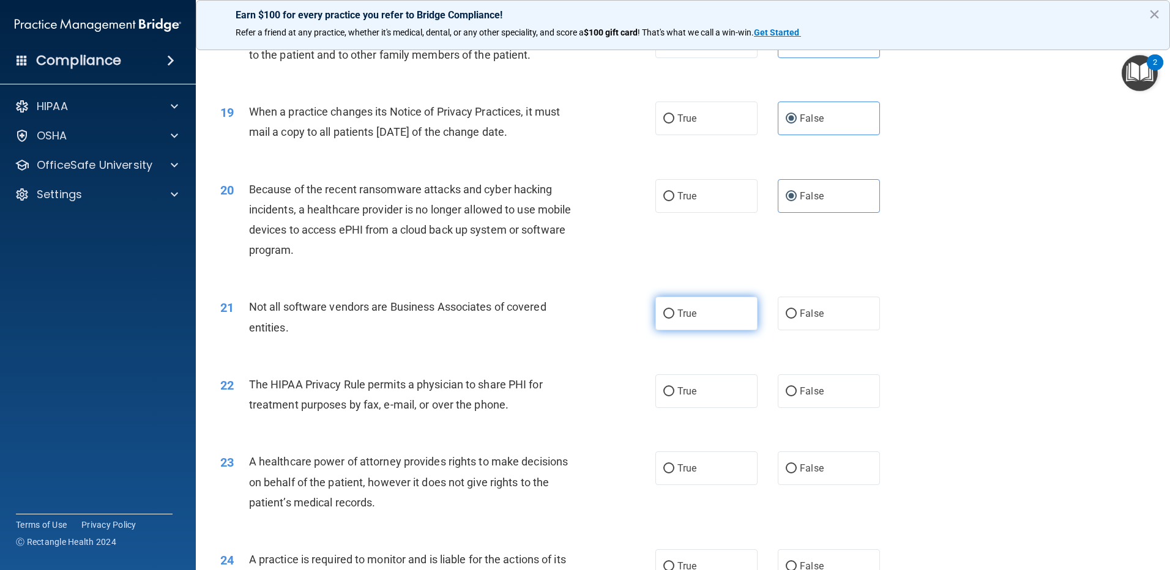
click at [692, 314] on span "True" at bounding box center [686, 314] width 19 height 12
click at [674, 314] on input "True" at bounding box center [668, 314] width 11 height 9
radio input "true"
click at [687, 384] on label "True" at bounding box center [706, 391] width 102 height 34
click at [674, 387] on input "True" at bounding box center [668, 391] width 11 height 9
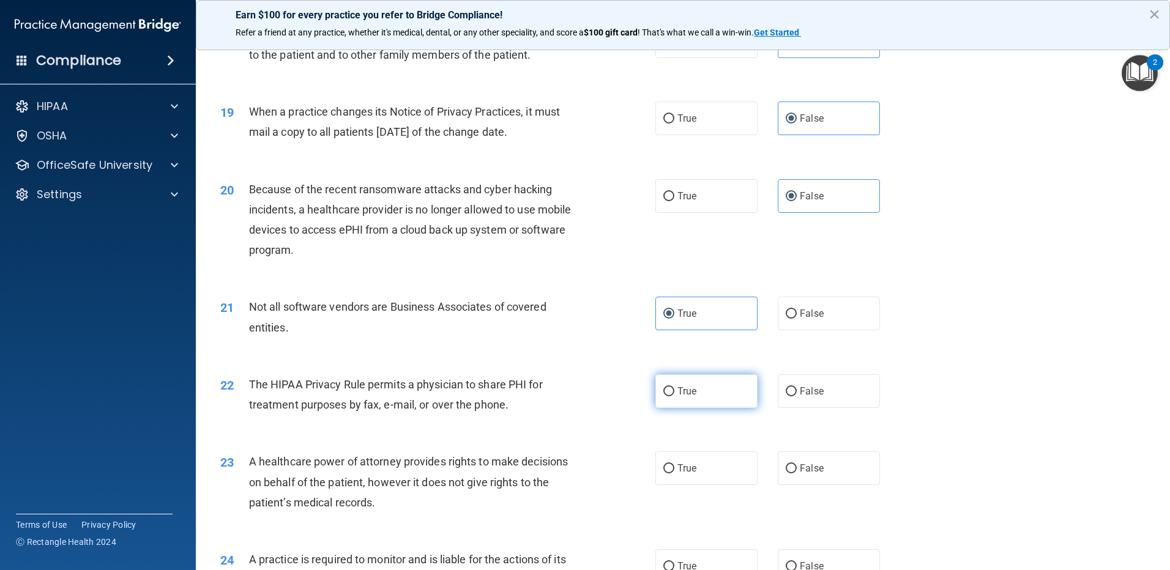
radio input "true"
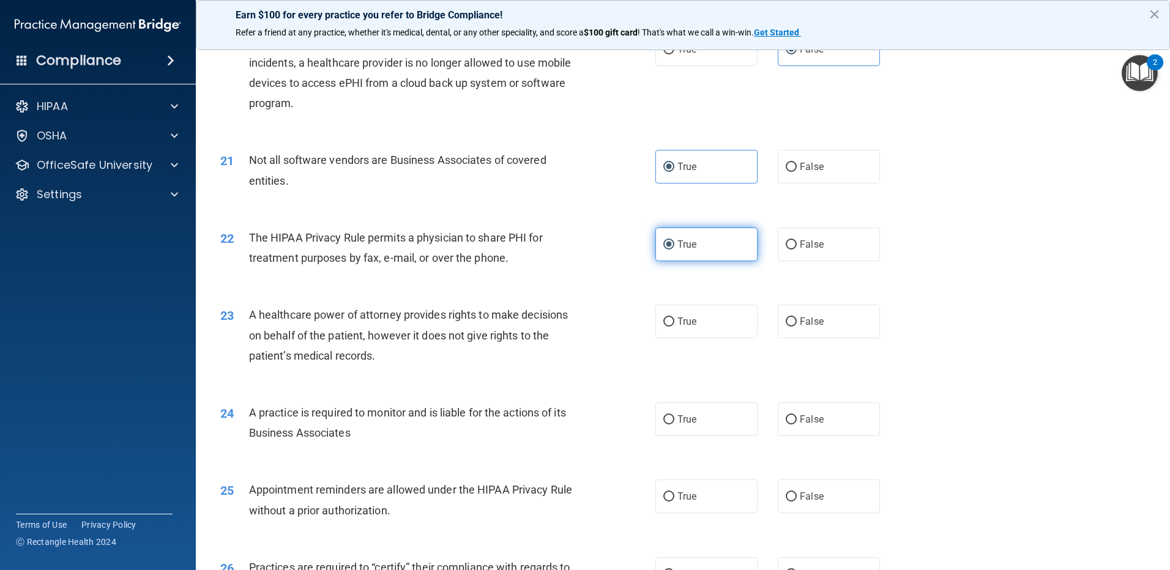
scroll to position [1836, 0]
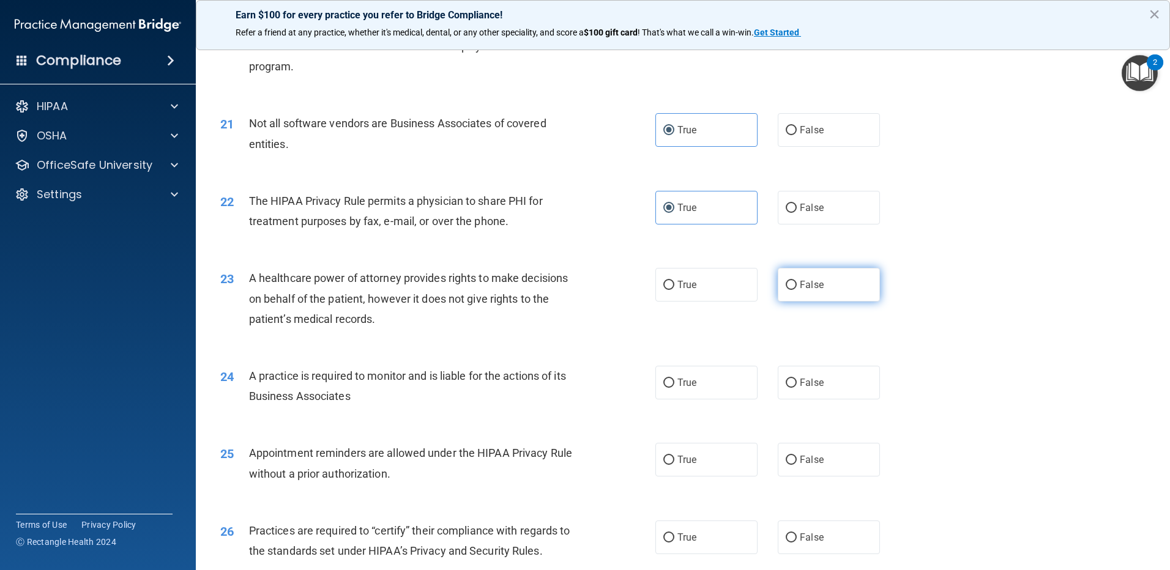
click at [814, 286] on span "False" at bounding box center [812, 285] width 24 height 12
click at [797, 286] on input "False" at bounding box center [791, 285] width 11 height 9
radio input "true"
drag, startPoint x: 819, startPoint y: 385, endPoint x: 775, endPoint y: 381, distance: 44.3
click at [819, 384] on label "False" at bounding box center [829, 383] width 102 height 34
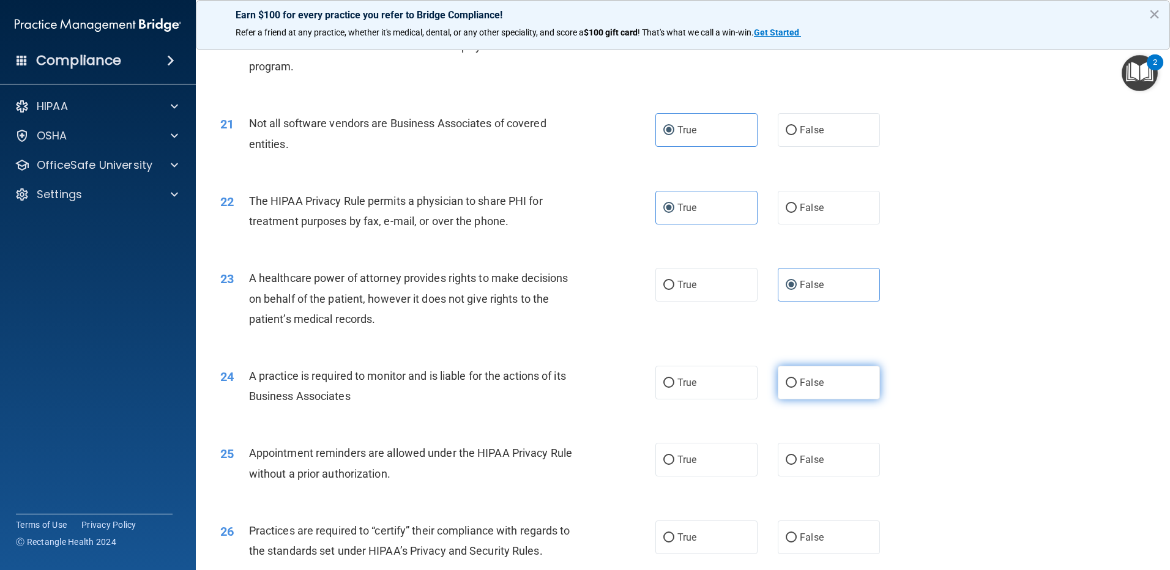
click at [797, 384] on input "False" at bounding box center [791, 383] width 11 height 9
radio input "true"
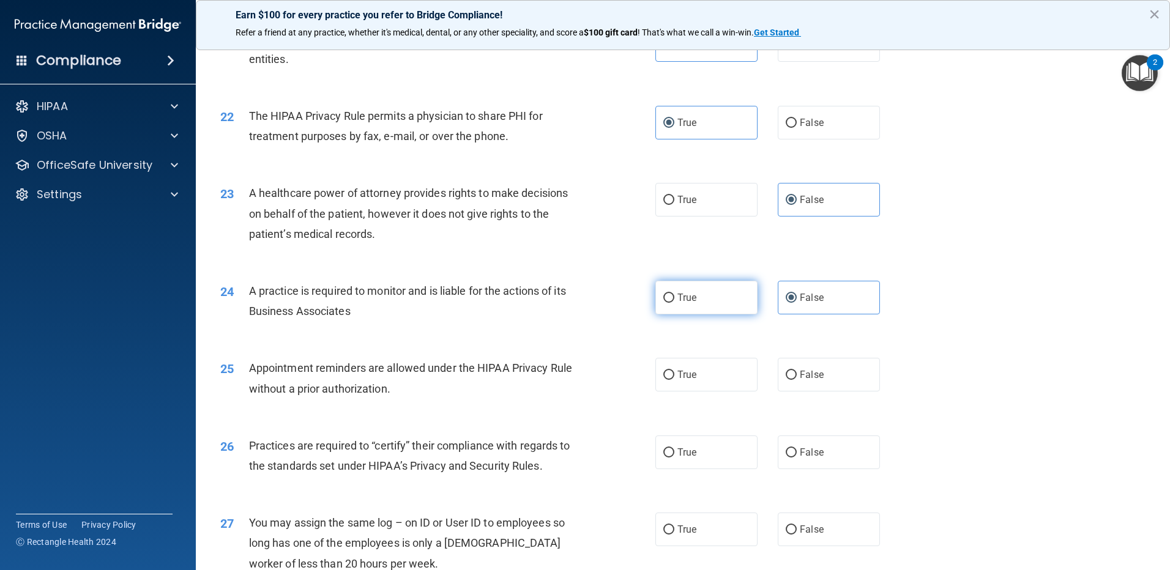
scroll to position [1958, 0]
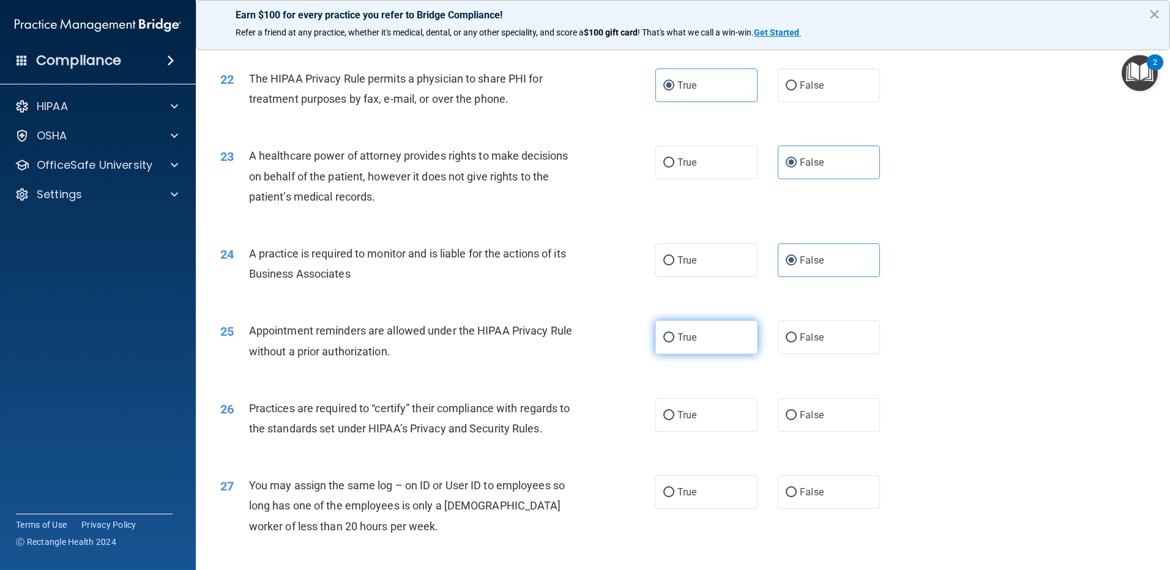
click at [713, 336] on label "True" at bounding box center [706, 338] width 102 height 34
click at [674, 336] on input "True" at bounding box center [668, 337] width 11 height 9
radio input "true"
drag, startPoint x: 815, startPoint y: 416, endPoint x: 818, endPoint y: 426, distance: 10.8
click at [816, 416] on span "False" at bounding box center [812, 415] width 24 height 12
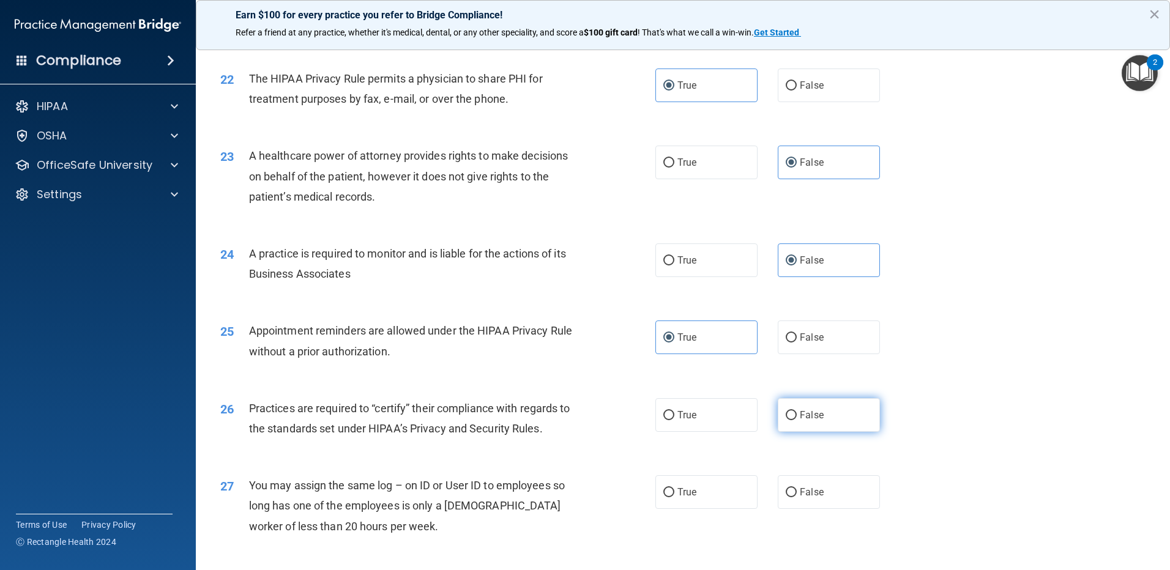
click at [797, 416] on input "False" at bounding box center [791, 415] width 11 height 9
radio input "true"
drag, startPoint x: 815, startPoint y: 489, endPoint x: 817, endPoint y: 476, distance: 13.1
click at [815, 487] on span "False" at bounding box center [812, 492] width 24 height 12
click at [797, 488] on input "False" at bounding box center [791, 492] width 11 height 9
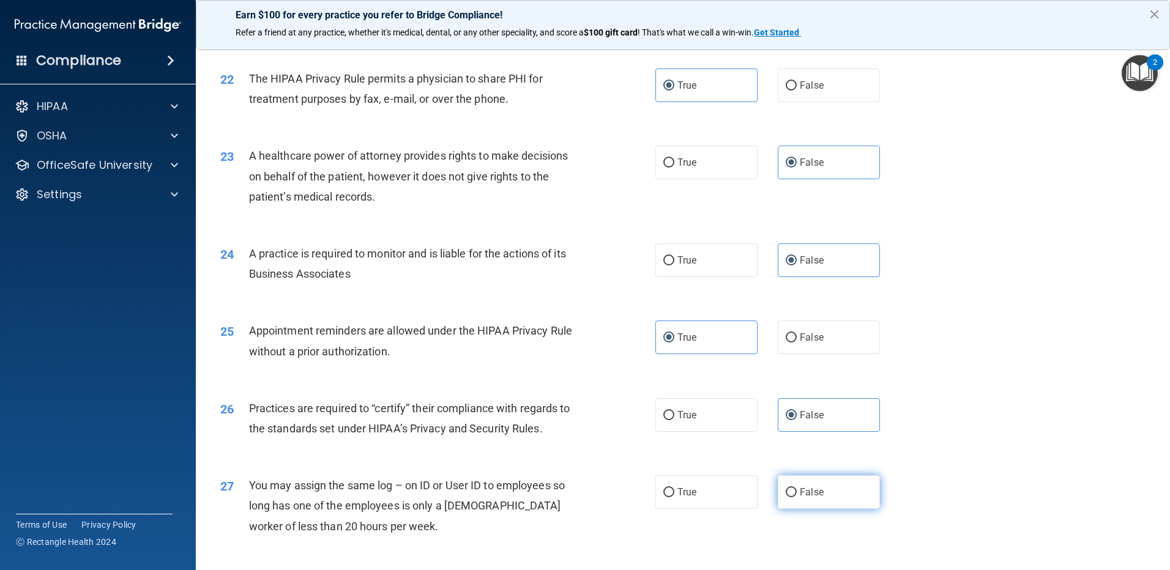
radio input "true"
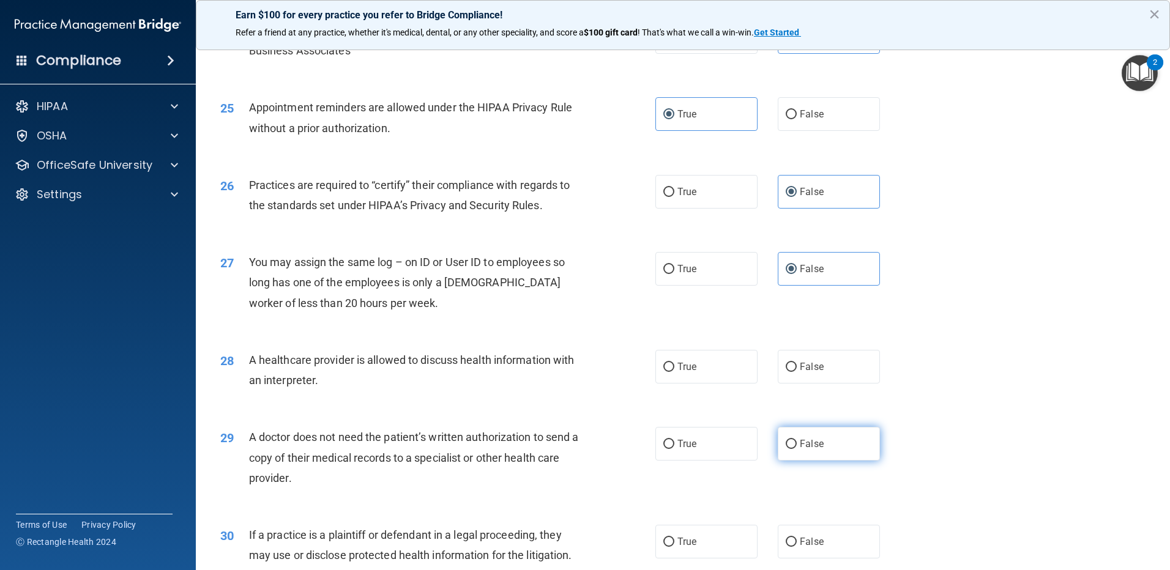
scroll to position [2203, 0]
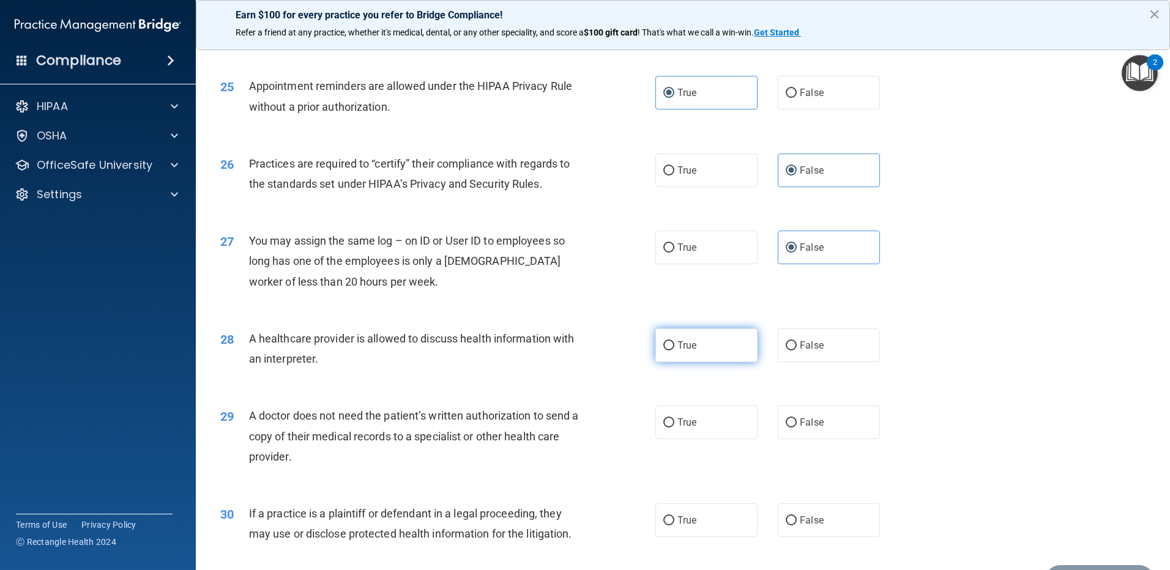
click at [712, 356] on label "True" at bounding box center [706, 346] width 102 height 34
click at [674, 351] on input "True" at bounding box center [668, 345] width 11 height 9
radio input "true"
click at [707, 442] on div "29 A doctor does not need the patient’s written authorization to send a copy of…" at bounding box center [683, 439] width 944 height 98
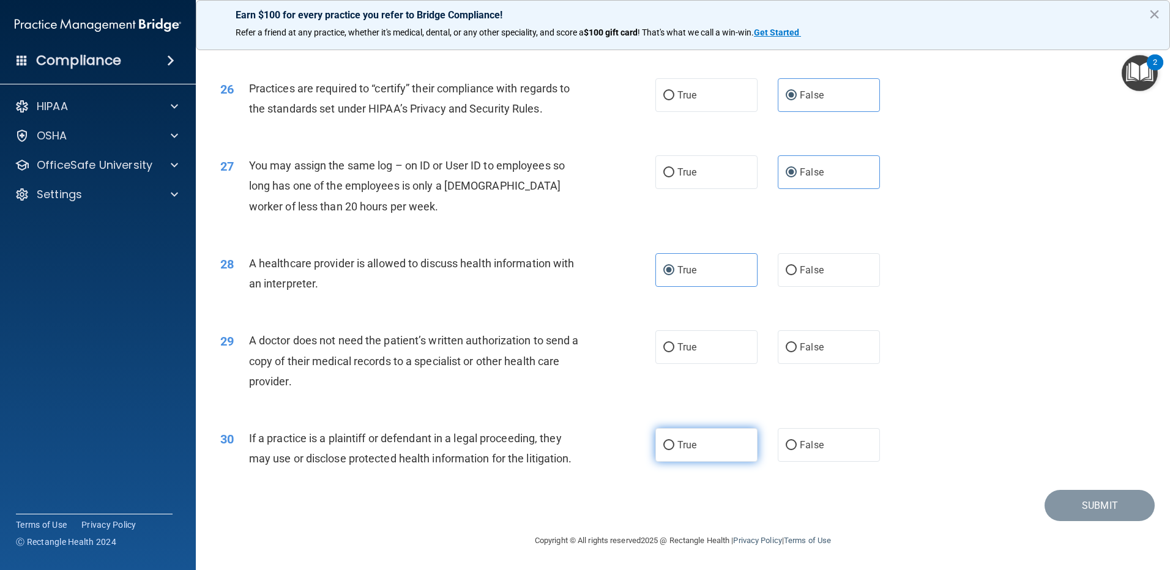
click at [710, 443] on label "True" at bounding box center [706, 445] width 102 height 34
click at [674, 443] on input "True" at bounding box center [668, 445] width 11 height 9
radio input "true"
click at [724, 343] on label "True" at bounding box center [706, 347] width 102 height 34
click at [674, 343] on input "True" at bounding box center [668, 347] width 11 height 9
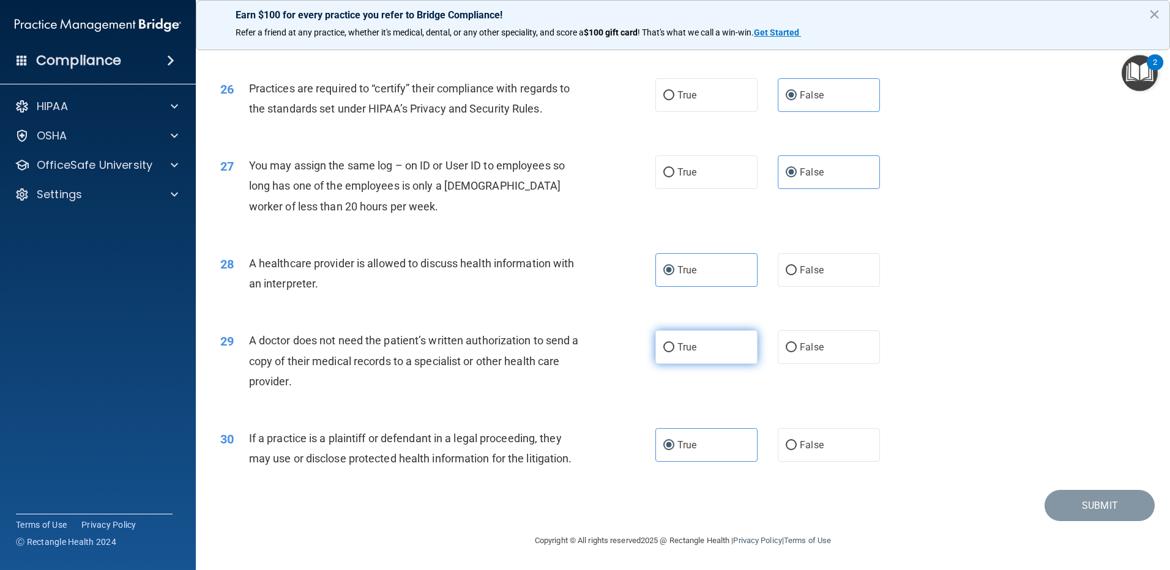
radio input "true"
click at [1103, 511] on button "Submit" at bounding box center [1099, 505] width 110 height 31
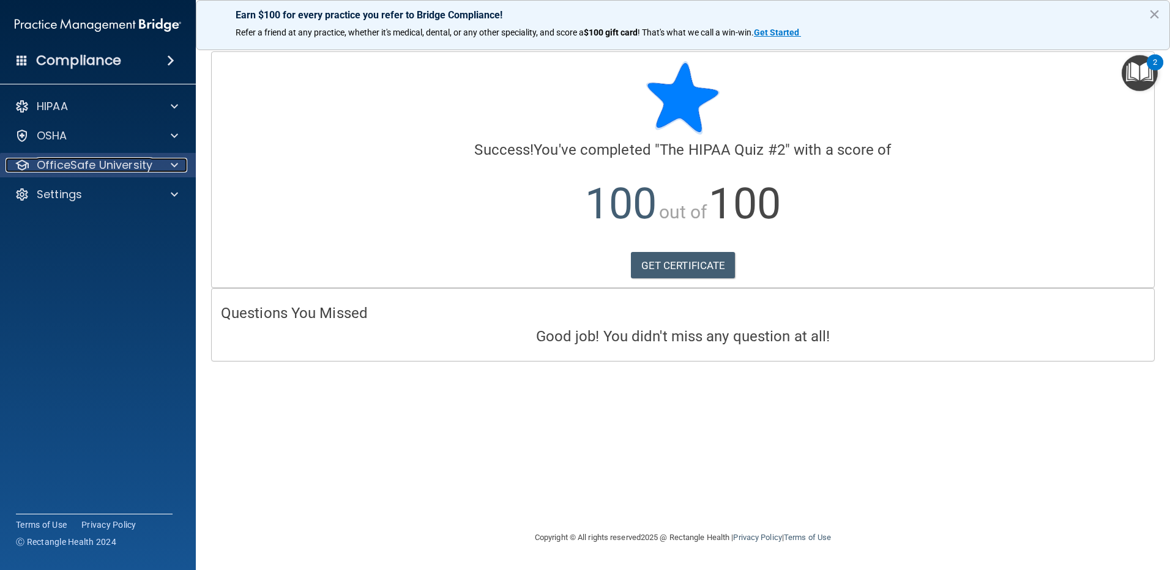
click at [169, 165] on div at bounding box center [172, 165] width 31 height 15
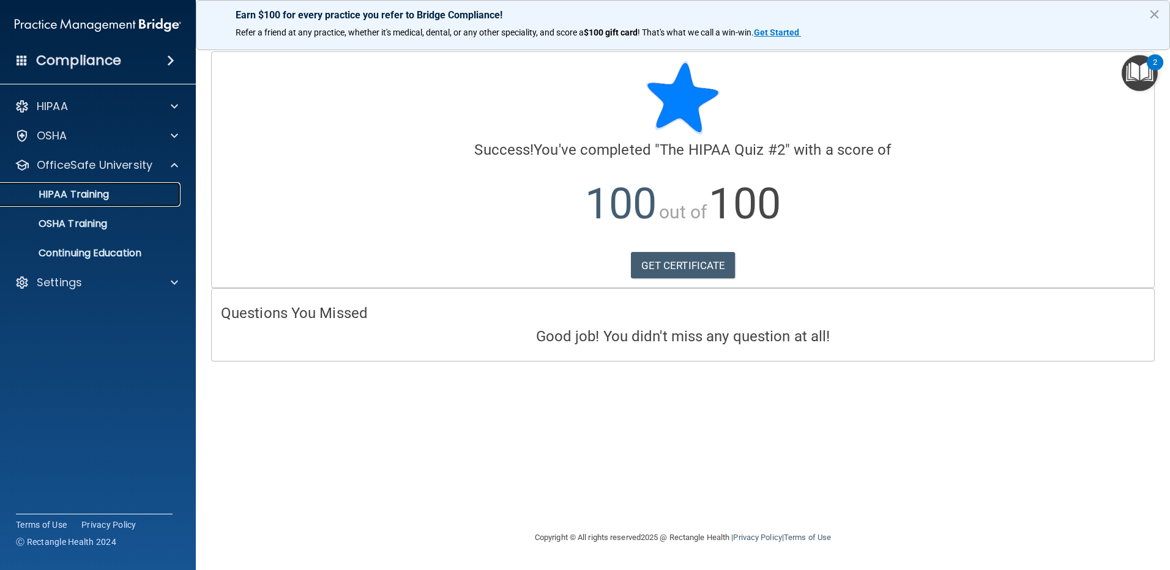
click at [79, 196] on p "HIPAA Training" at bounding box center [58, 194] width 101 height 12
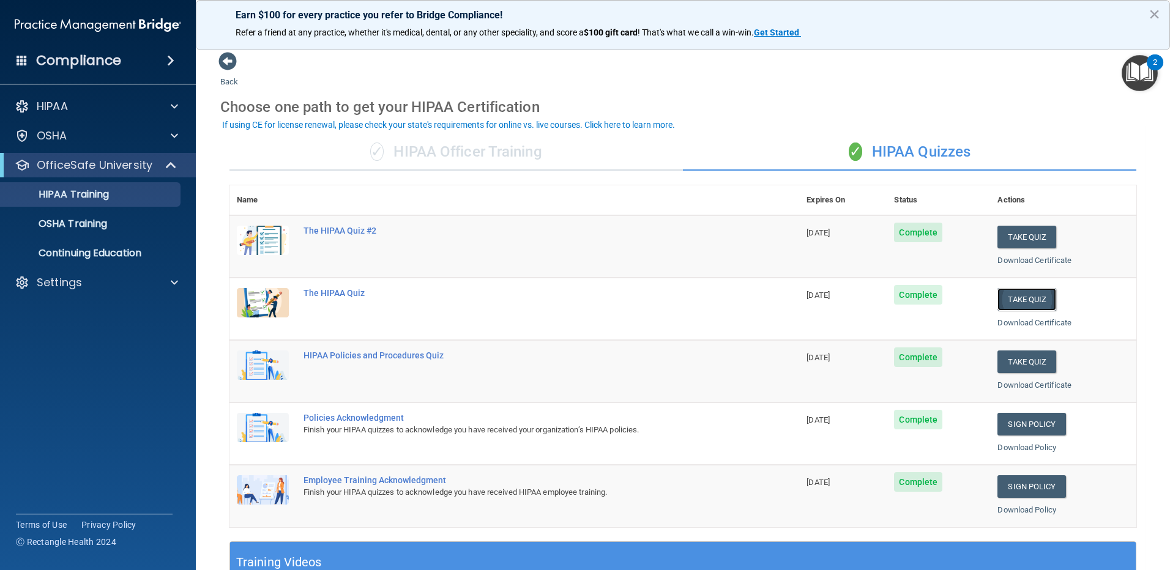
click at [1026, 298] on button "Take Quiz" at bounding box center [1026, 299] width 59 height 23
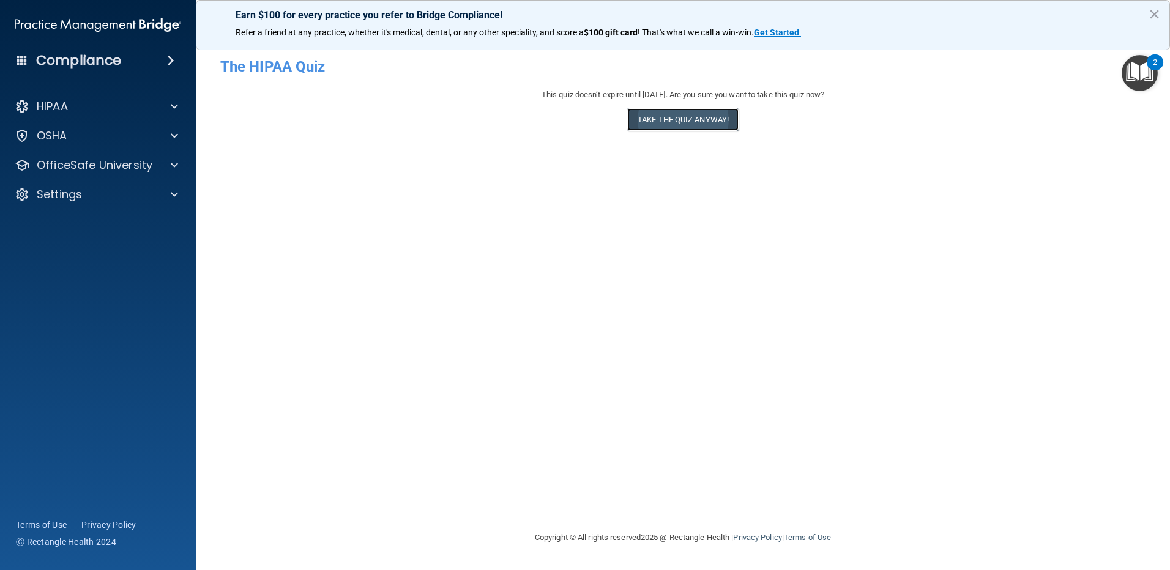
click at [688, 116] on button "Take the quiz anyway!" at bounding box center [682, 119] width 111 height 23
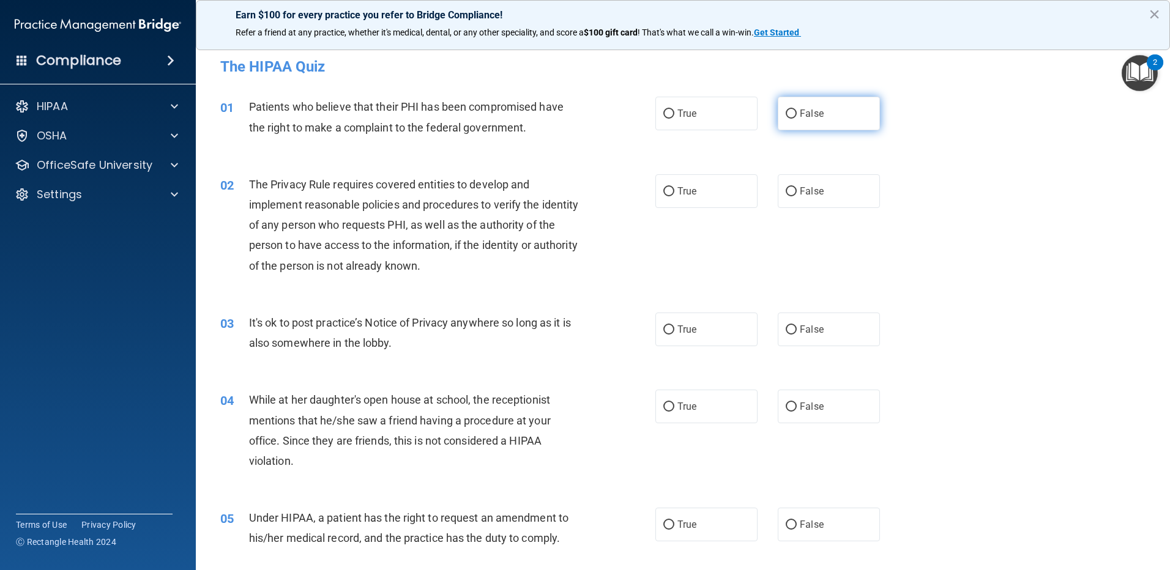
click at [830, 123] on label "False" at bounding box center [829, 114] width 102 height 34
click at [797, 119] on input "False" at bounding box center [791, 114] width 11 height 9
radio input "true"
click at [720, 197] on label "True" at bounding box center [706, 191] width 102 height 34
click at [674, 196] on input "True" at bounding box center [668, 191] width 11 height 9
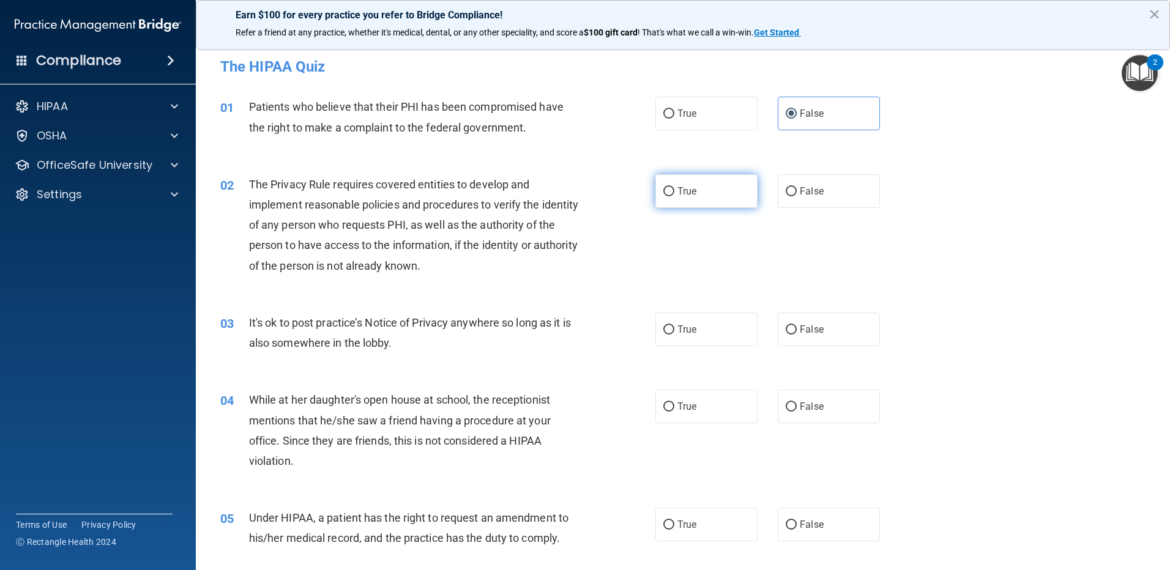
radio input "true"
click at [836, 330] on label "False" at bounding box center [829, 330] width 102 height 34
click at [797, 330] on input "False" at bounding box center [791, 330] width 11 height 9
radio input "true"
click at [732, 406] on label "True" at bounding box center [706, 407] width 102 height 34
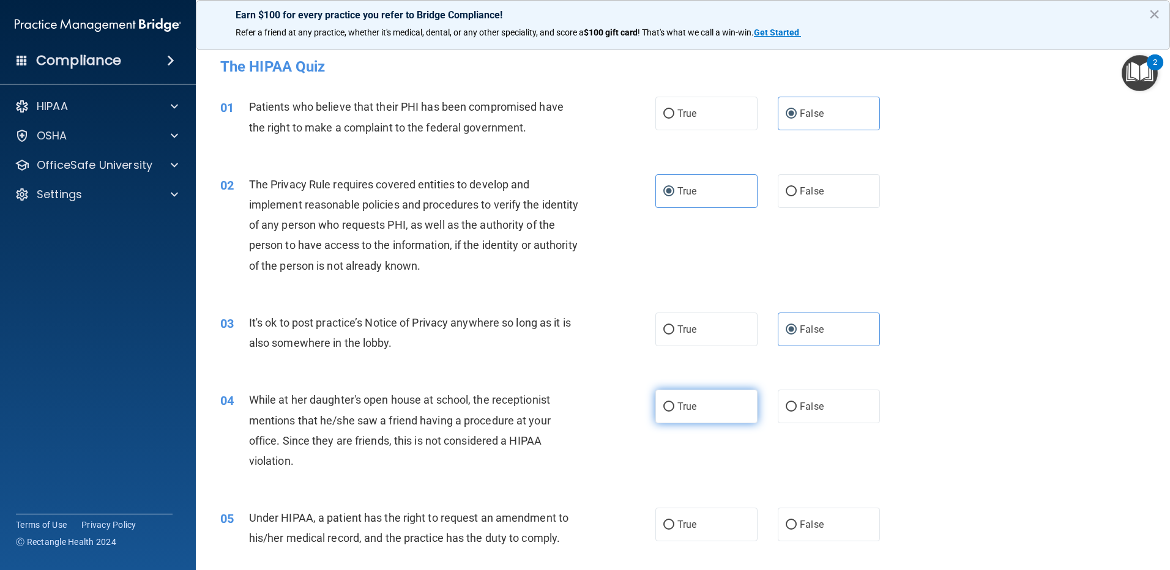
click at [674, 406] on input "True" at bounding box center [668, 407] width 11 height 9
radio input "true"
click at [729, 556] on div "05 Under HIPAA, a patient has the right to request an amendment to his/her medi…" at bounding box center [683, 531] width 944 height 77
click at [721, 538] on label "True" at bounding box center [706, 525] width 102 height 34
click at [674, 530] on input "True" at bounding box center [668, 525] width 11 height 9
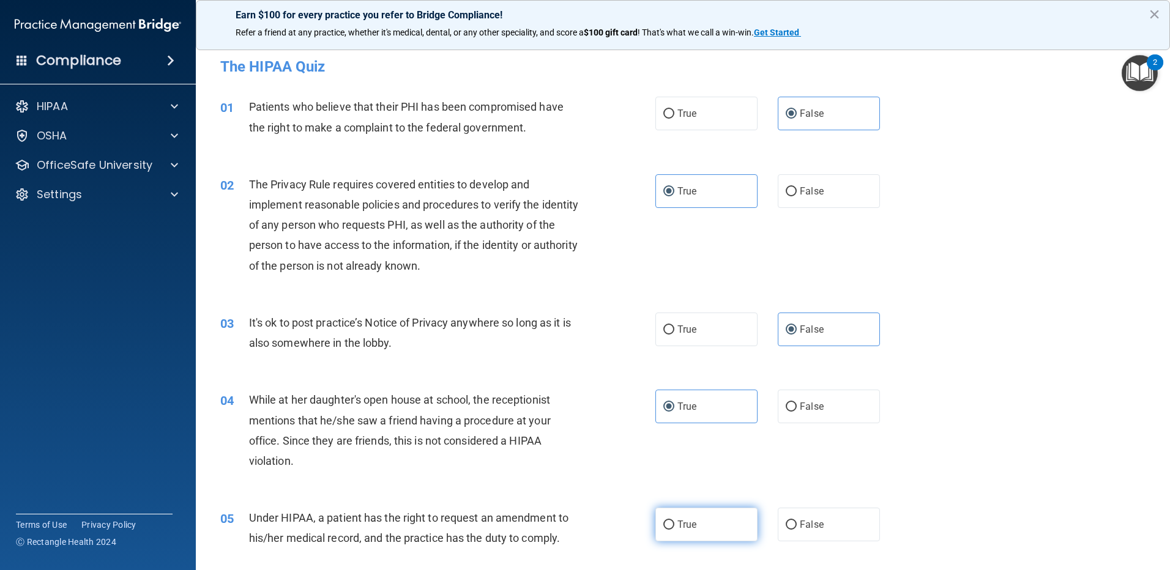
radio input "true"
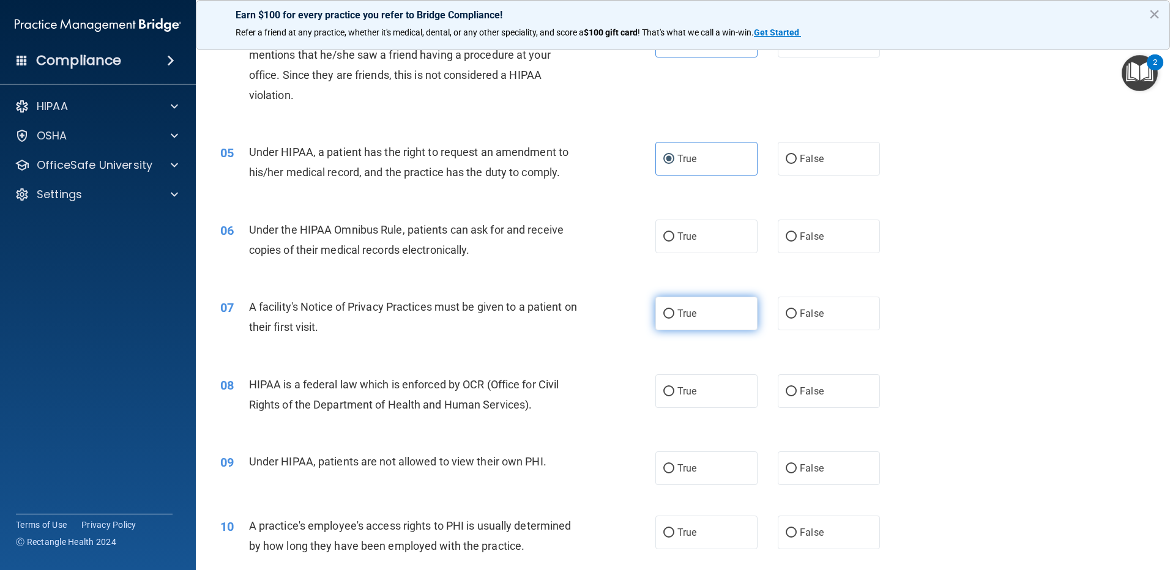
scroll to position [367, 0]
click at [800, 314] on span "False" at bounding box center [812, 313] width 24 height 12
click at [797, 314] on input "False" at bounding box center [791, 312] width 11 height 9
radio input "true"
click at [801, 239] on span "False" at bounding box center [812, 235] width 24 height 12
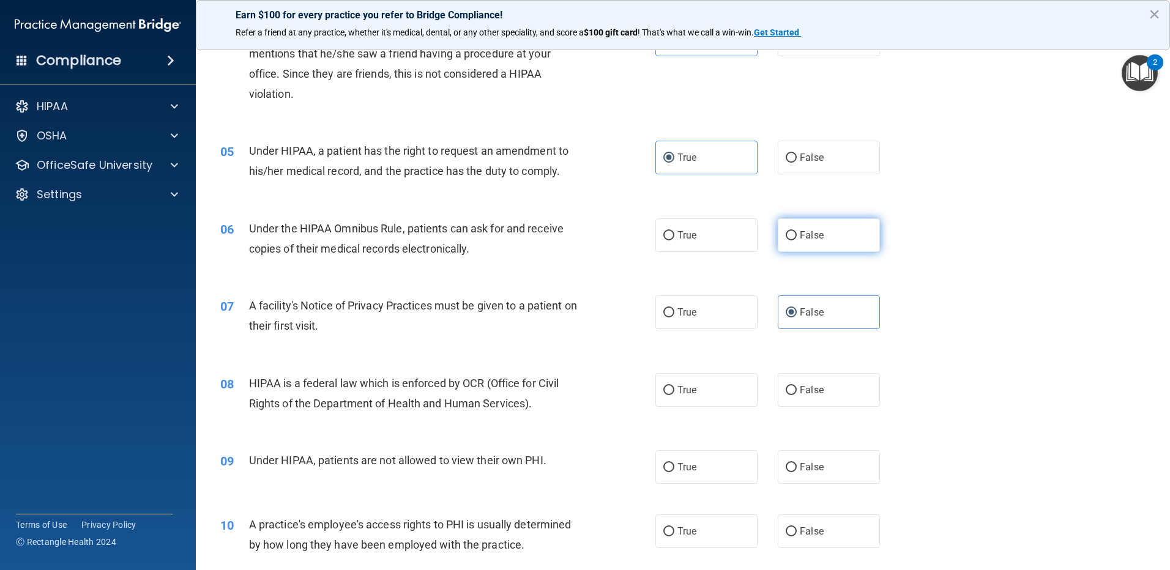
click at [797, 239] on input "False" at bounding box center [791, 235] width 11 height 9
radio input "true"
click at [718, 320] on label "True" at bounding box center [706, 313] width 102 height 34
click at [674, 318] on input "True" at bounding box center [668, 312] width 11 height 9
radio input "true"
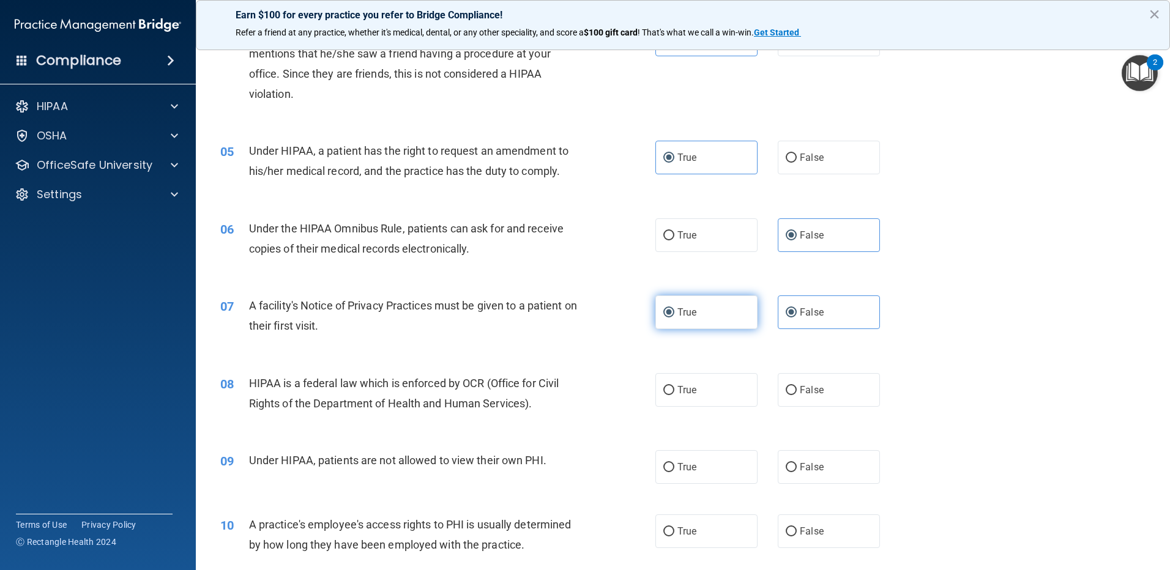
radio input "false"
drag, startPoint x: 804, startPoint y: 393, endPoint x: 817, endPoint y: 442, distance: 50.2
click at [806, 398] on label "False" at bounding box center [829, 390] width 102 height 34
click at [797, 395] on input "False" at bounding box center [791, 390] width 11 height 9
radio input "true"
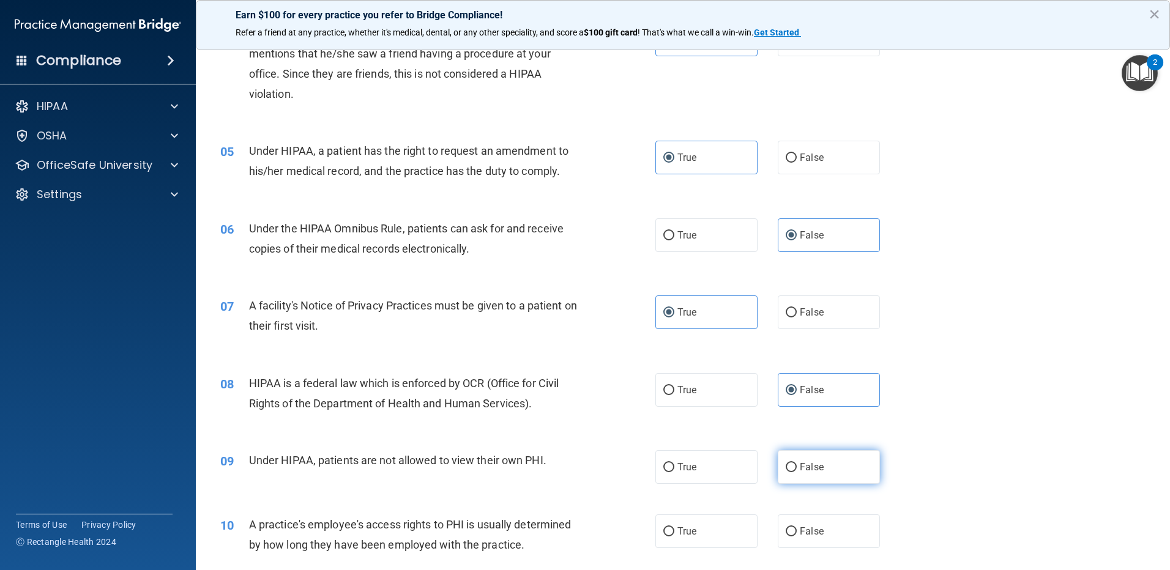
click at [819, 473] on label "False" at bounding box center [829, 467] width 102 height 34
click at [797, 472] on input "False" at bounding box center [791, 467] width 11 height 9
radio input "true"
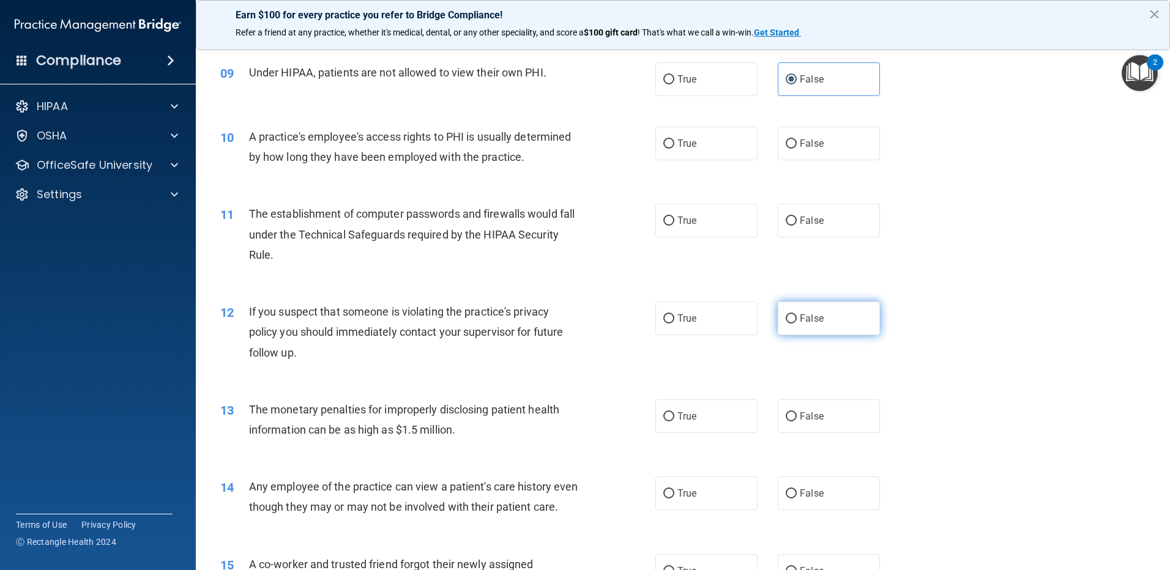
scroll to position [795, 0]
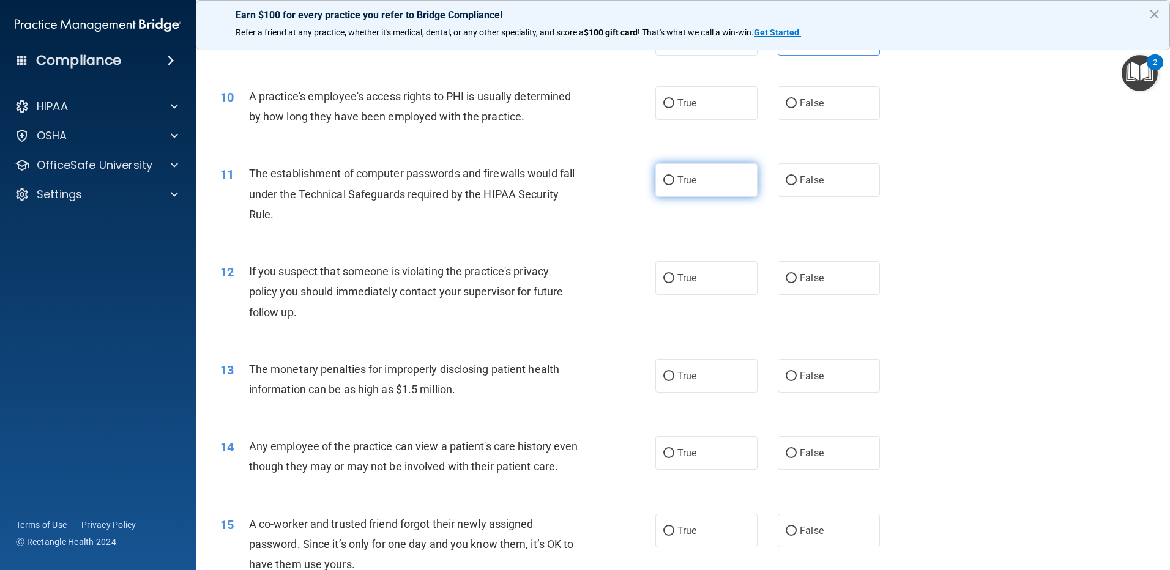
click at [713, 176] on label "True" at bounding box center [706, 180] width 102 height 34
click at [674, 176] on input "True" at bounding box center [668, 180] width 11 height 9
radio input "true"
click at [703, 103] on label "True" at bounding box center [706, 103] width 102 height 34
click at [674, 103] on input "True" at bounding box center [668, 103] width 11 height 9
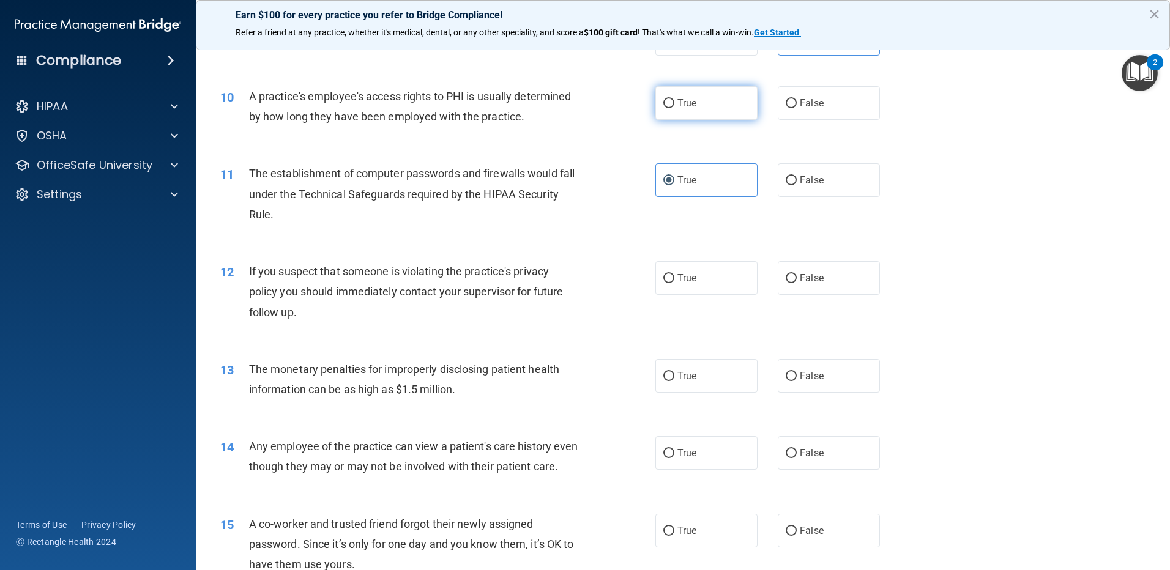
radio input "true"
click at [814, 185] on span "False" at bounding box center [812, 180] width 24 height 12
click at [797, 185] on input "False" at bounding box center [791, 180] width 11 height 9
radio input "true"
radio input "false"
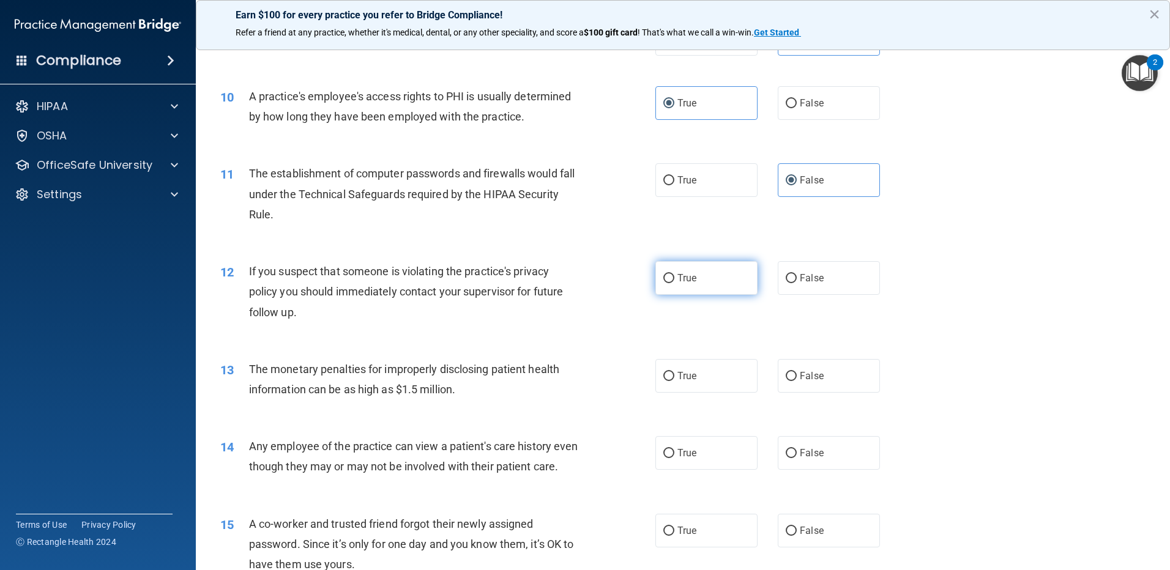
click at [734, 281] on label "True" at bounding box center [706, 278] width 102 height 34
click at [674, 281] on input "True" at bounding box center [668, 278] width 11 height 9
radio input "true"
click at [823, 282] on label "False" at bounding box center [829, 278] width 102 height 34
click at [797, 282] on input "False" at bounding box center [791, 278] width 11 height 9
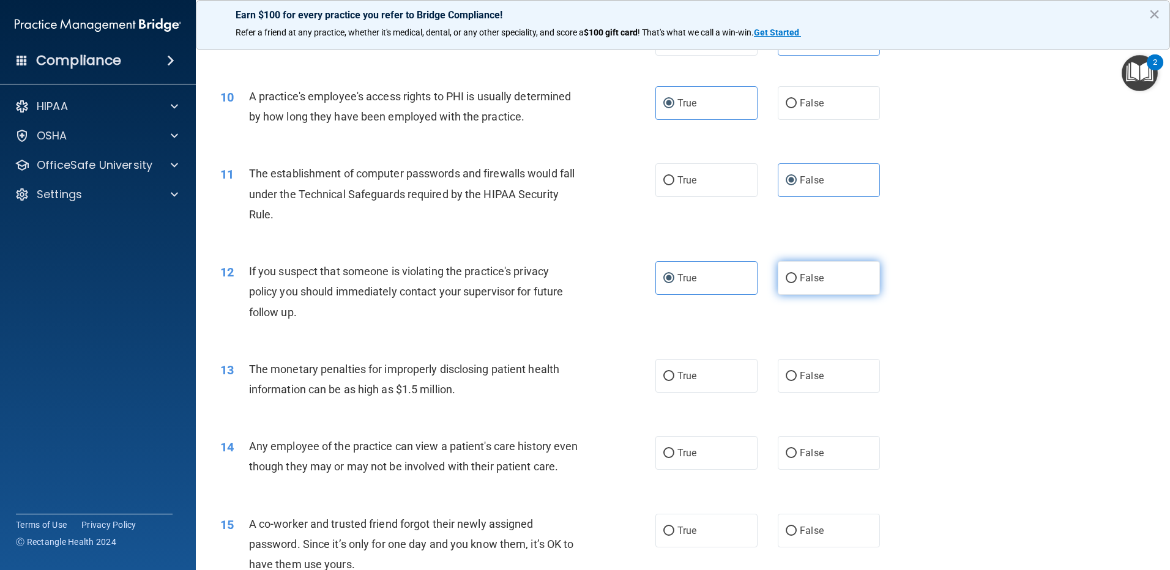
radio input "true"
radio input "false"
click at [706, 385] on label "True" at bounding box center [706, 376] width 102 height 34
click at [674, 381] on input "True" at bounding box center [668, 376] width 11 height 9
radio input "true"
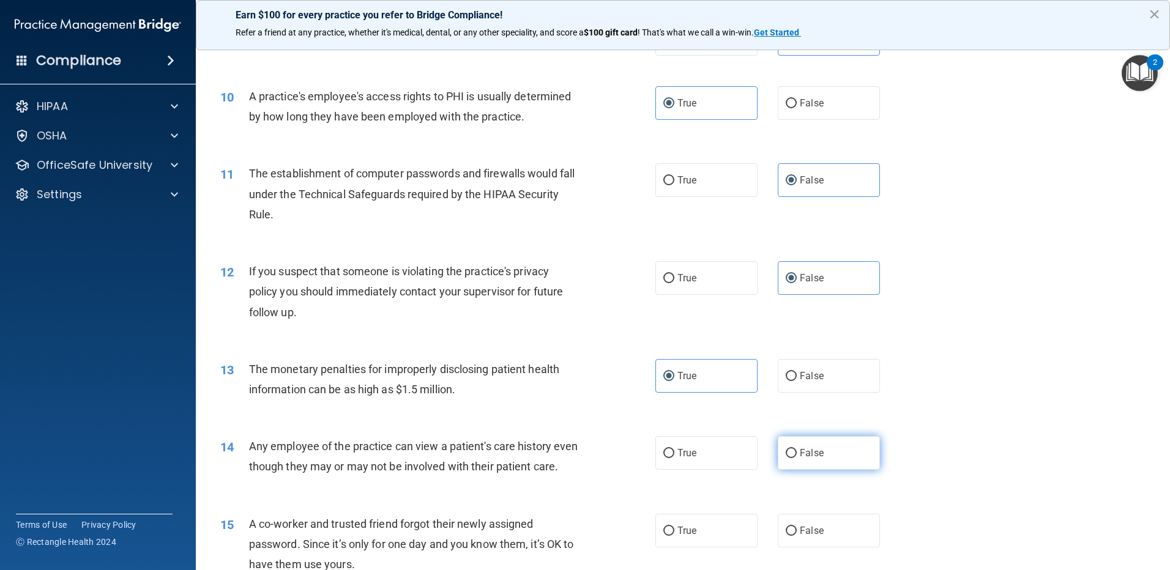
click at [814, 456] on span "False" at bounding box center [812, 453] width 24 height 12
click at [797, 456] on input "False" at bounding box center [791, 453] width 11 height 9
radio input "true"
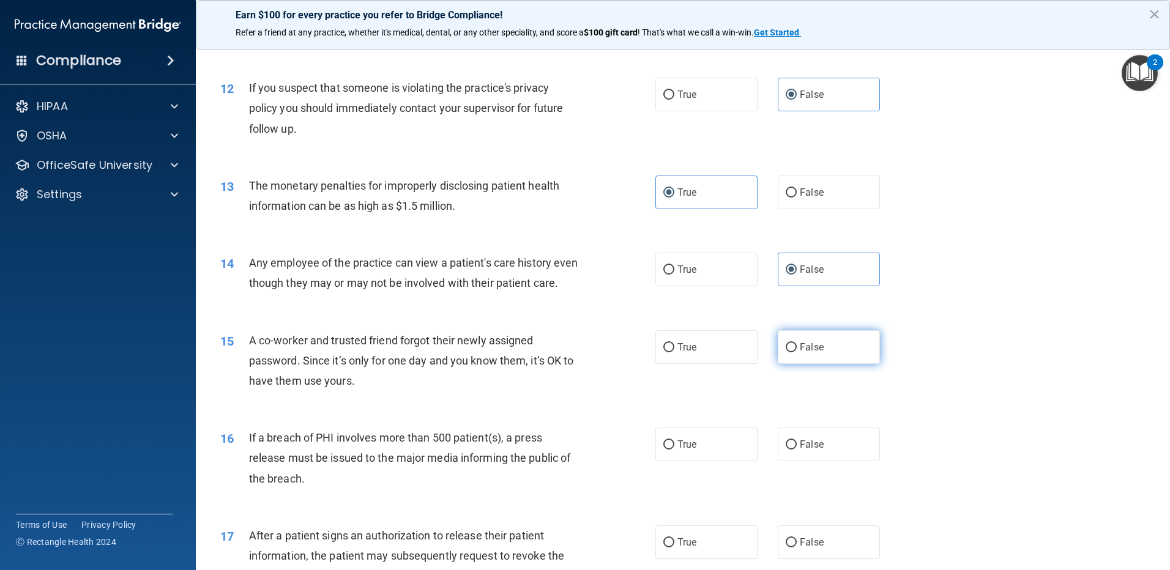
click at [821, 364] on label "False" at bounding box center [829, 347] width 102 height 34
click at [797, 352] on input "False" at bounding box center [791, 347] width 11 height 9
radio input "true"
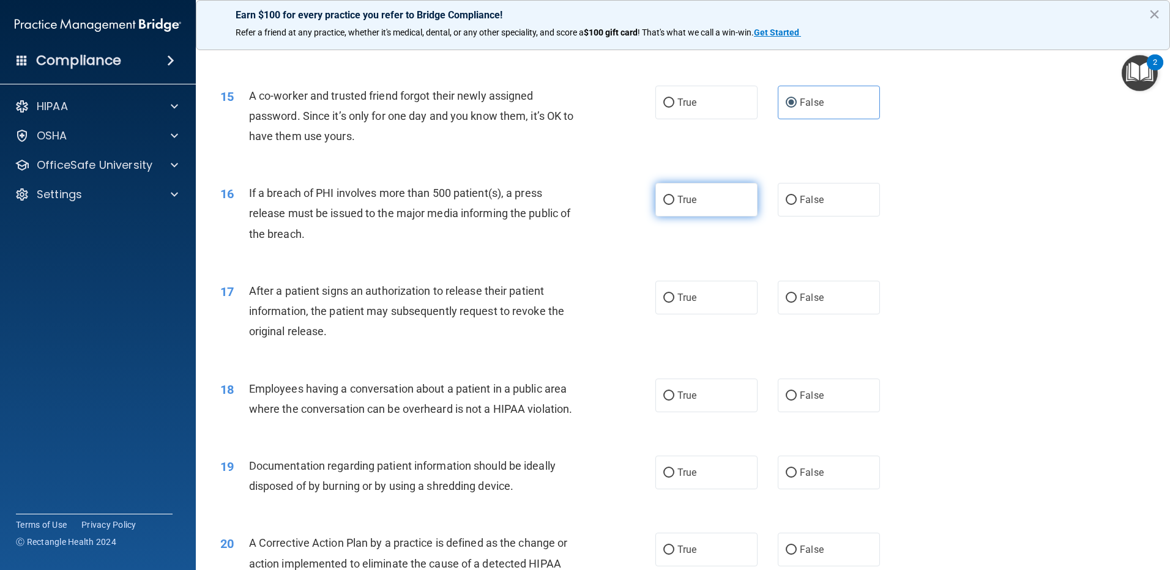
click at [707, 217] on label "True" at bounding box center [706, 200] width 102 height 34
click at [674, 205] on input "True" at bounding box center [668, 200] width 11 height 9
radio input "true"
click at [819, 315] on label "False" at bounding box center [829, 298] width 102 height 34
click at [797, 303] on input "False" at bounding box center [791, 298] width 11 height 9
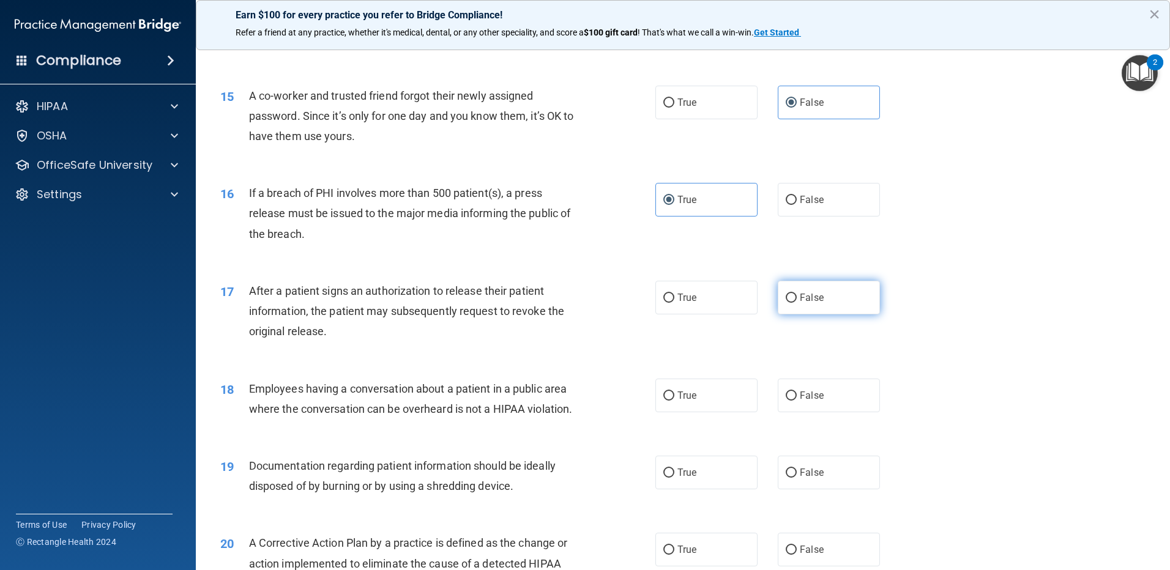
radio input "true"
click at [824, 408] on label "False" at bounding box center [829, 396] width 102 height 34
click at [797, 401] on input "False" at bounding box center [791, 396] width 11 height 9
radio input "true"
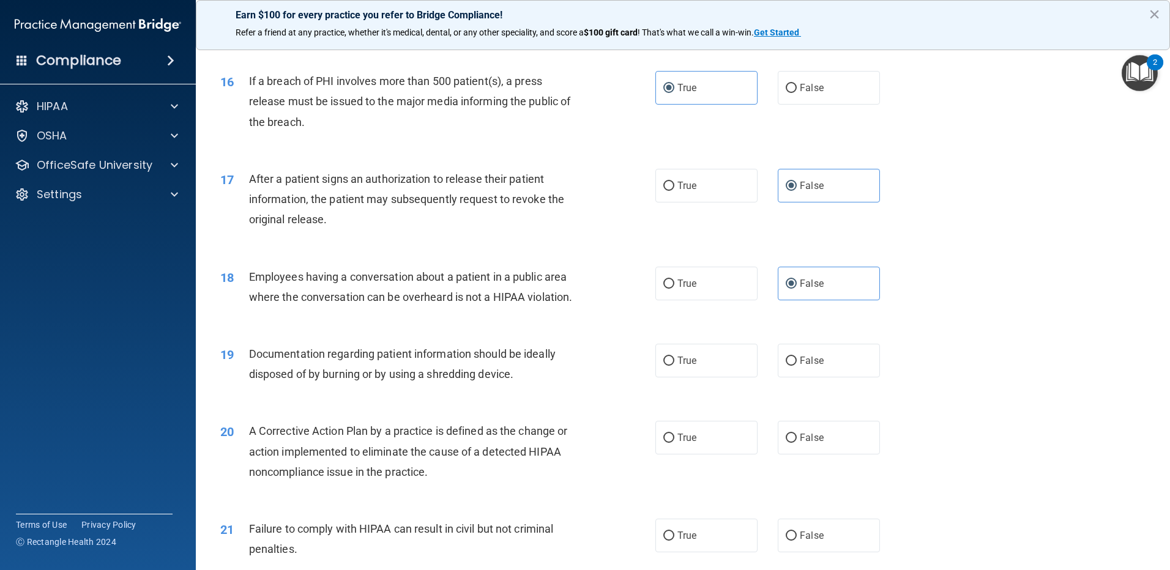
scroll to position [1346, 0]
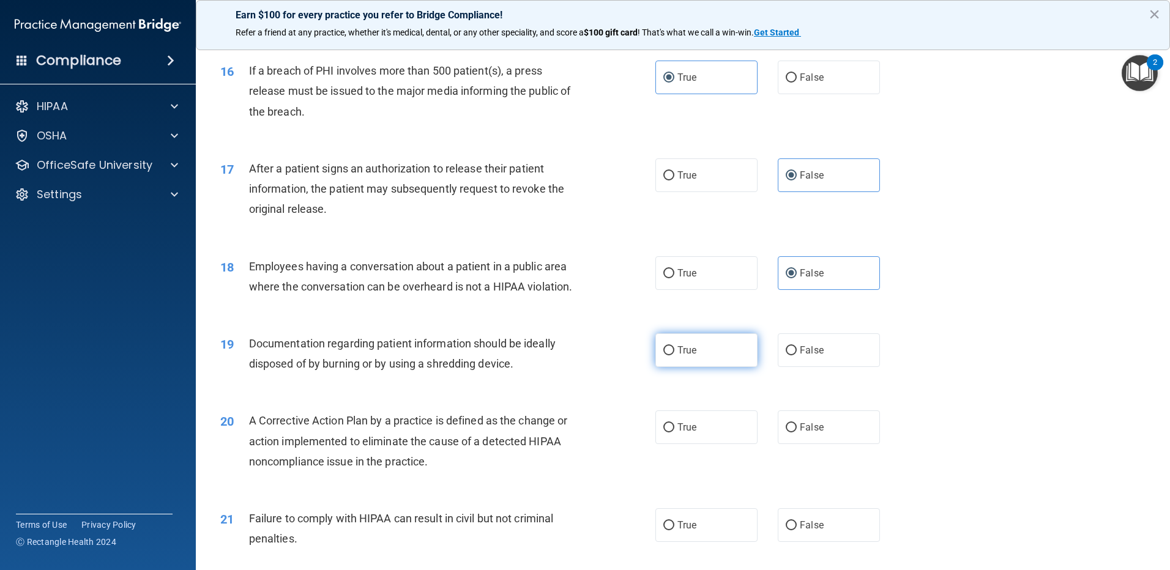
click at [696, 367] on label "True" at bounding box center [706, 350] width 102 height 34
click at [674, 356] on input "True" at bounding box center [668, 350] width 11 height 9
radio input "true"
click at [716, 441] on label "True" at bounding box center [706, 428] width 102 height 34
click at [674, 433] on input "True" at bounding box center [668, 427] width 11 height 9
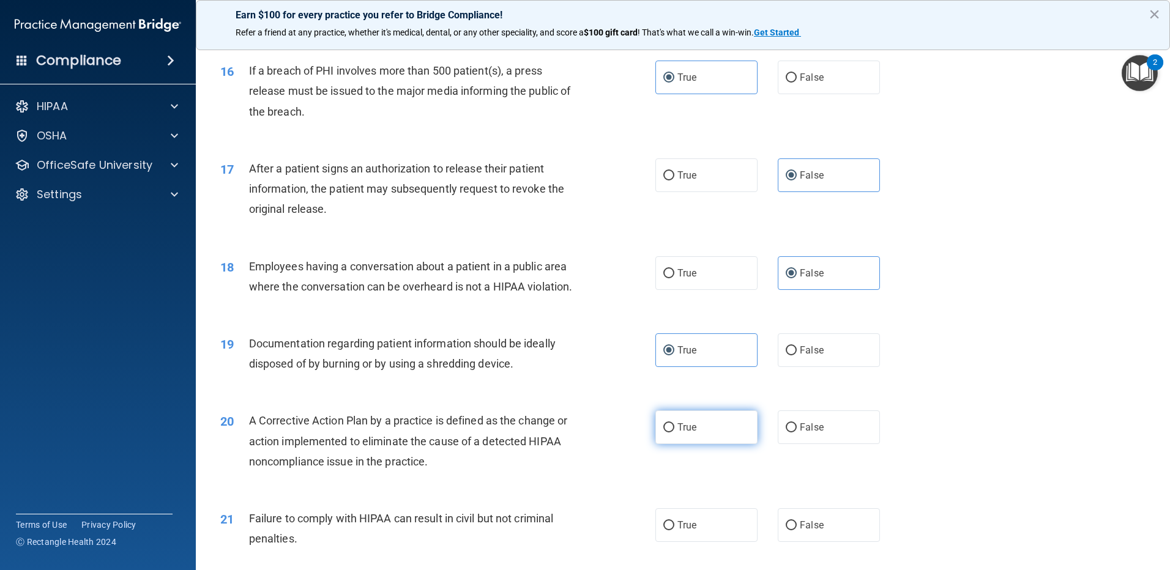
radio input "true"
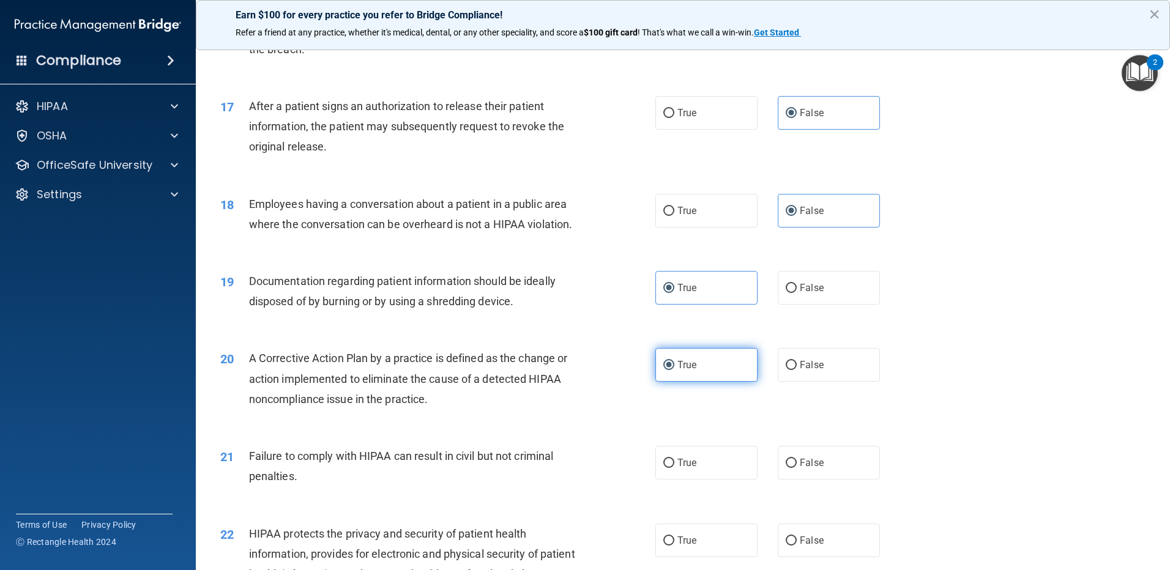
scroll to position [1530, 0]
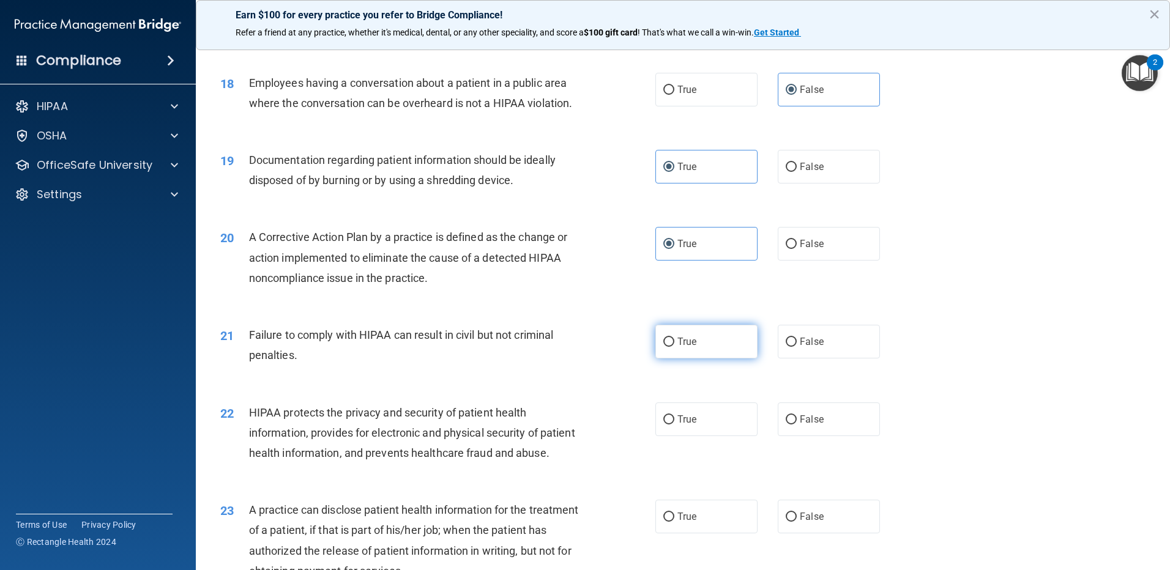
click at [718, 359] on label "True" at bounding box center [706, 342] width 102 height 34
click at [674, 347] on input "True" at bounding box center [668, 342] width 11 height 9
radio input "true"
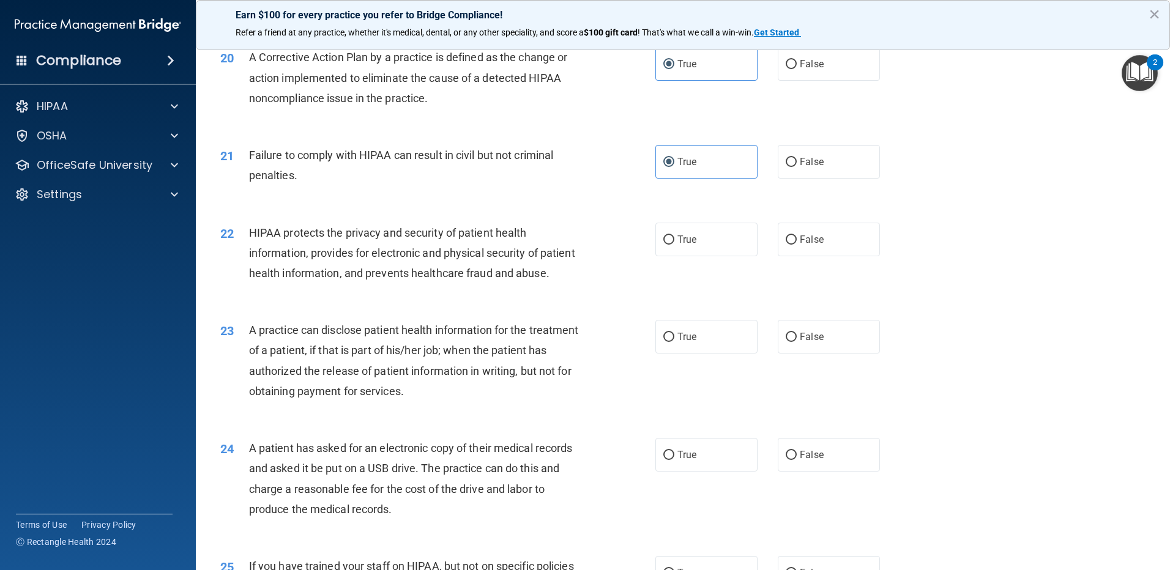
scroll to position [1713, 0]
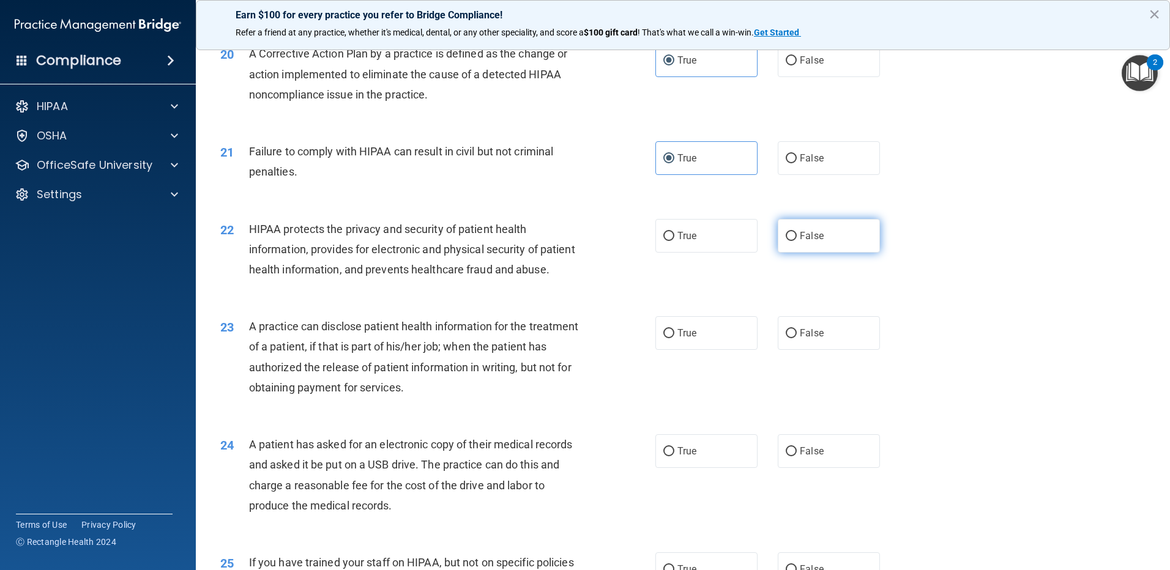
click at [827, 253] on label "False" at bounding box center [829, 236] width 102 height 34
click at [797, 241] on input "False" at bounding box center [791, 236] width 11 height 9
radio input "true"
click at [812, 350] on label "False" at bounding box center [829, 333] width 102 height 34
click at [797, 338] on input "False" at bounding box center [791, 333] width 11 height 9
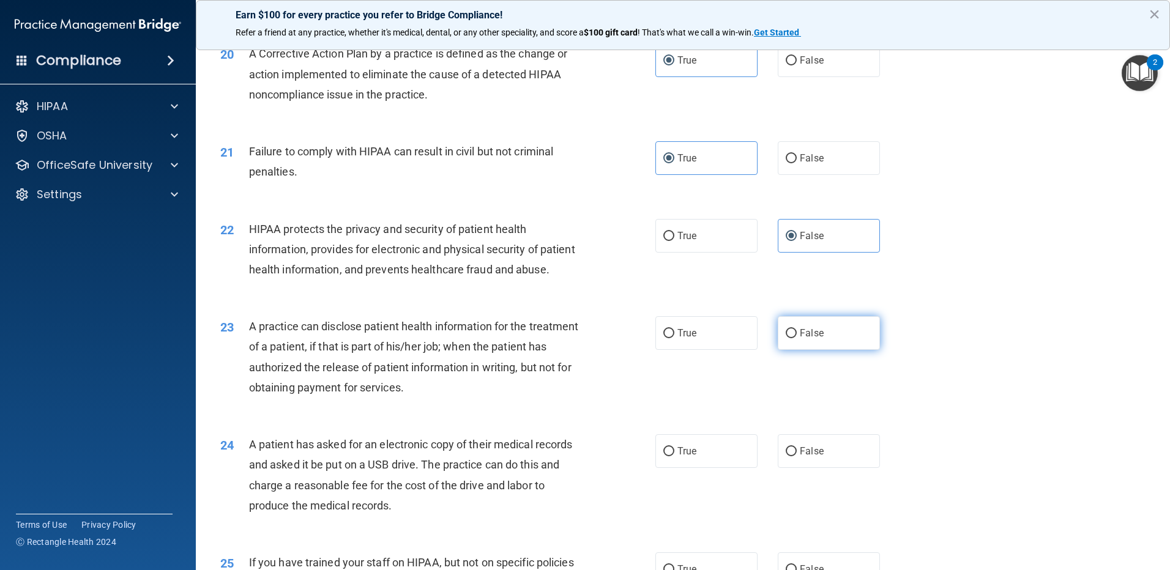
radio input "true"
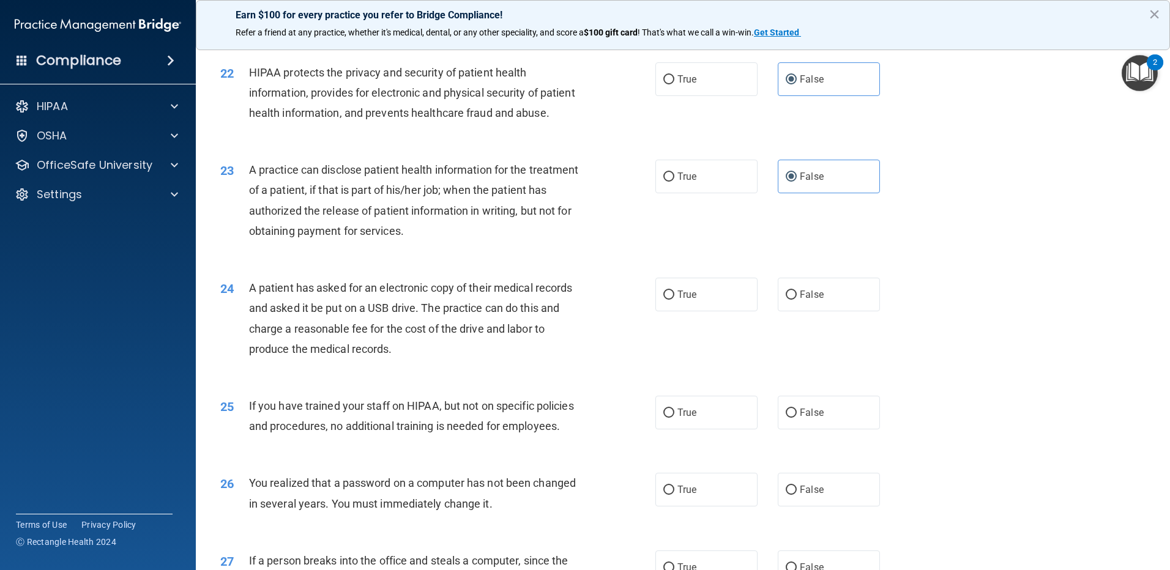
scroll to position [1897, 0]
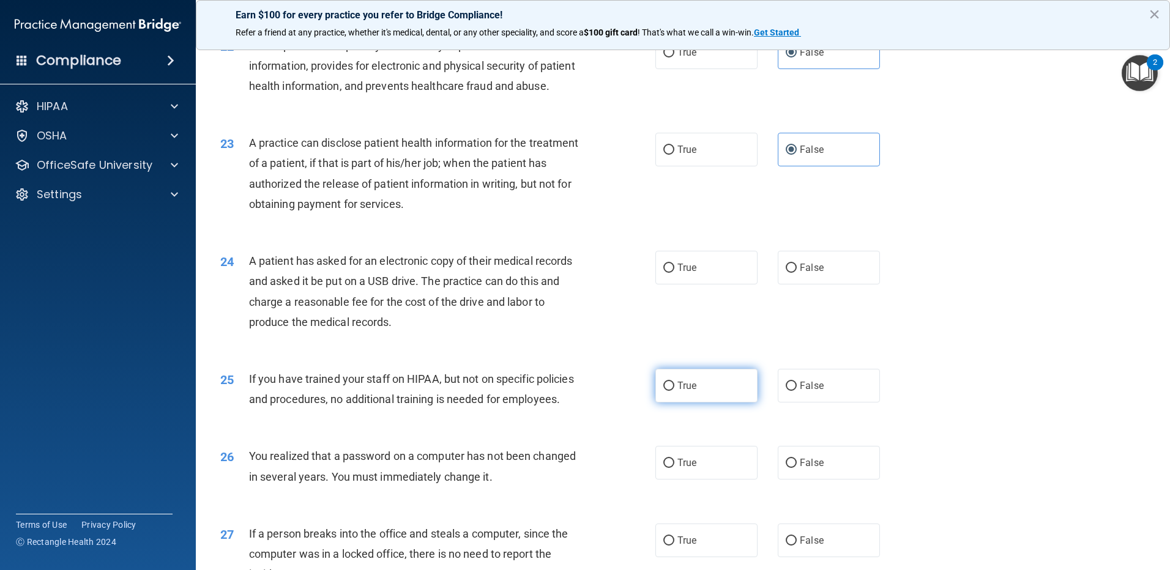
drag, startPoint x: 710, startPoint y: 299, endPoint x: 733, endPoint y: 423, distance: 126.4
click at [713, 285] on label "True" at bounding box center [706, 268] width 102 height 34
click at [674, 273] on input "True" at bounding box center [668, 268] width 11 height 9
radio input "true"
drag, startPoint x: 721, startPoint y: 437, endPoint x: 717, endPoint y: 478, distance: 41.2
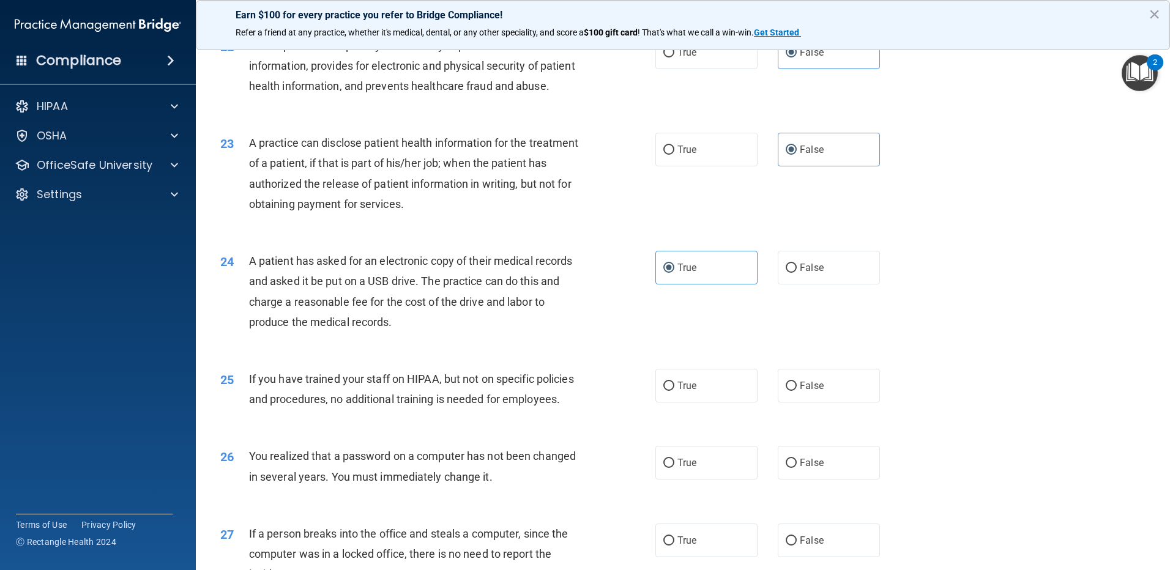
click at [717, 431] on div "25 If you have trained your staff on HIPAA, but not on specific policies and pr…" at bounding box center [683, 392] width 944 height 77
drag, startPoint x: 717, startPoint y: 478, endPoint x: 710, endPoint y: 528, distance: 50.0
click at [710, 480] on label "True" at bounding box center [706, 463] width 102 height 34
click at [674, 468] on input "True" at bounding box center [668, 463] width 11 height 9
radio input "true"
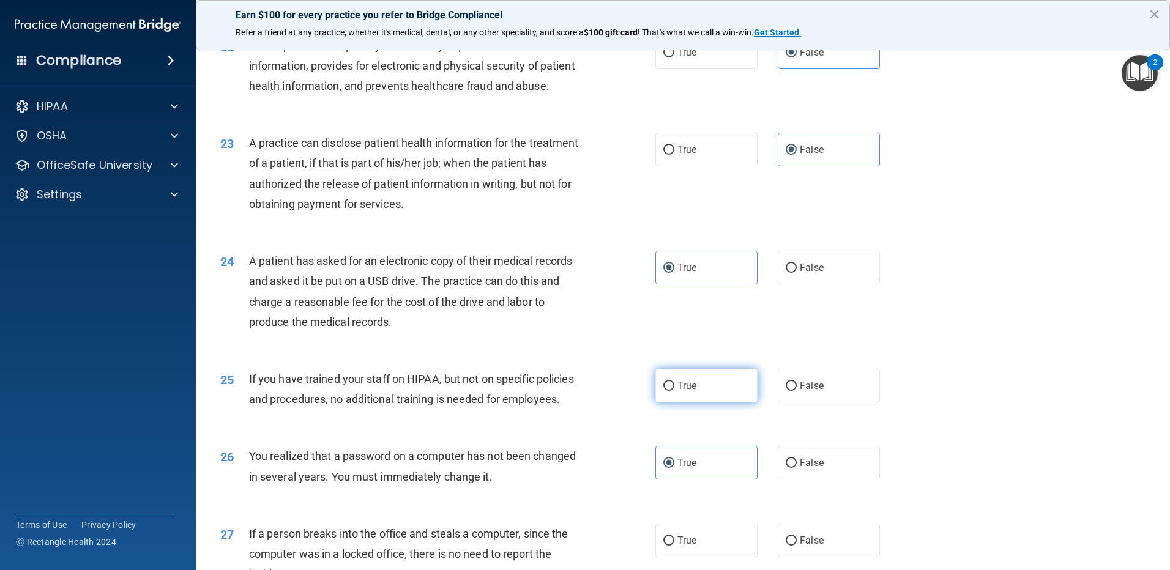
click at [688, 403] on label "True" at bounding box center [706, 386] width 102 height 34
click at [674, 391] on input "True" at bounding box center [668, 386] width 11 height 9
radio input "true"
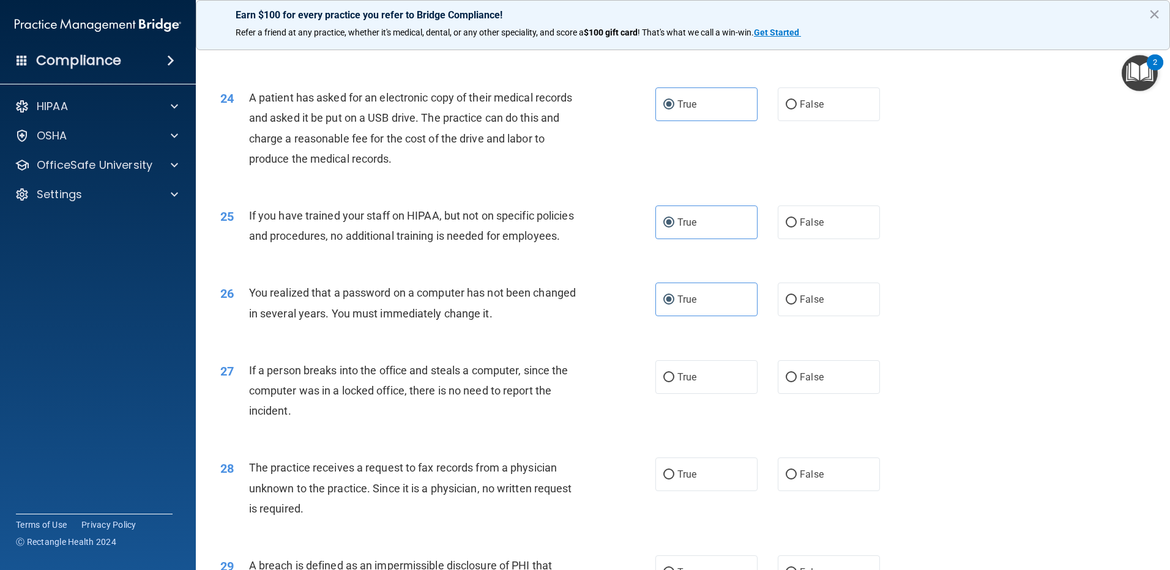
scroll to position [2142, 0]
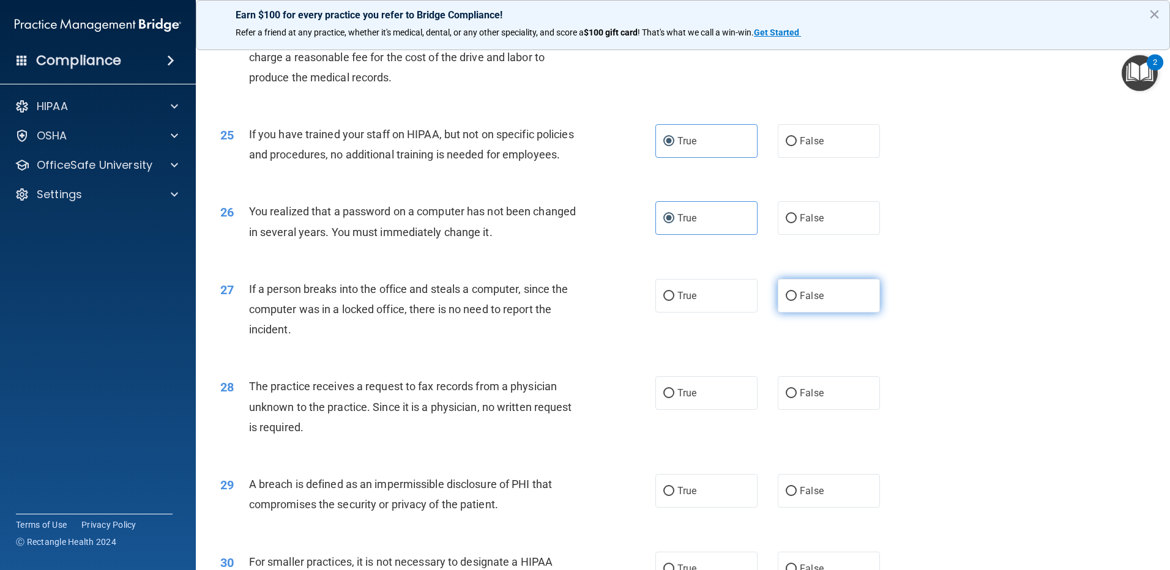
click at [829, 313] on label "False" at bounding box center [829, 296] width 102 height 34
click at [797, 301] on input "False" at bounding box center [791, 296] width 11 height 9
radio input "true"
click at [855, 410] on label "False" at bounding box center [829, 393] width 102 height 34
click at [797, 398] on input "False" at bounding box center [791, 393] width 11 height 9
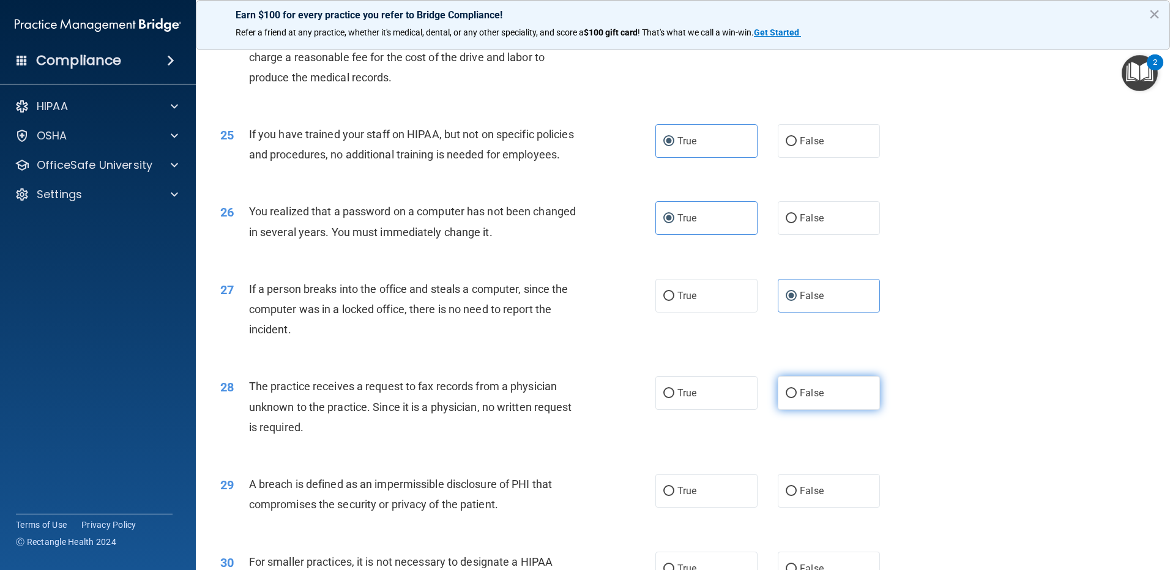
radio input "true"
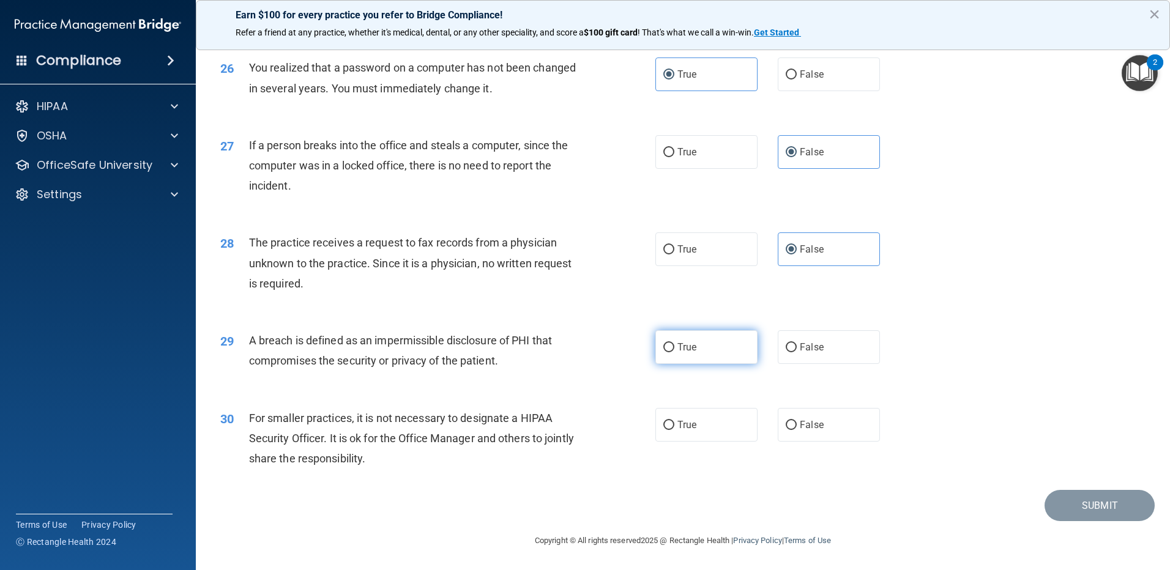
drag, startPoint x: 672, startPoint y: 344, endPoint x: 680, endPoint y: 348, distance: 8.5
click at [680, 348] on label "True" at bounding box center [706, 347] width 102 height 34
click at [840, 432] on label "False" at bounding box center [829, 425] width 102 height 34
click at [797, 430] on input "False" at bounding box center [791, 425] width 11 height 9
radio input "true"
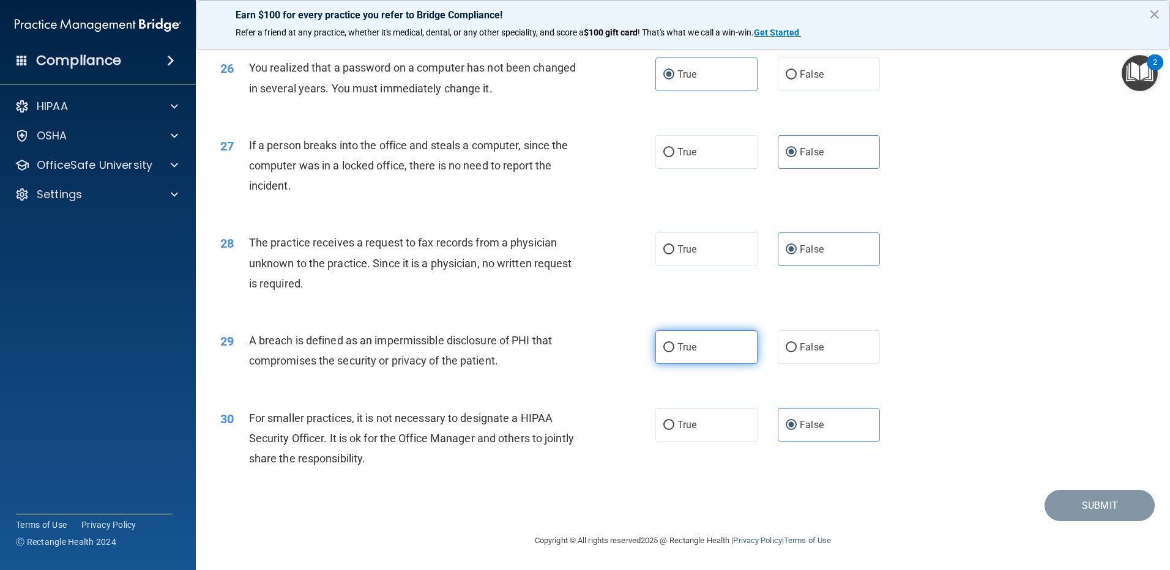
click at [706, 343] on label "True" at bounding box center [706, 347] width 102 height 34
click at [674, 343] on input "True" at bounding box center [668, 347] width 11 height 9
radio input "true"
click at [1077, 509] on button "Submit" at bounding box center [1099, 505] width 110 height 31
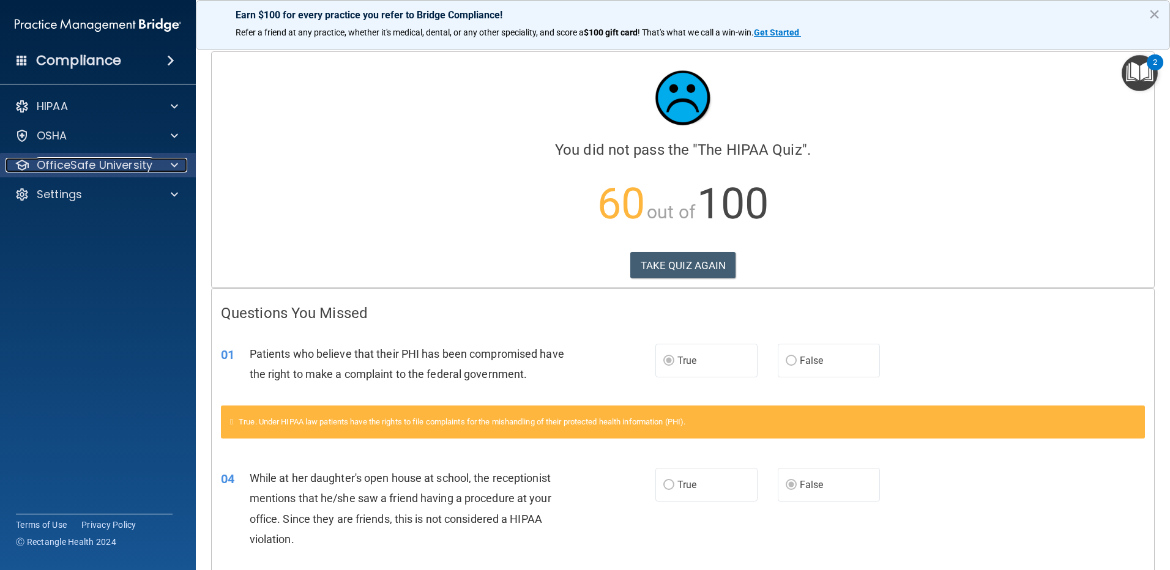
click at [173, 162] on span at bounding box center [174, 165] width 7 height 15
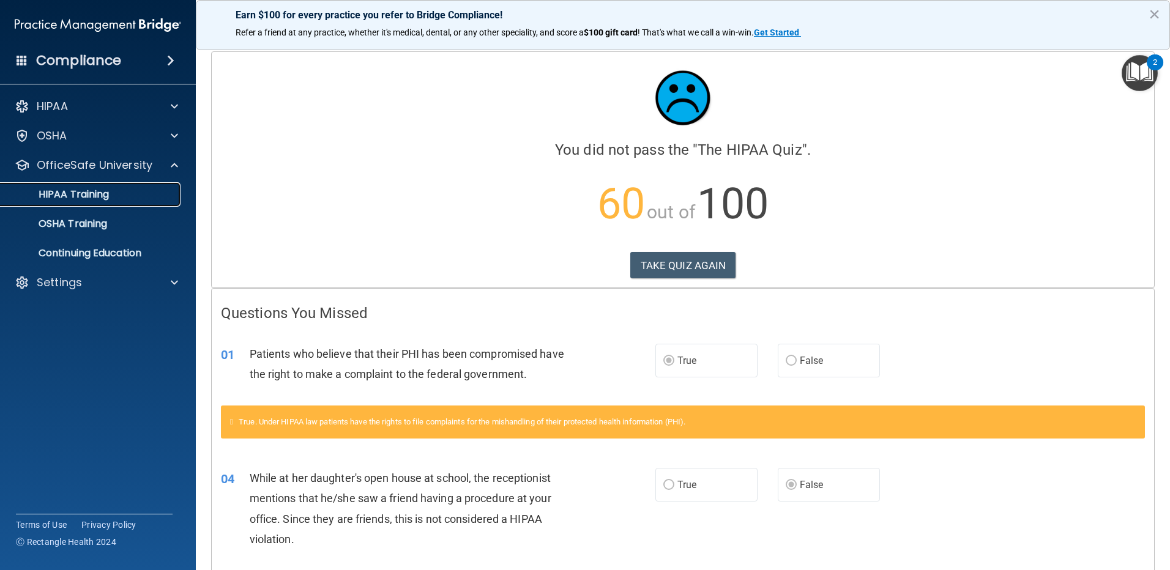
click at [100, 201] on link "HIPAA Training" at bounding box center [84, 194] width 193 height 24
